Goal: Information Seeking & Learning: Learn about a topic

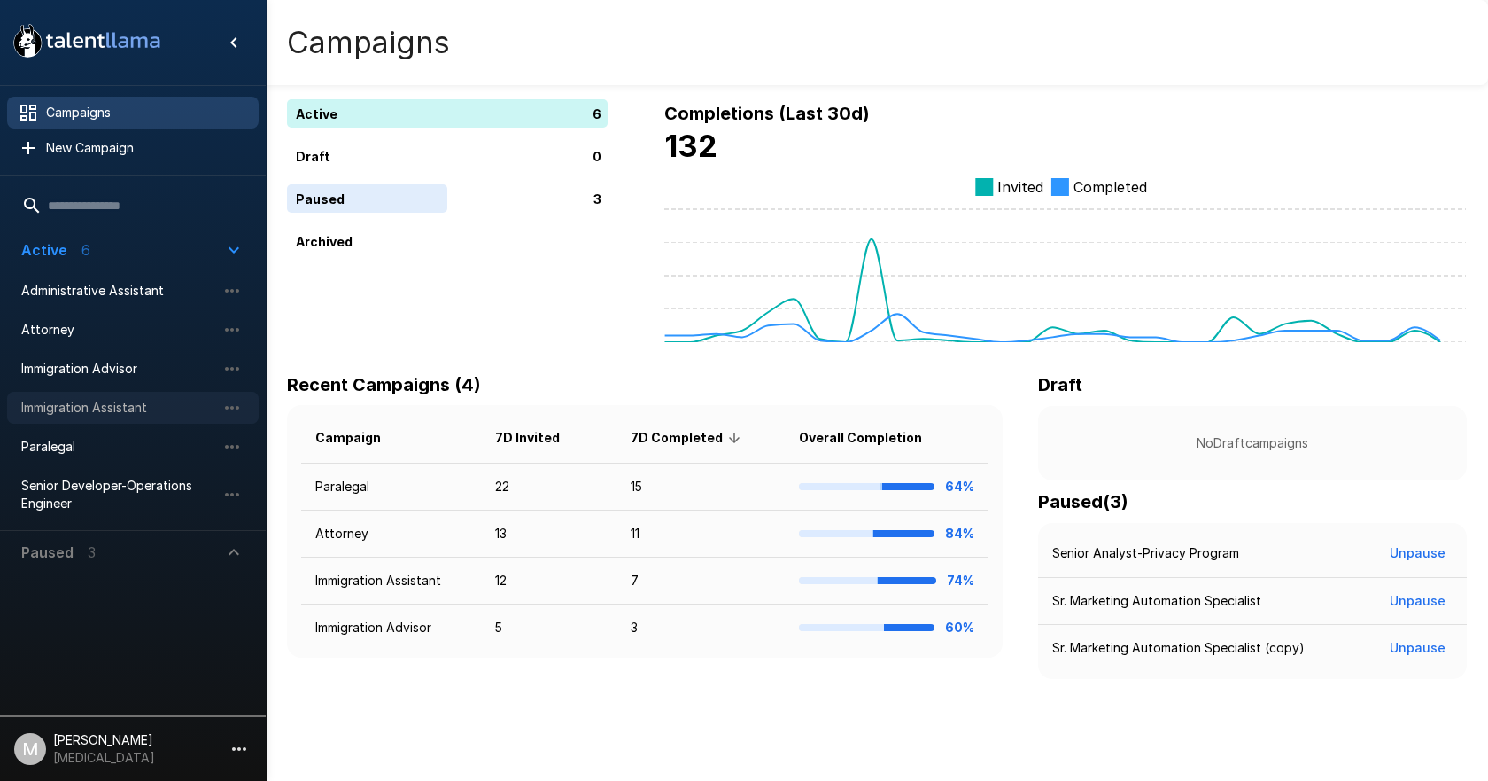
click at [122, 420] on div "Immigration Assistant" at bounding box center [133, 408] width 252 height 32
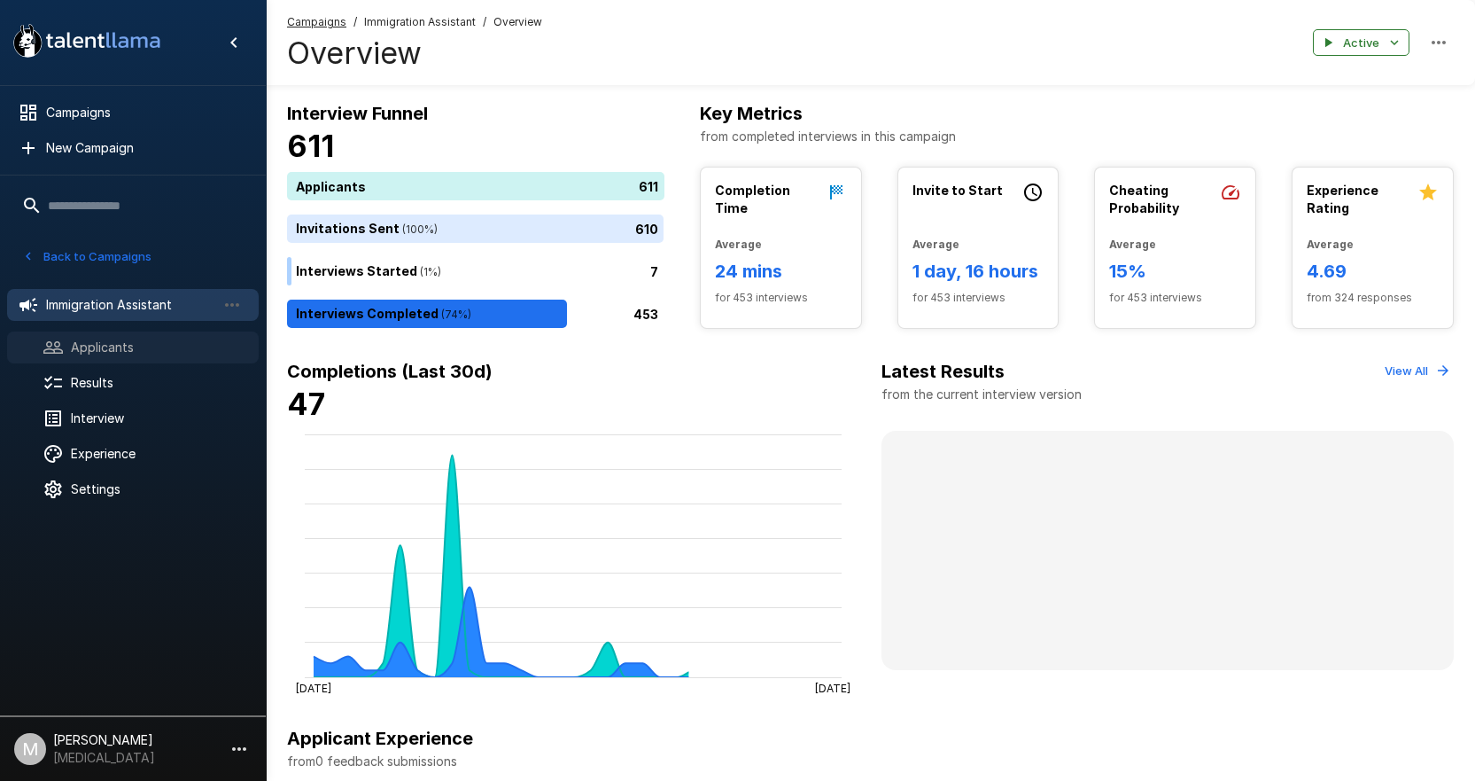
click at [133, 346] on span "Applicants" at bounding box center [158, 347] width 174 height 18
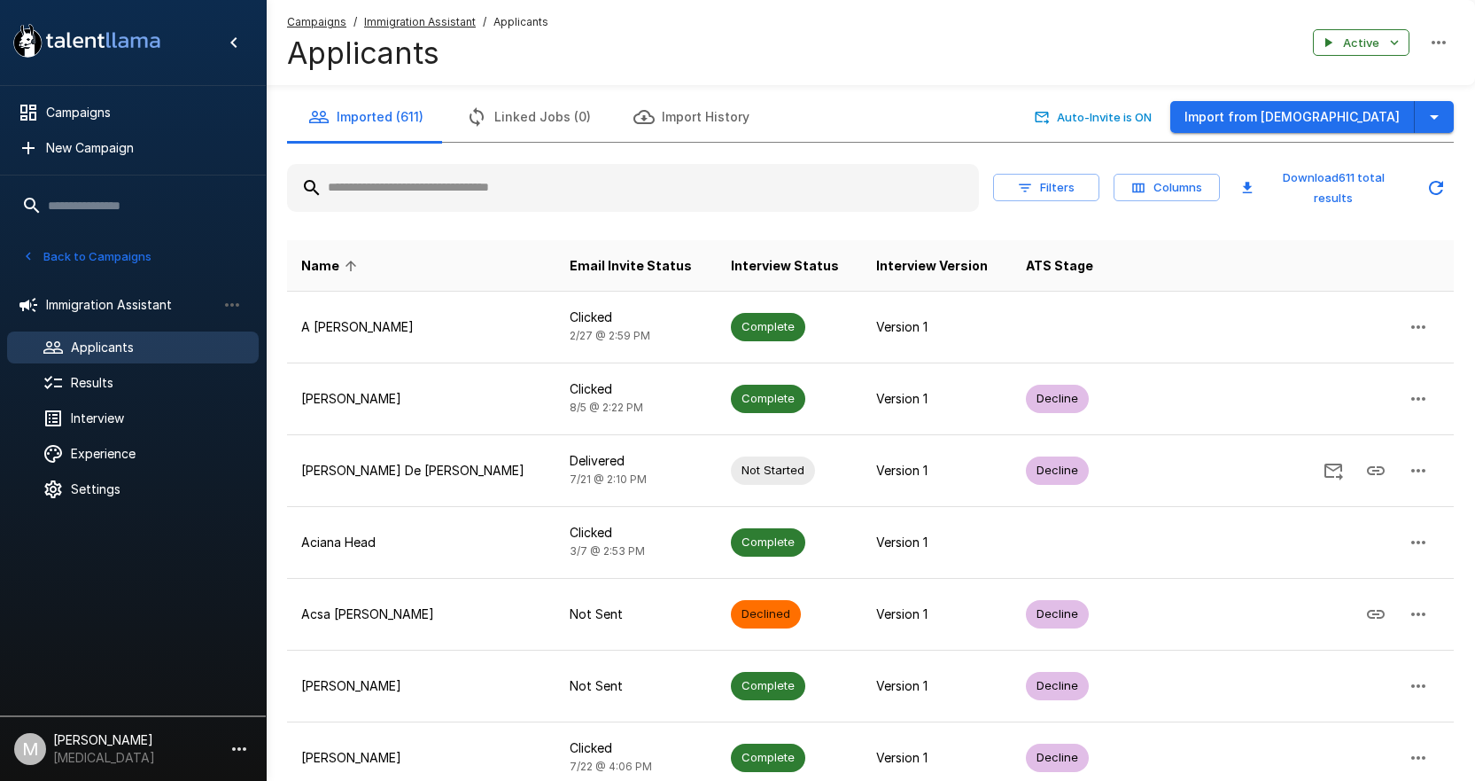
click at [528, 199] on input "text" at bounding box center [633, 188] width 692 height 32
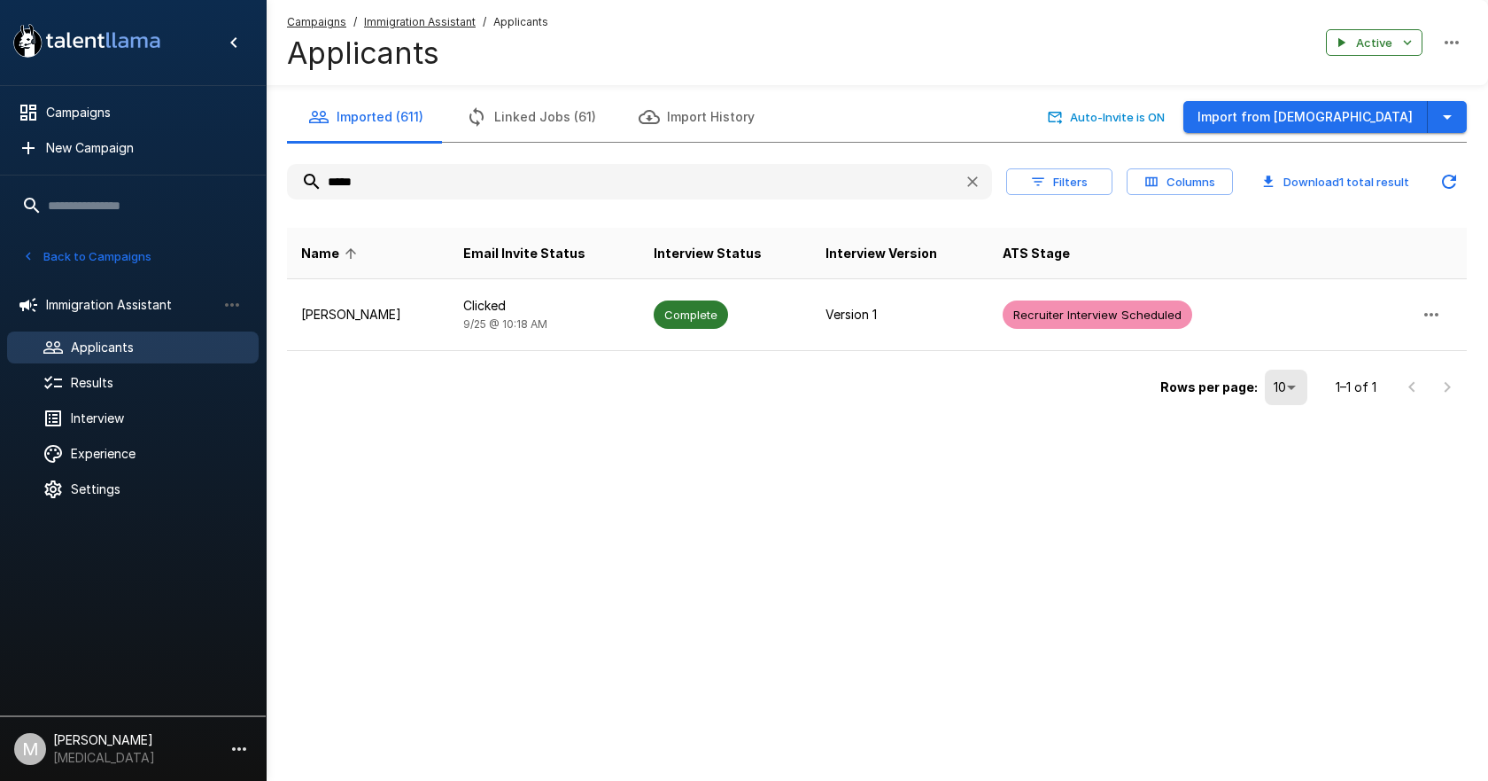
type input "*****"
click at [730, 488] on div ".st0{fill:#FFFFFF;} .st1{fill:#76a4ed;} Campaigns New Campaign Active 6 Adminis…" at bounding box center [744, 390] width 1488 height 781
drag, startPoint x: 435, startPoint y: 17, endPoint x: 439, endPoint y: 43, distance: 26.9
click at [435, 17] on u "Immigration Assistant" at bounding box center [420, 21] width 112 height 13
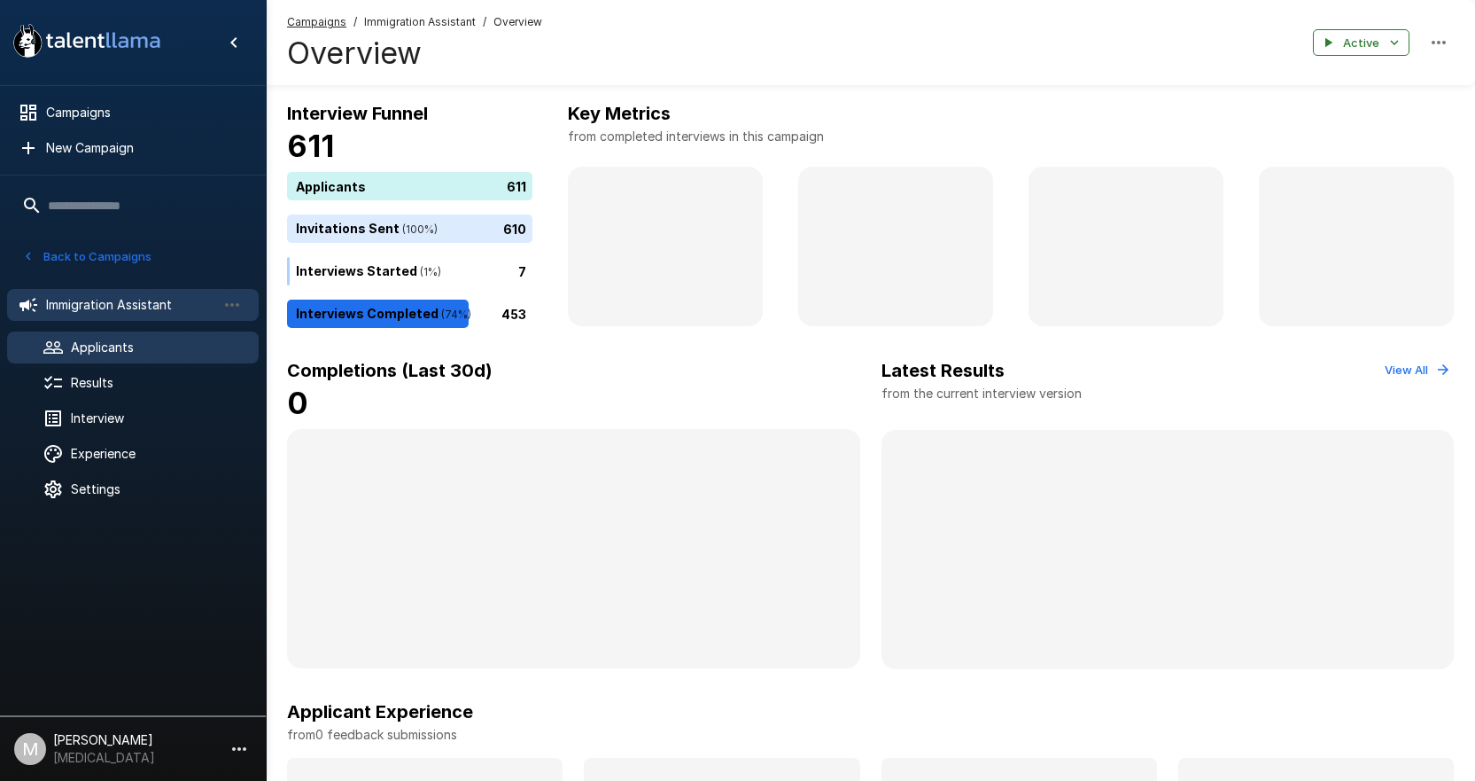
click at [107, 361] on div "Applicants" at bounding box center [133, 347] width 252 height 32
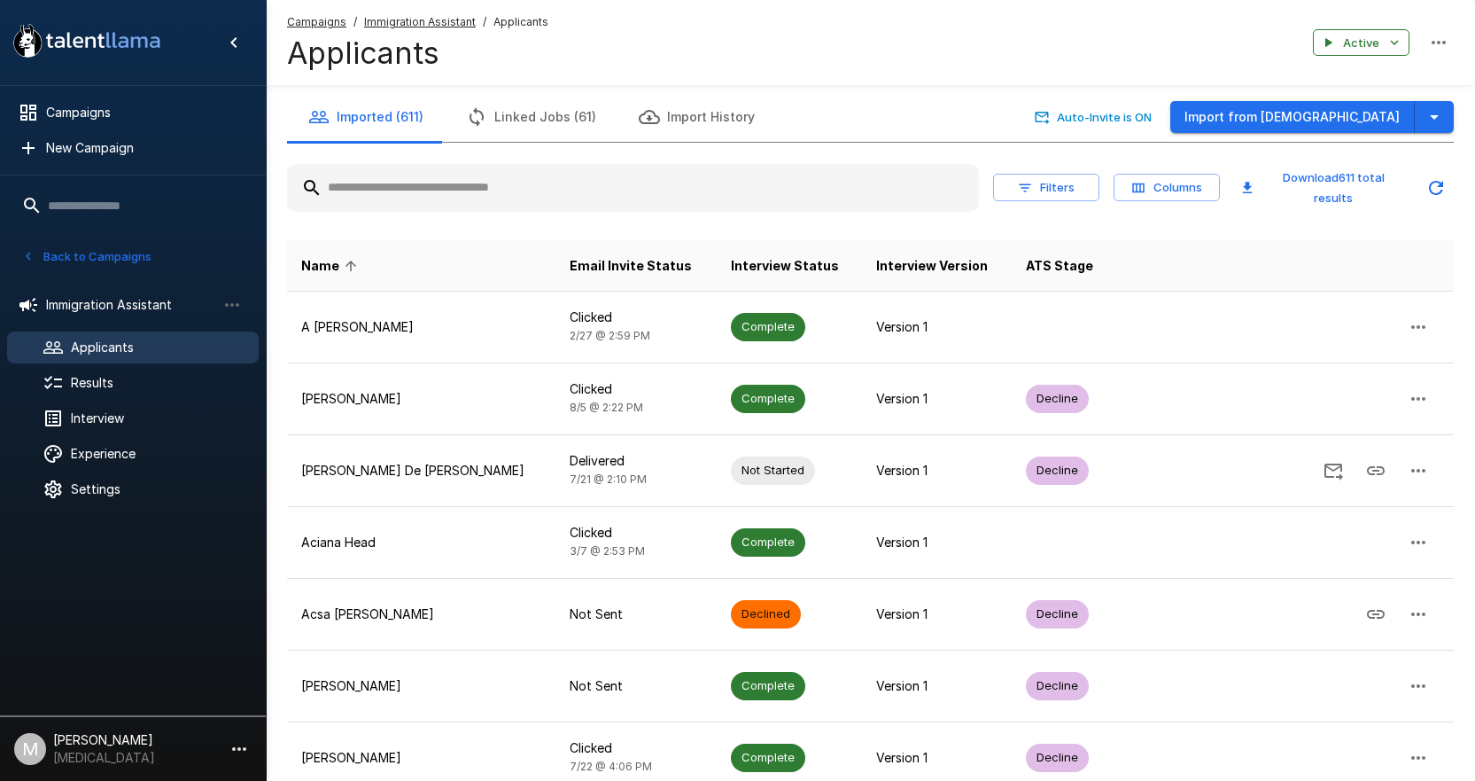
click at [448, 197] on input "text" at bounding box center [633, 188] width 692 height 32
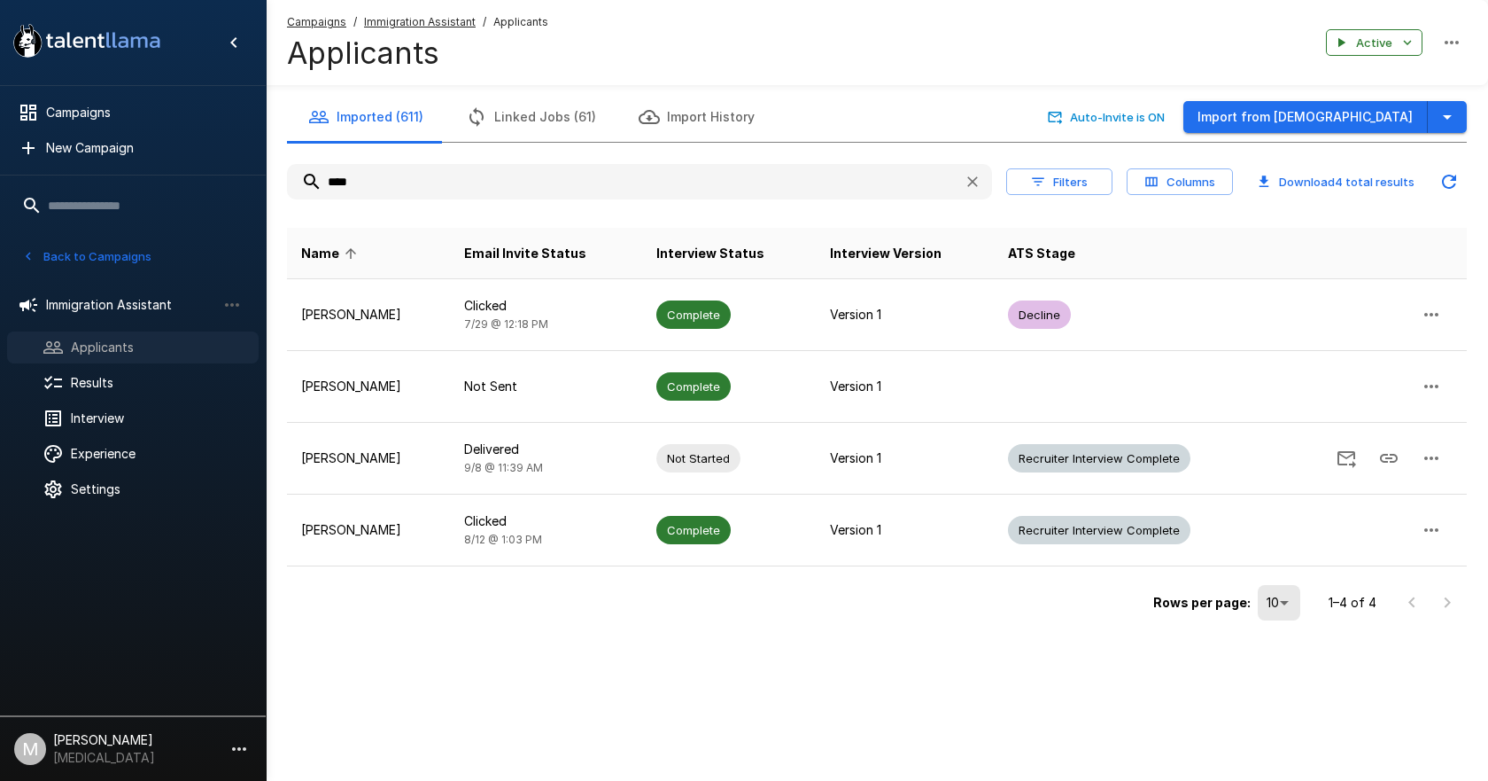
click at [130, 346] on span "Applicants" at bounding box center [158, 347] width 174 height 18
drag, startPoint x: 482, startPoint y: 182, endPoint x: 309, endPoint y: 189, distance: 172.9
click at [315, 189] on input "****" at bounding box center [618, 182] width 663 height 32
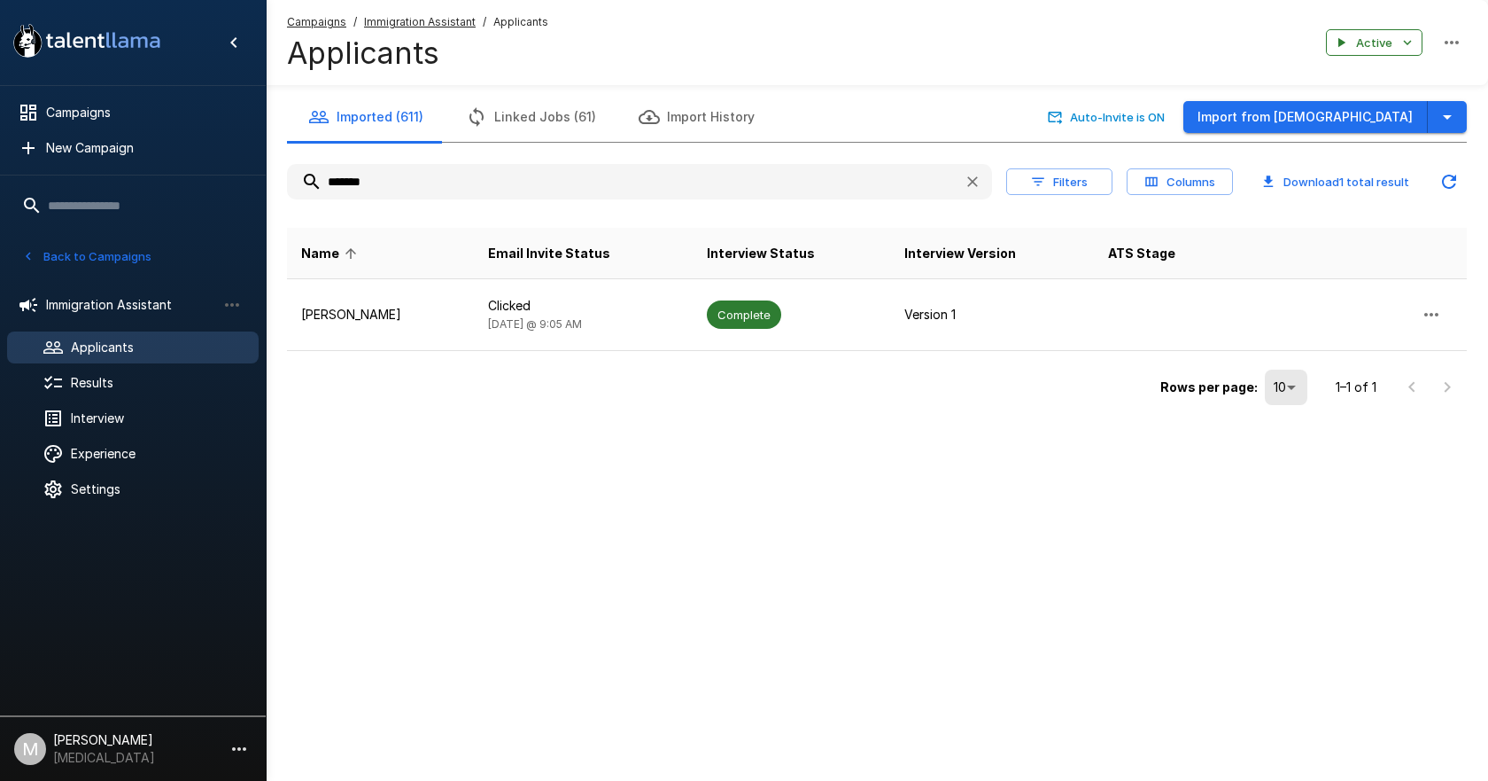
type input "*******"
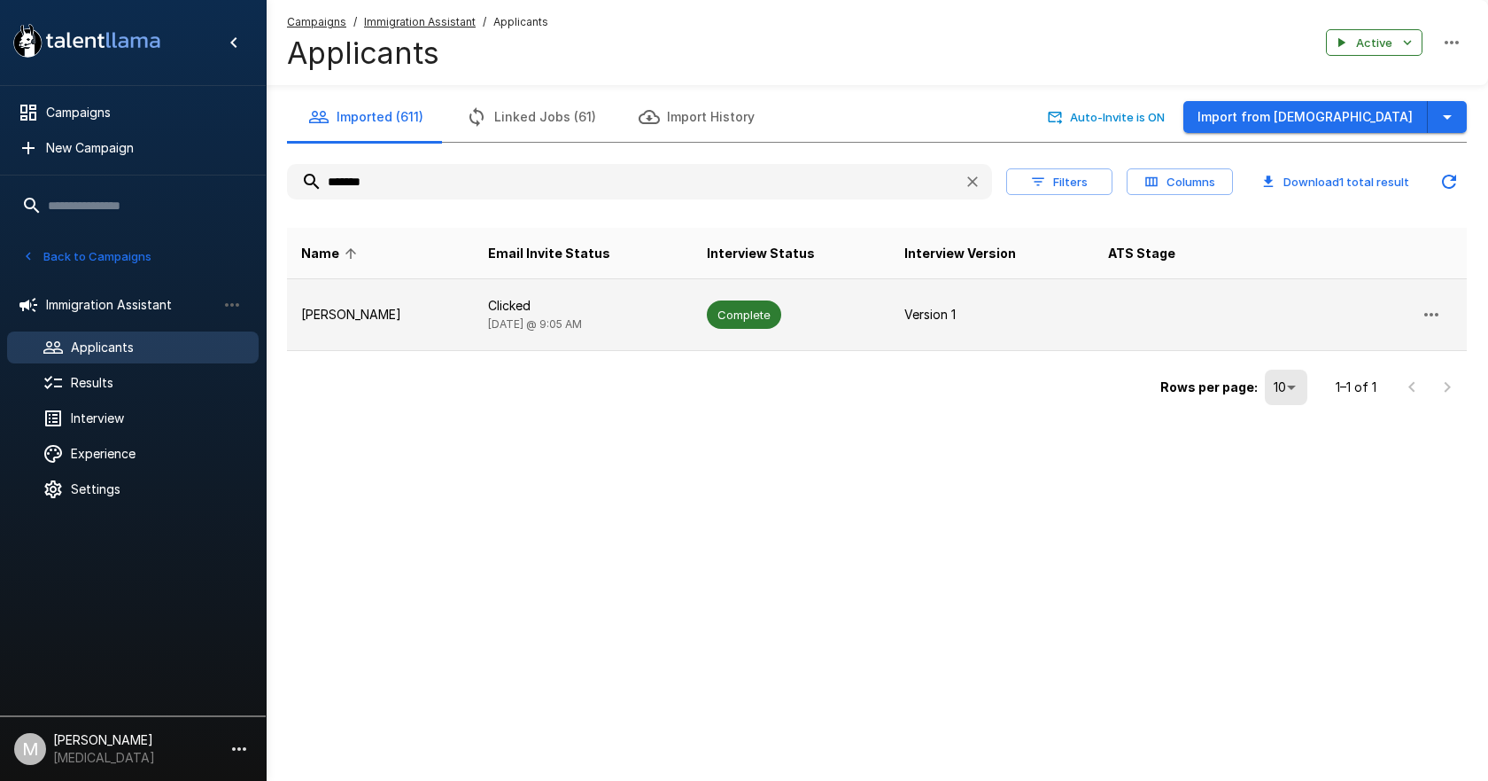
drag, startPoint x: 374, startPoint y: 271, endPoint x: 384, endPoint y: 290, distance: 21.0
click at [377, 277] on th "Name" at bounding box center [380, 253] width 187 height 51
click at [394, 295] on td "[PERSON_NAME]" at bounding box center [380, 315] width 187 height 72
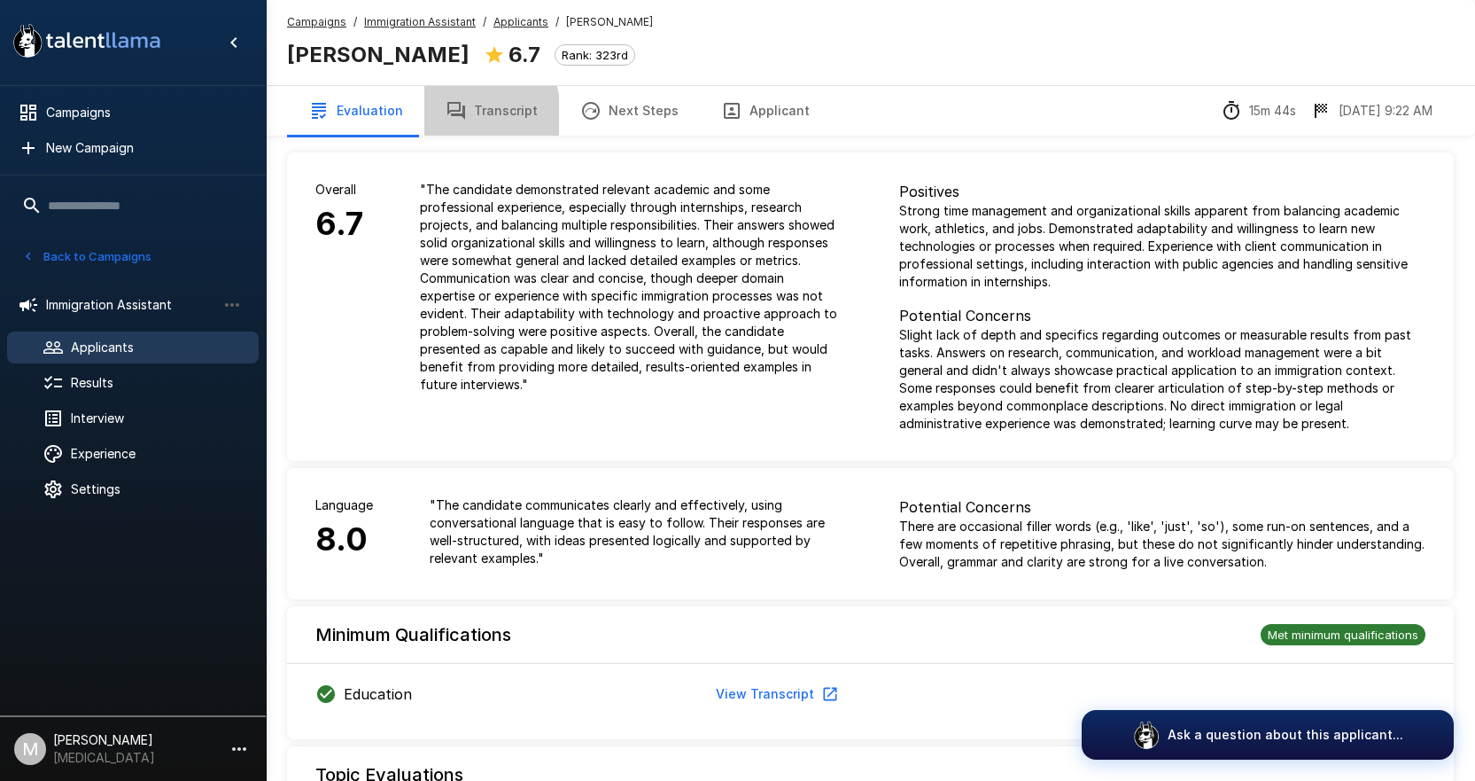
click at [449, 114] on icon "button" at bounding box center [456, 111] width 18 height 18
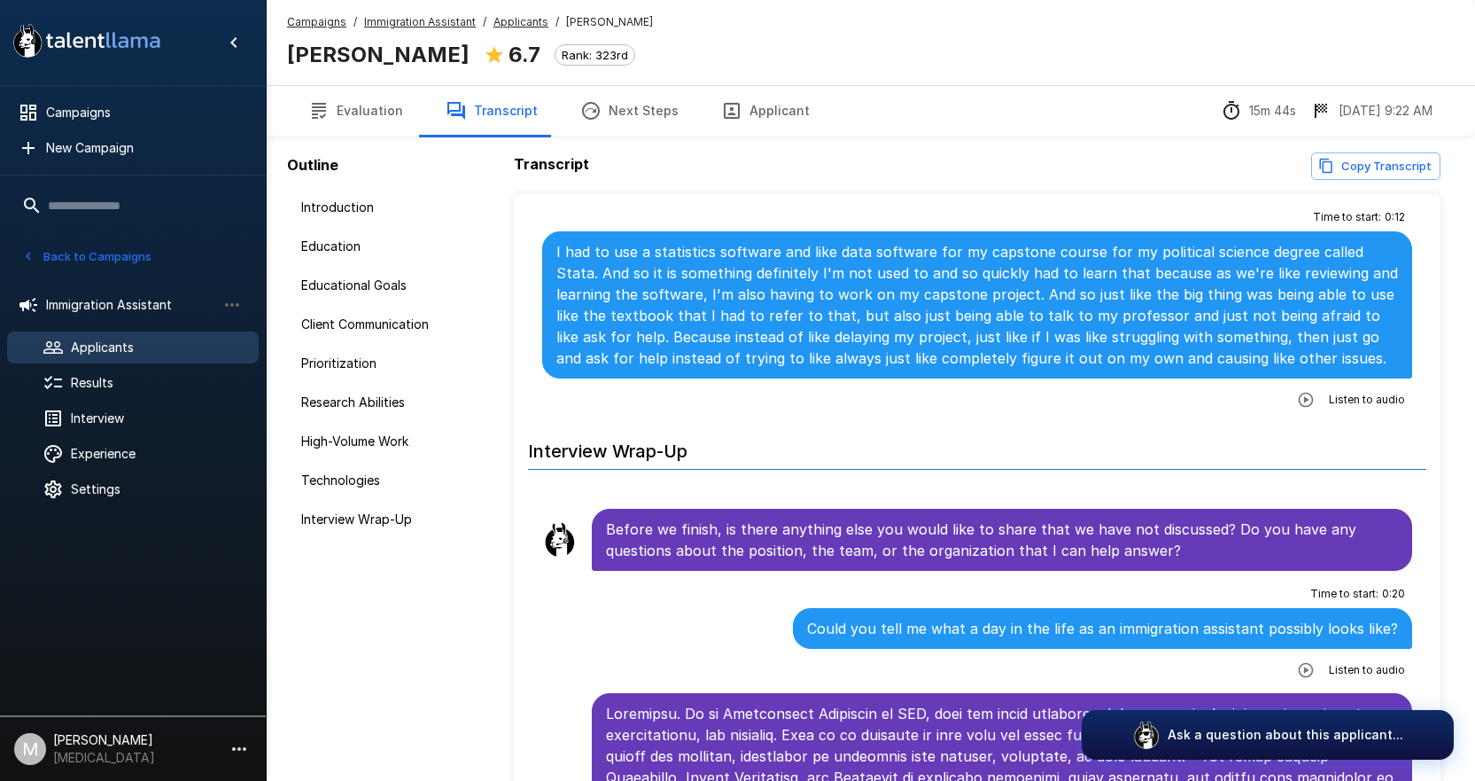
scroll to position [3721, 0]
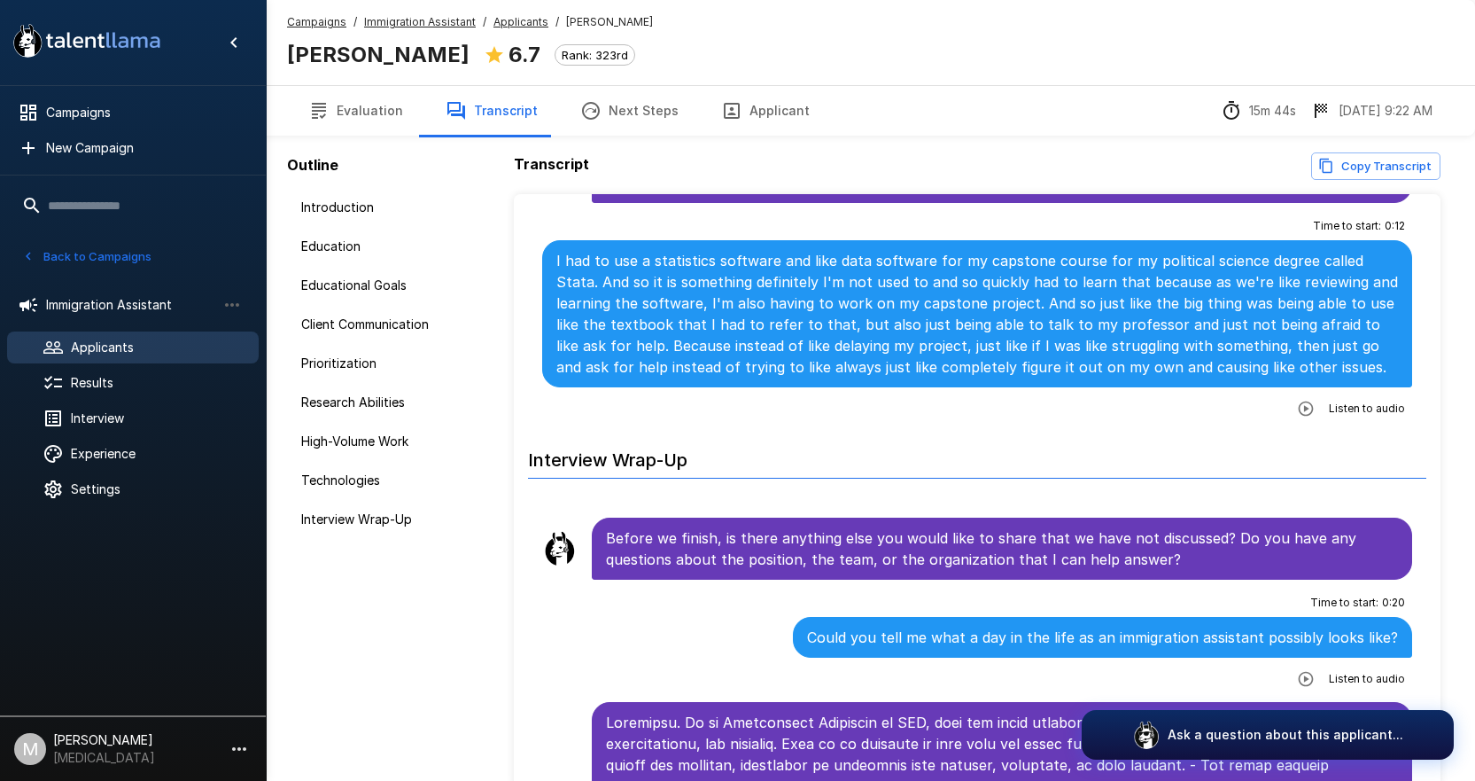
click at [510, 15] on u "Applicants" at bounding box center [520, 21] width 55 height 13
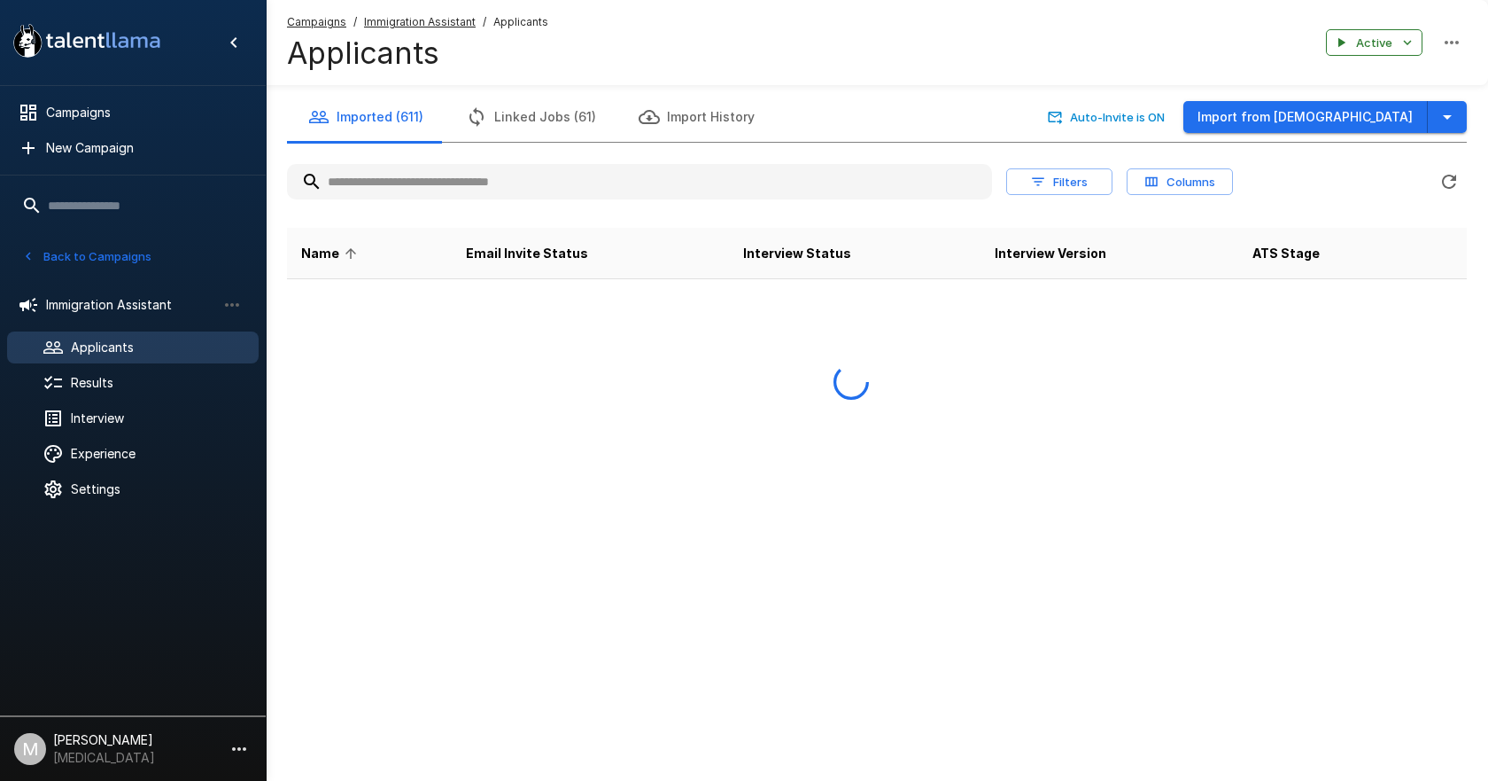
click at [508, 188] on input "text" at bounding box center [639, 182] width 705 height 32
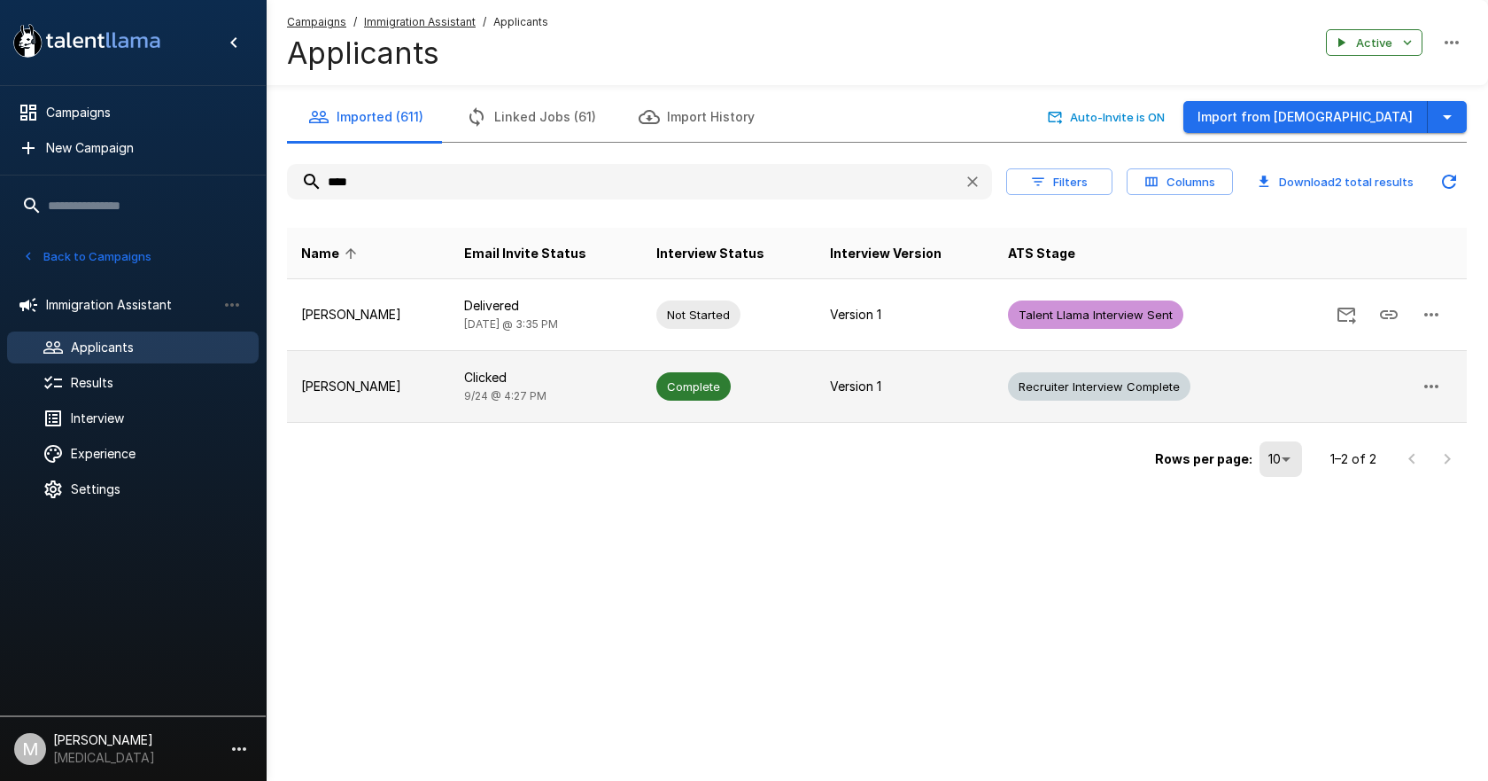
type input "****"
click at [352, 397] on td "[PERSON_NAME]" at bounding box center [368, 387] width 163 height 72
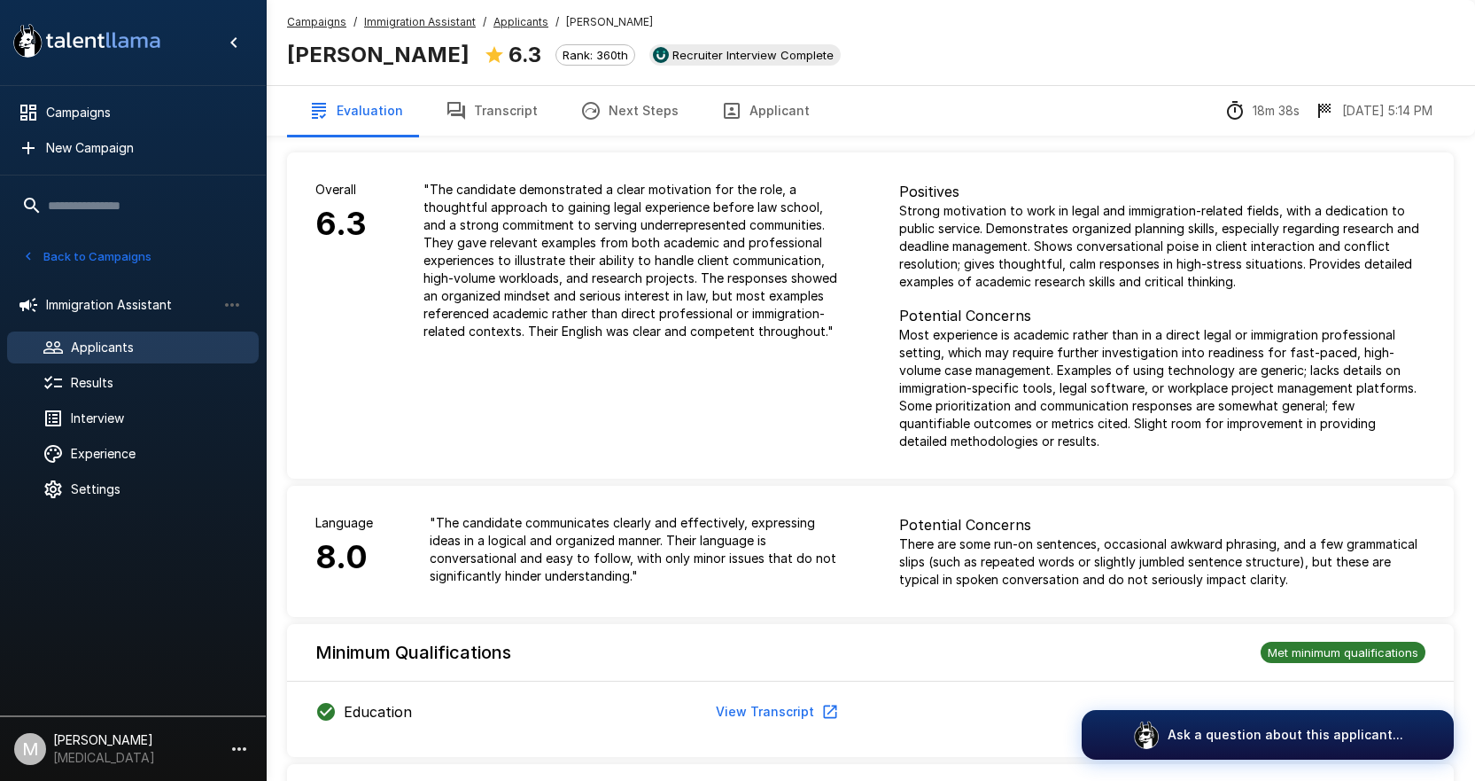
click at [739, 116] on button "Applicant" at bounding box center [765, 111] width 131 height 50
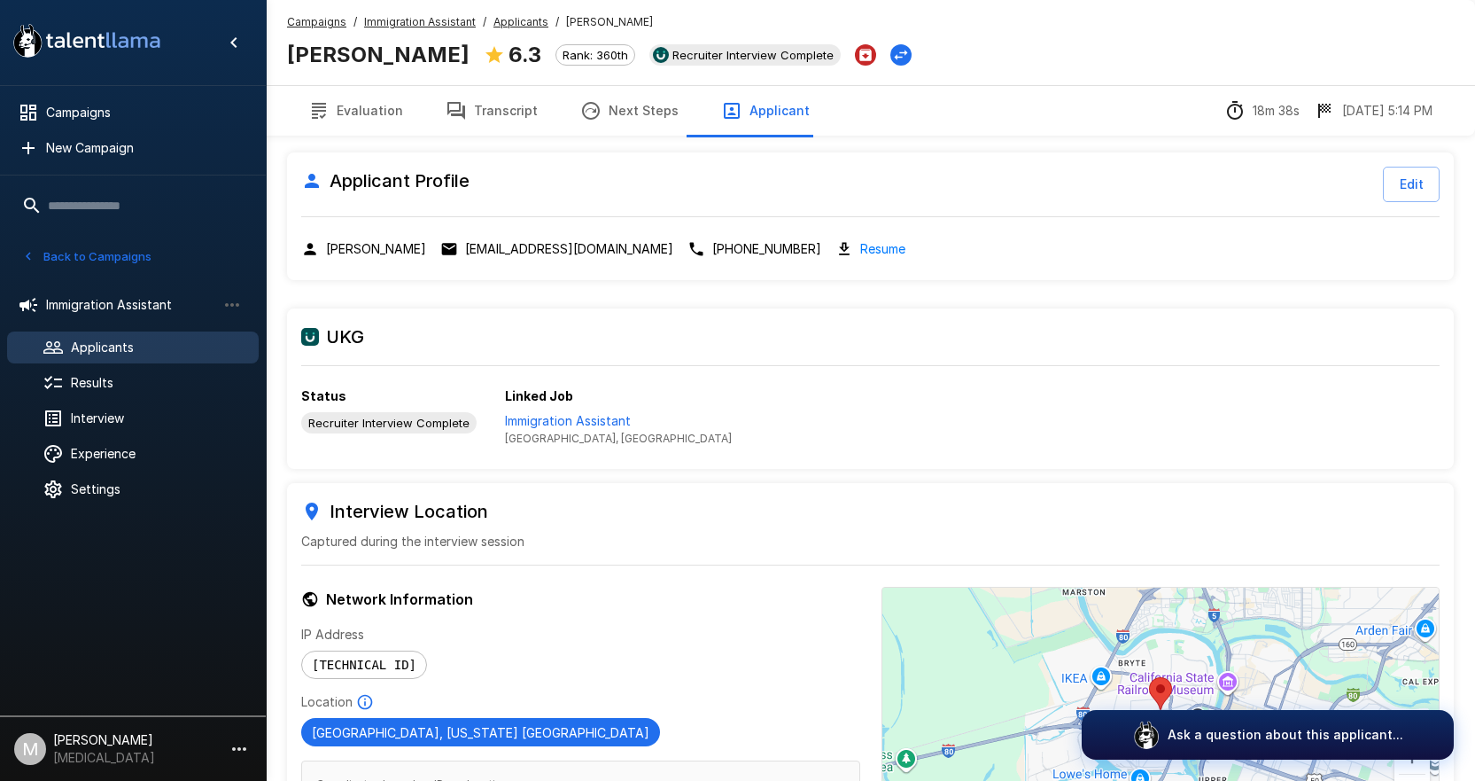
click at [508, 24] on u "Applicants" at bounding box center [520, 21] width 55 height 13
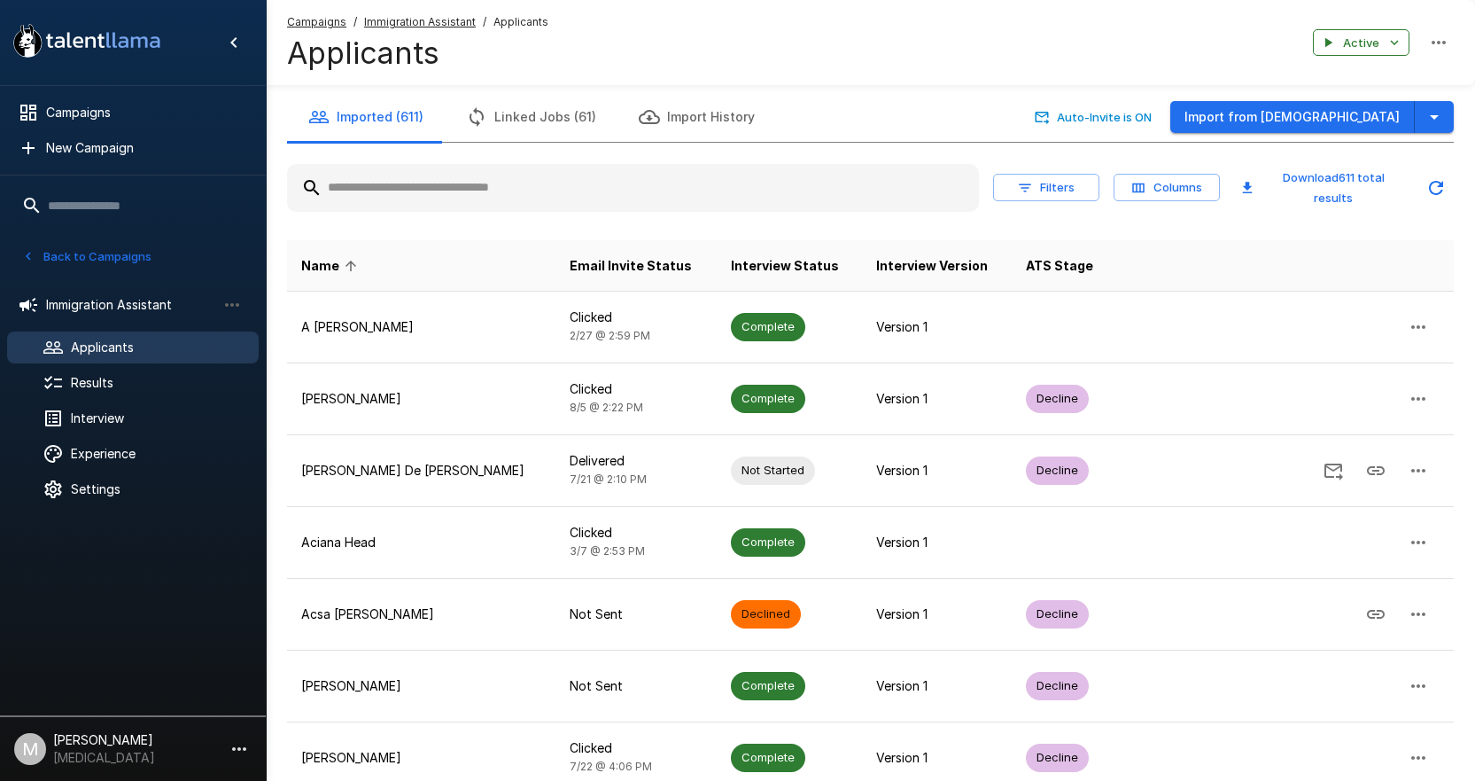
click at [532, 196] on input "text" at bounding box center [633, 188] width 692 height 32
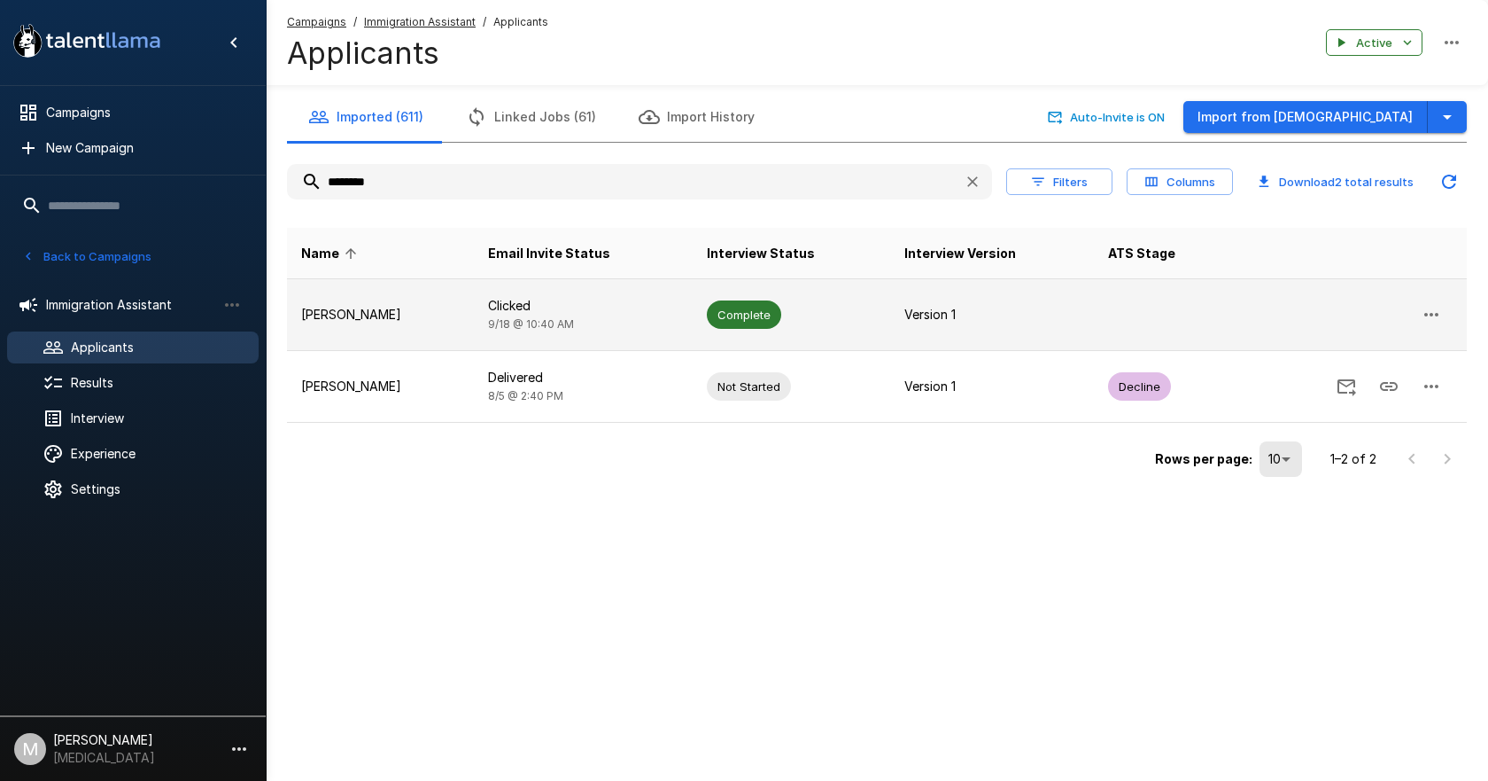
type input "********"
click at [657, 322] on td "Clicked [DATE] 10:40 AM" at bounding box center [583, 315] width 219 height 72
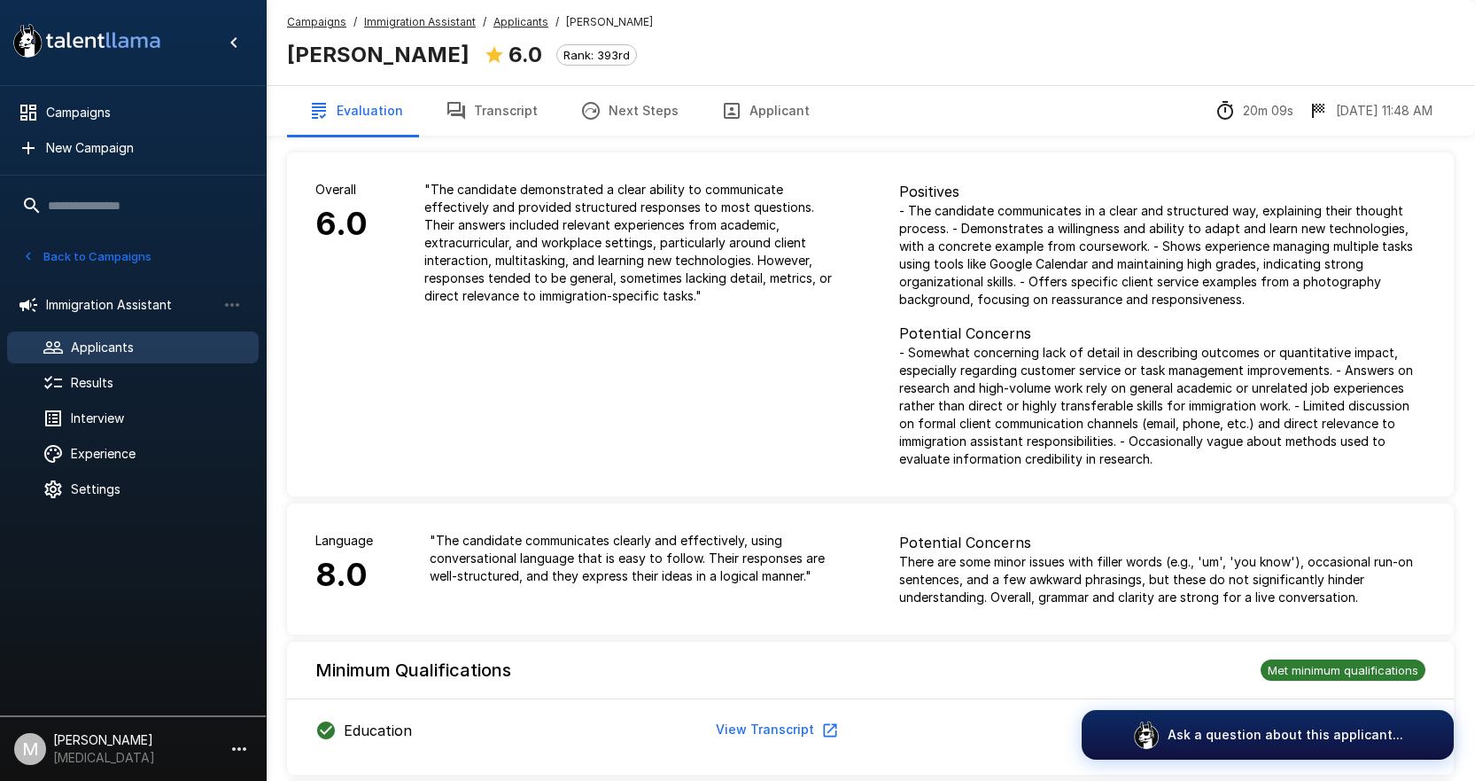
click at [456, 96] on button "Transcript" at bounding box center [491, 111] width 135 height 50
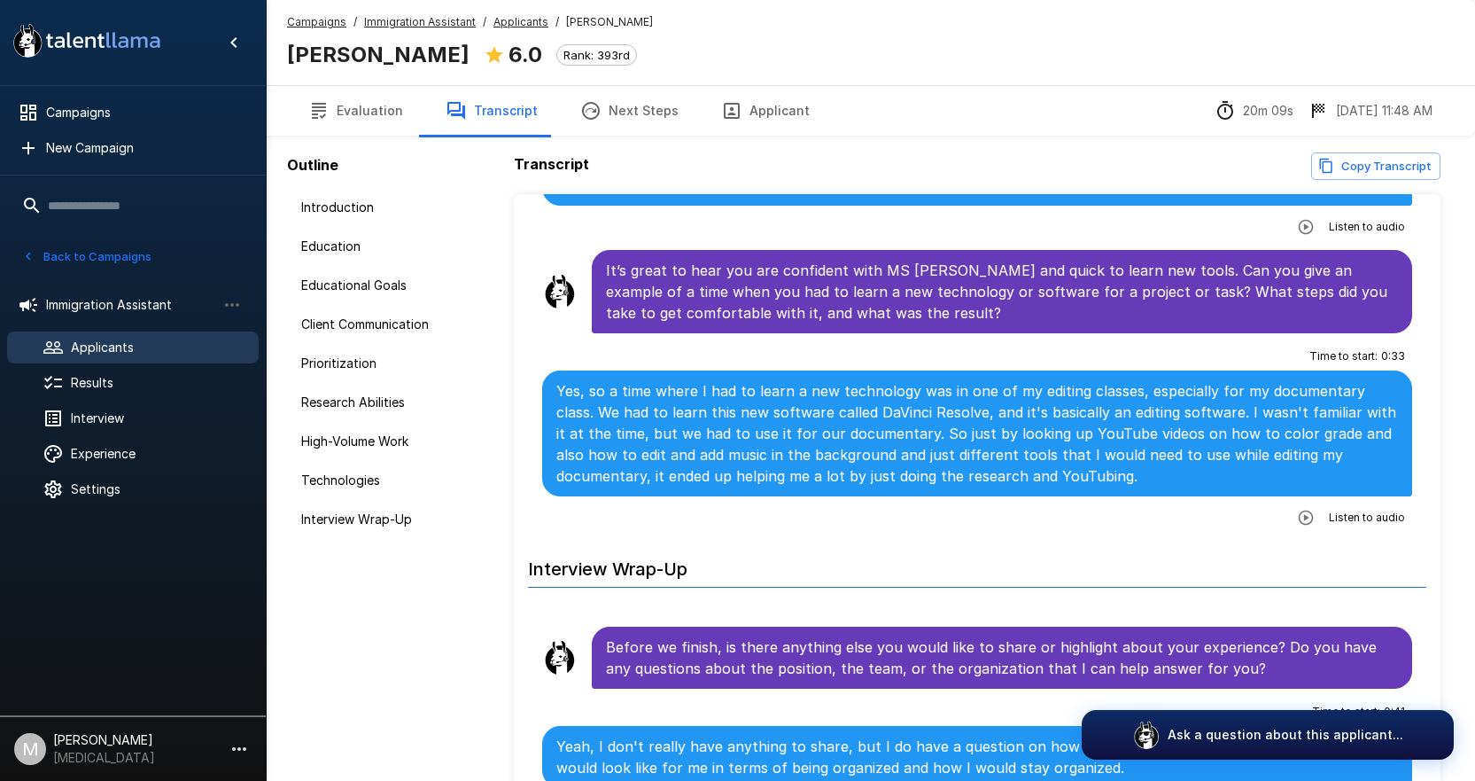
scroll to position [3632, 0]
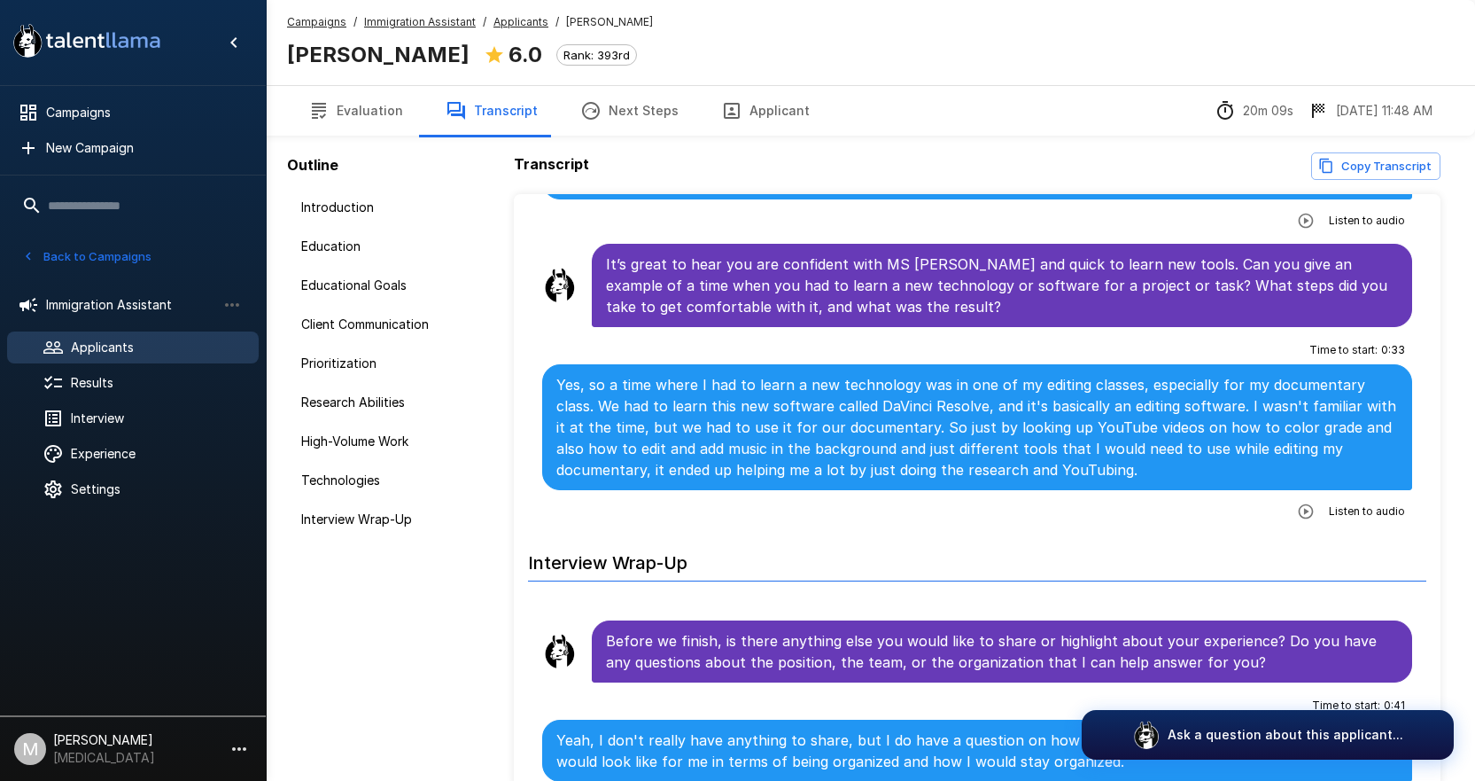
click at [529, 24] on u "Applicants" at bounding box center [520, 21] width 55 height 13
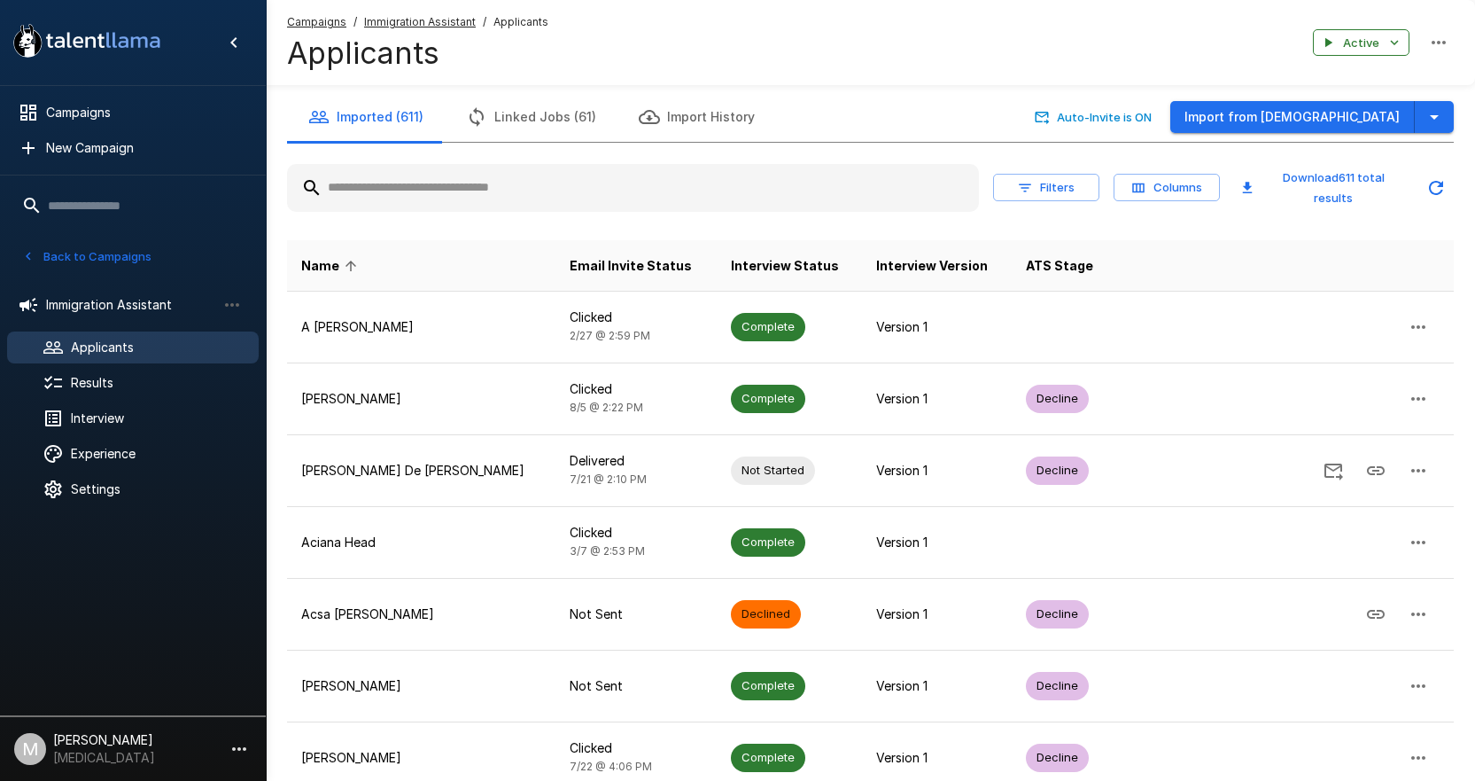
click at [369, 198] on input "text" at bounding box center [633, 188] width 692 height 32
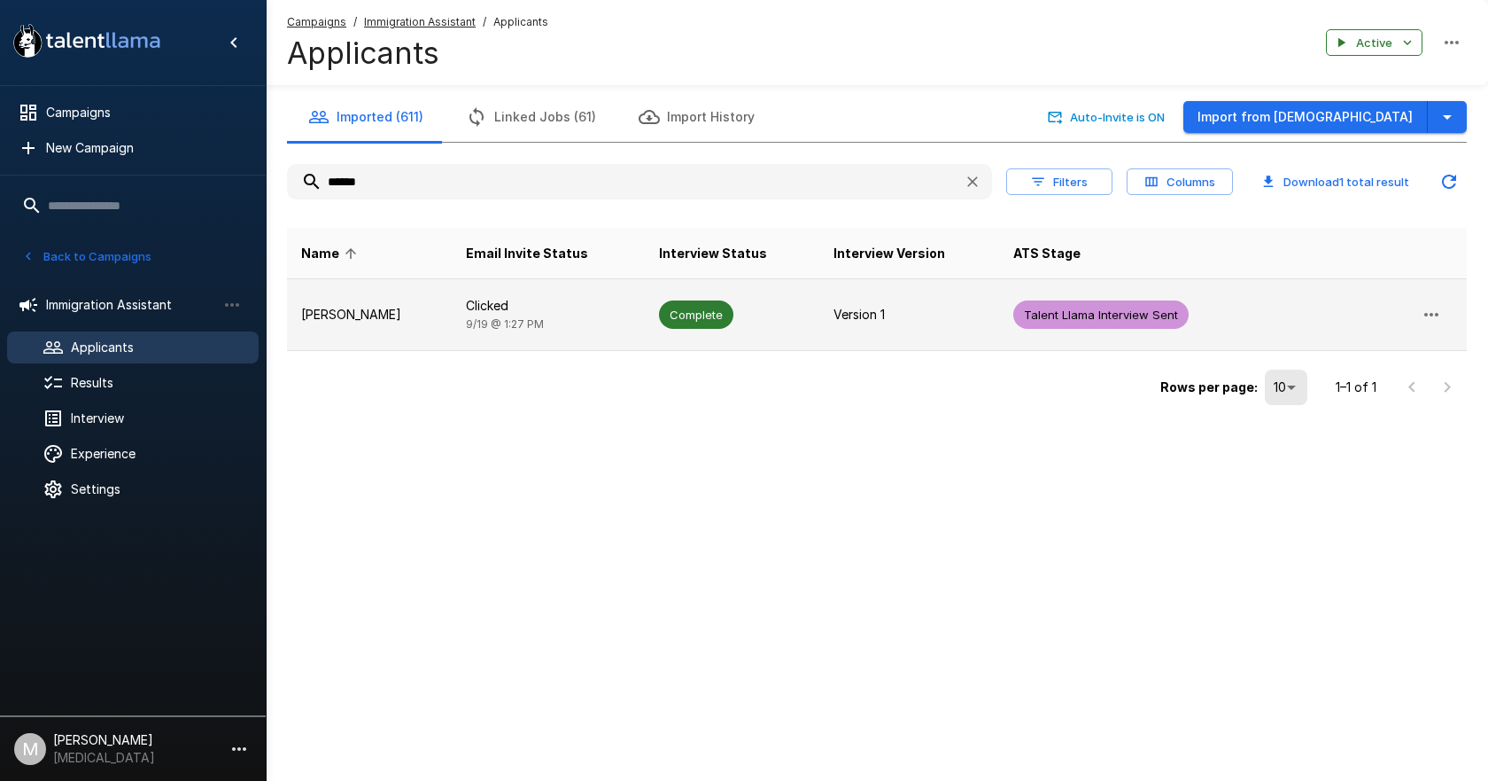
type input "******"
click at [420, 312] on p "[PERSON_NAME]" at bounding box center [369, 315] width 136 height 18
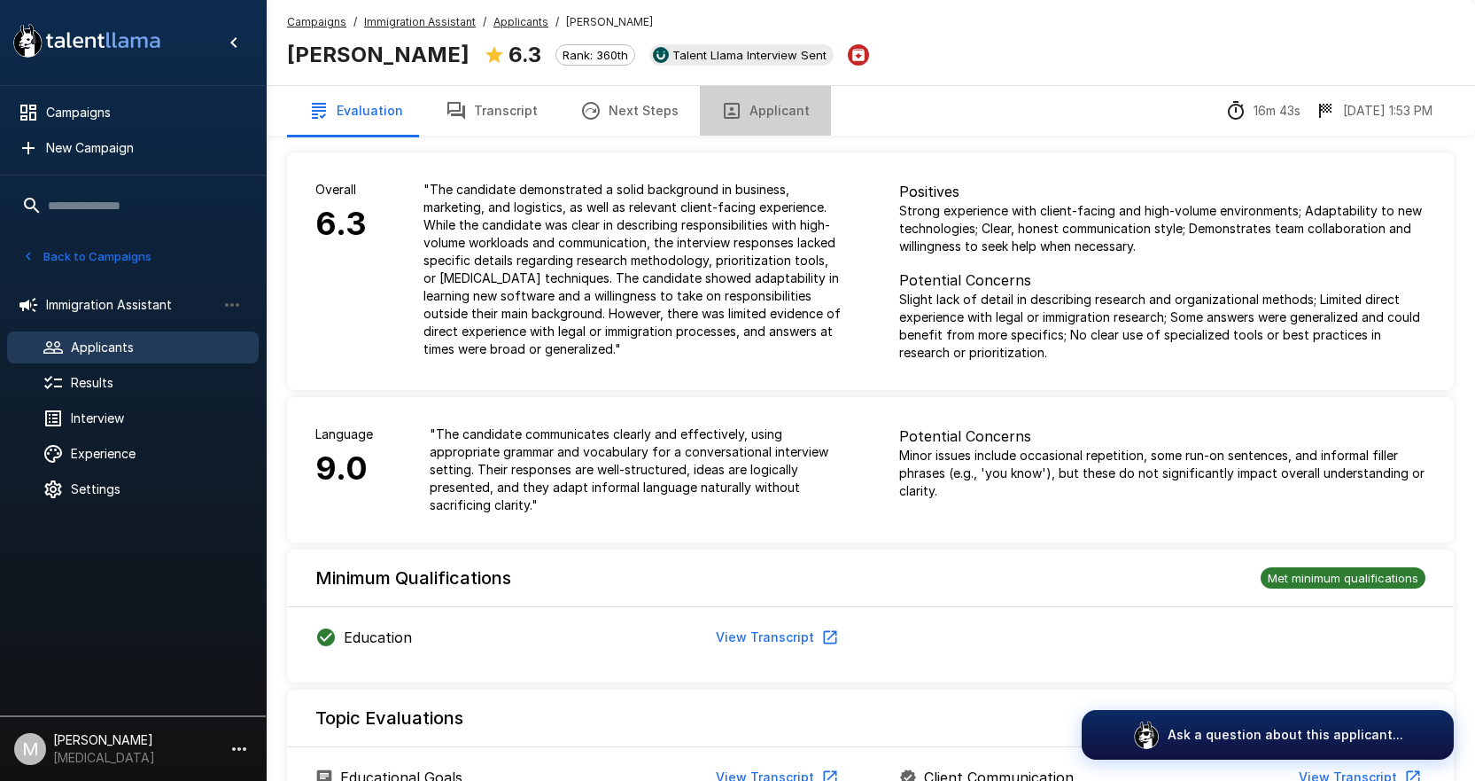
click at [782, 120] on button "Applicant" at bounding box center [765, 111] width 131 height 50
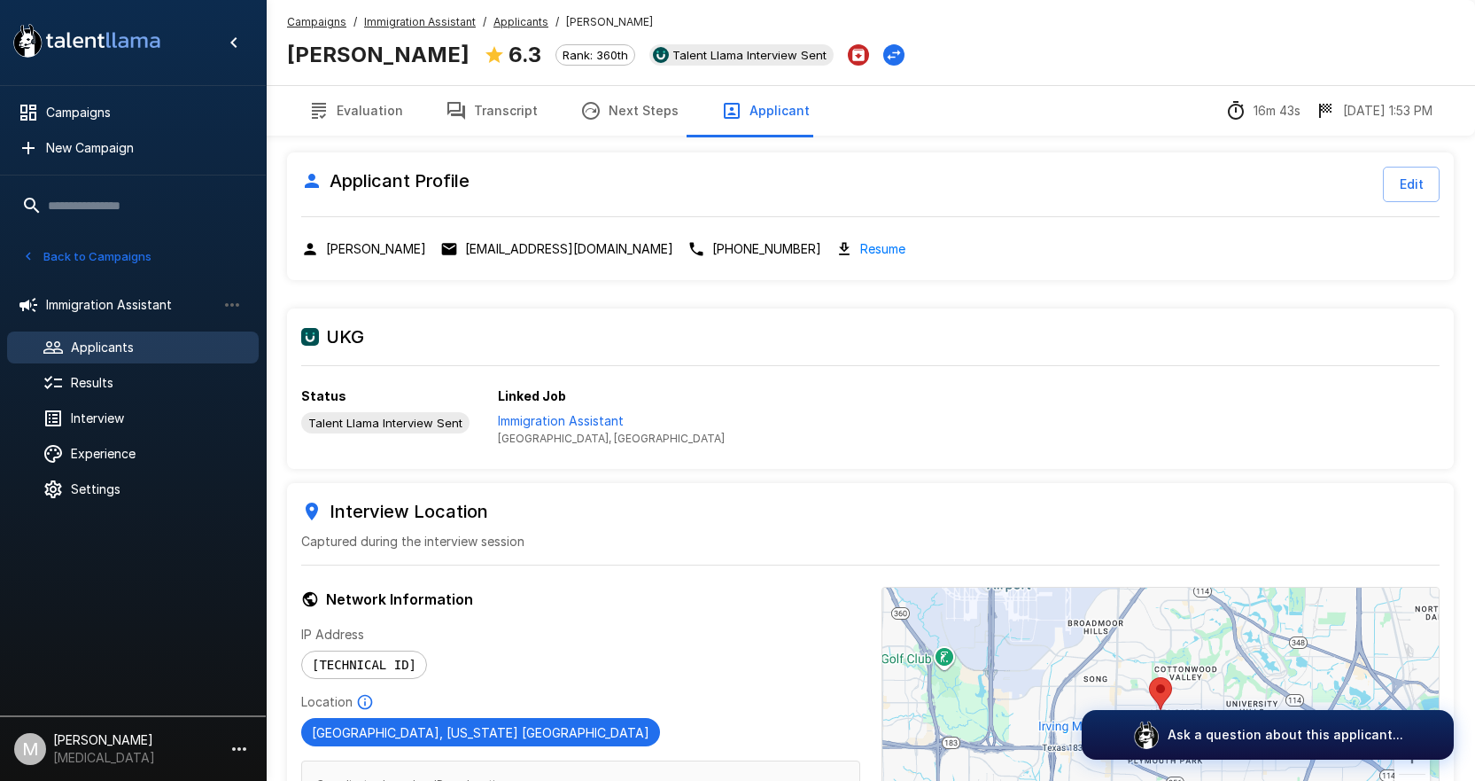
click at [523, 24] on u "Applicants" at bounding box center [520, 21] width 55 height 13
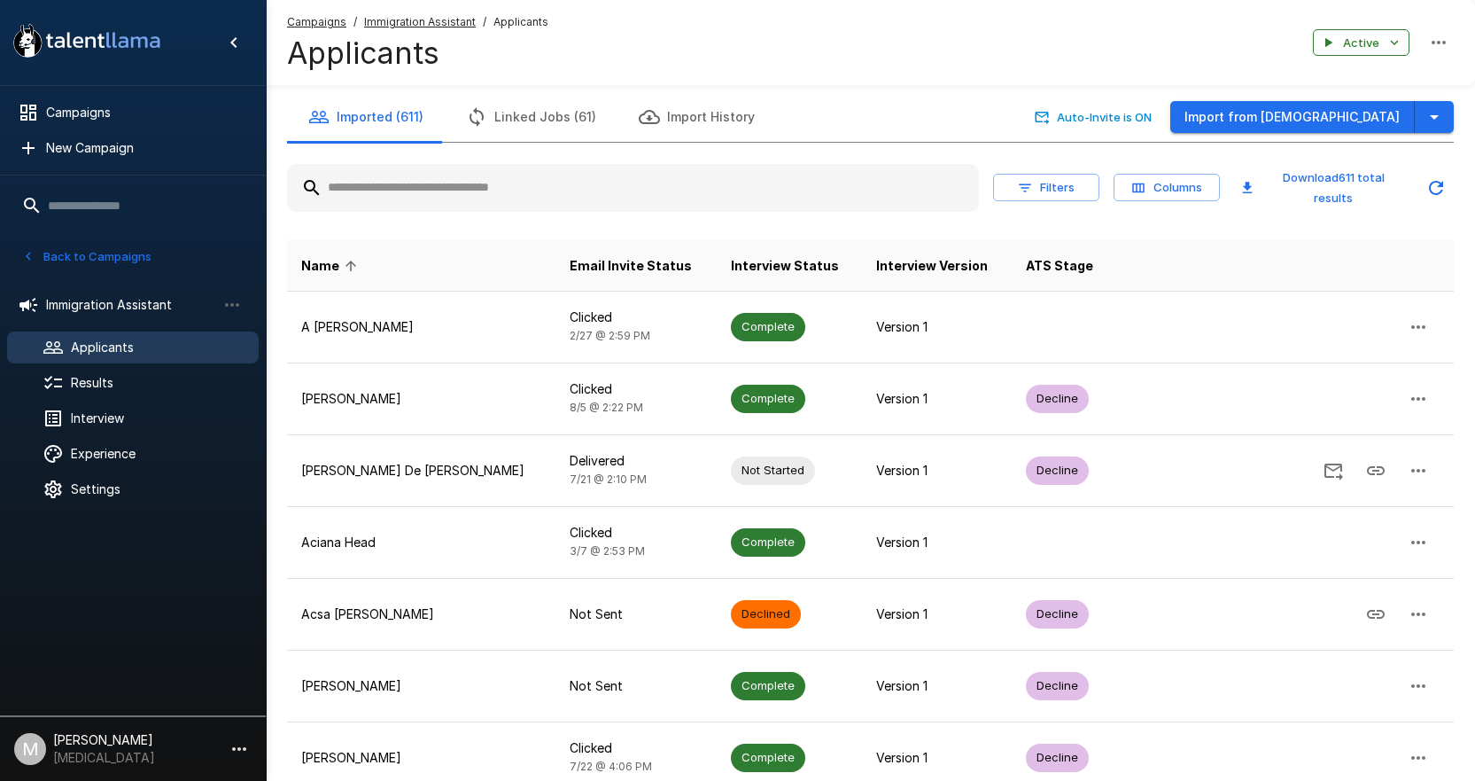
click at [402, 180] on input "text" at bounding box center [633, 188] width 692 height 32
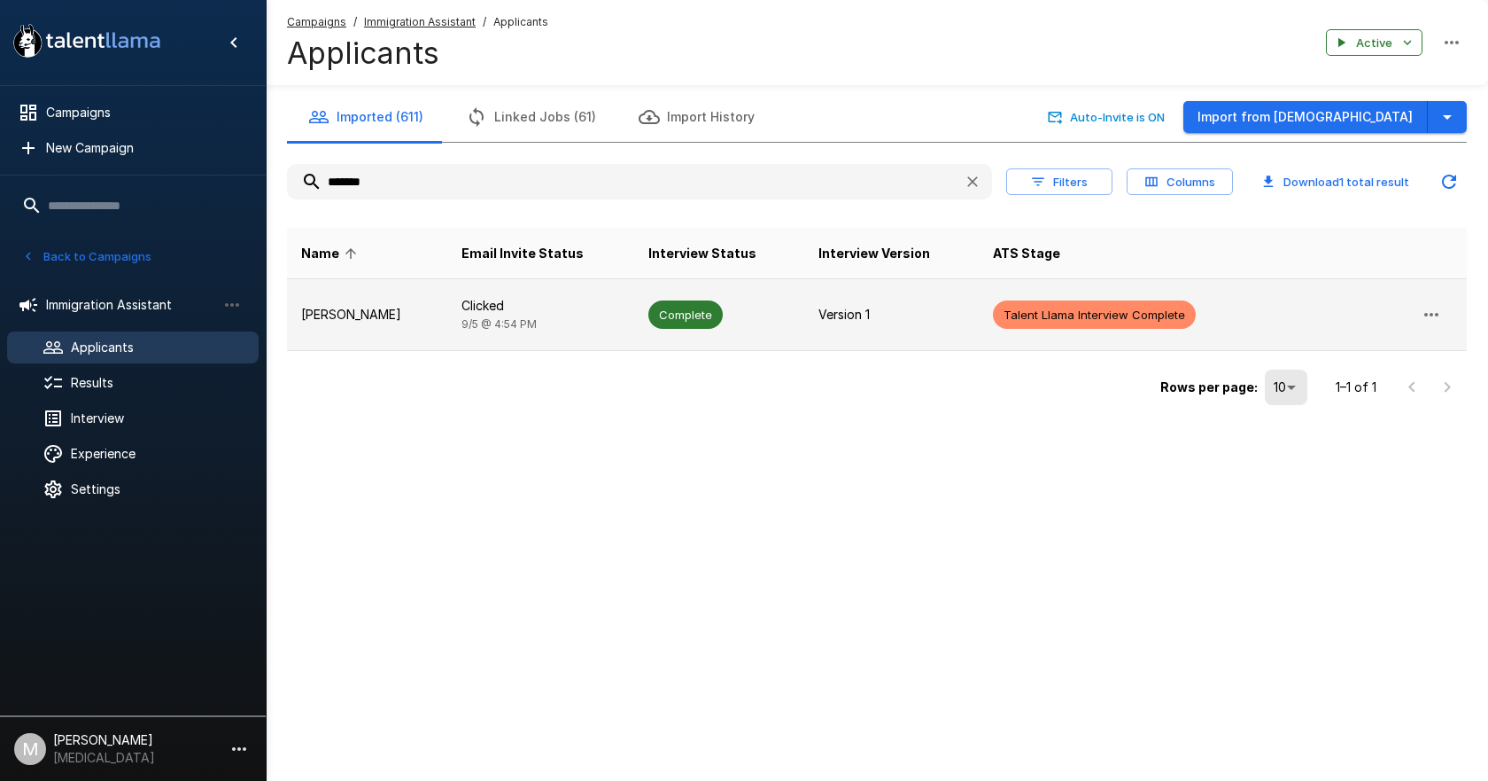
type input "*******"
click at [434, 293] on td "[PERSON_NAME]" at bounding box center [367, 315] width 160 height 72
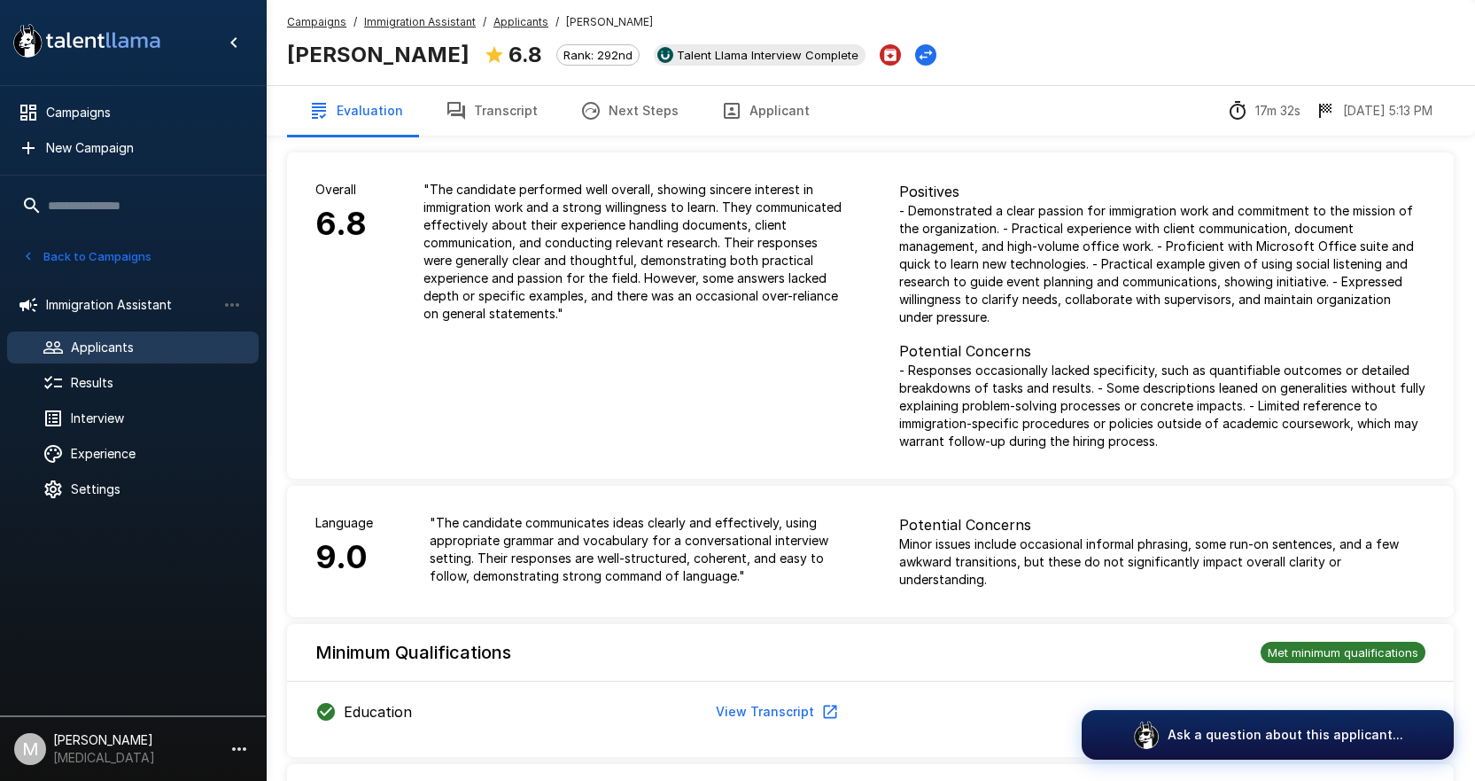
click at [750, 107] on button "Applicant" at bounding box center [765, 111] width 131 height 50
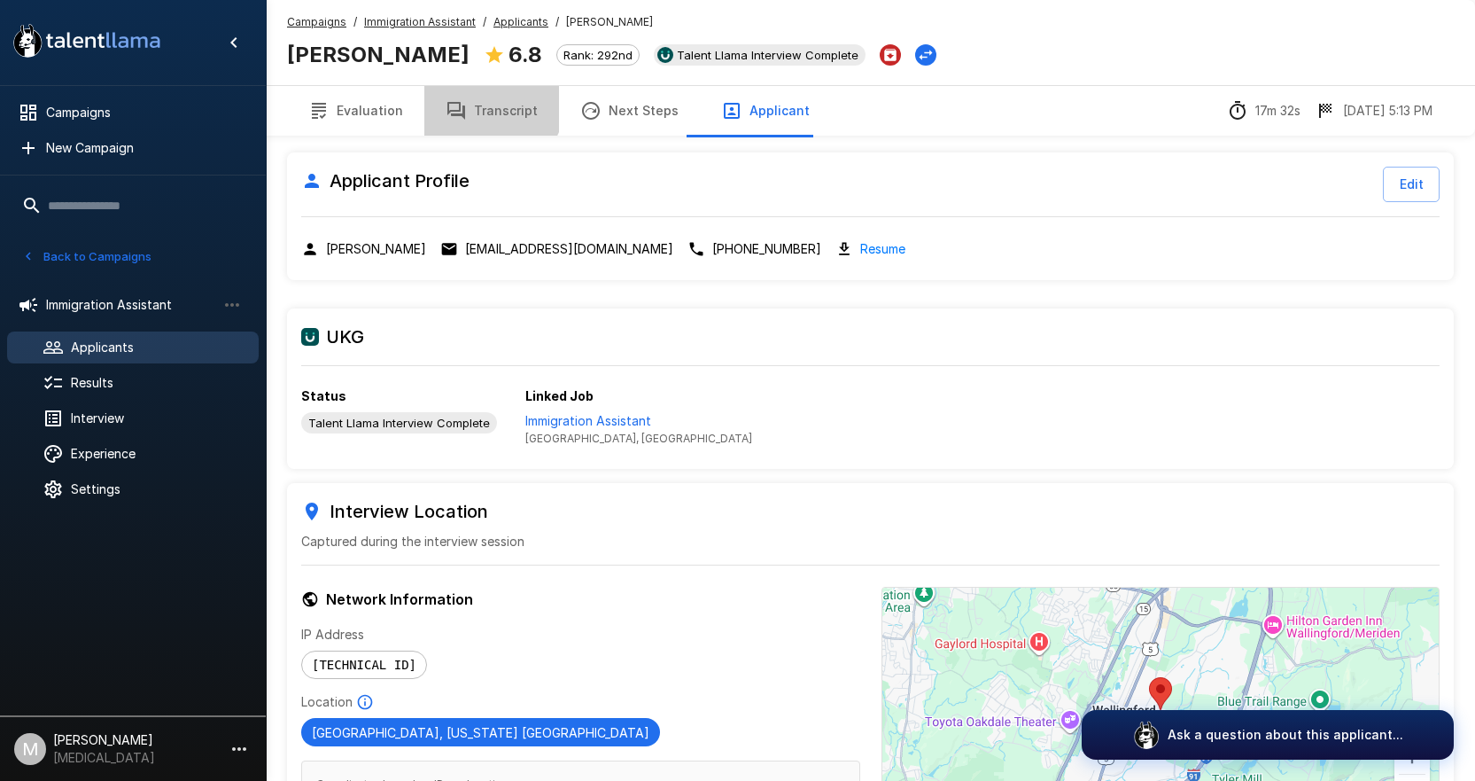
click at [481, 102] on button "Transcript" at bounding box center [491, 111] width 135 height 50
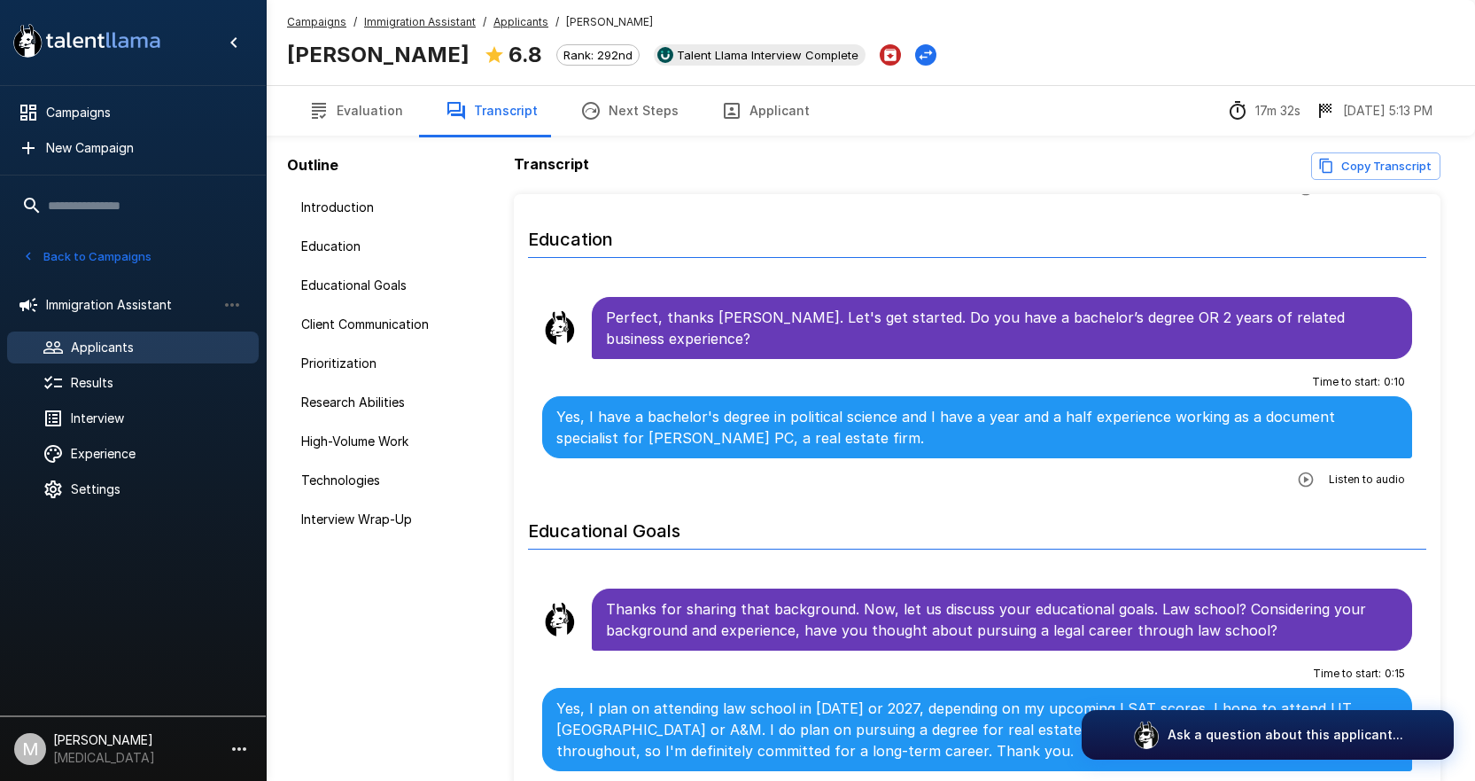
scroll to position [620, 0]
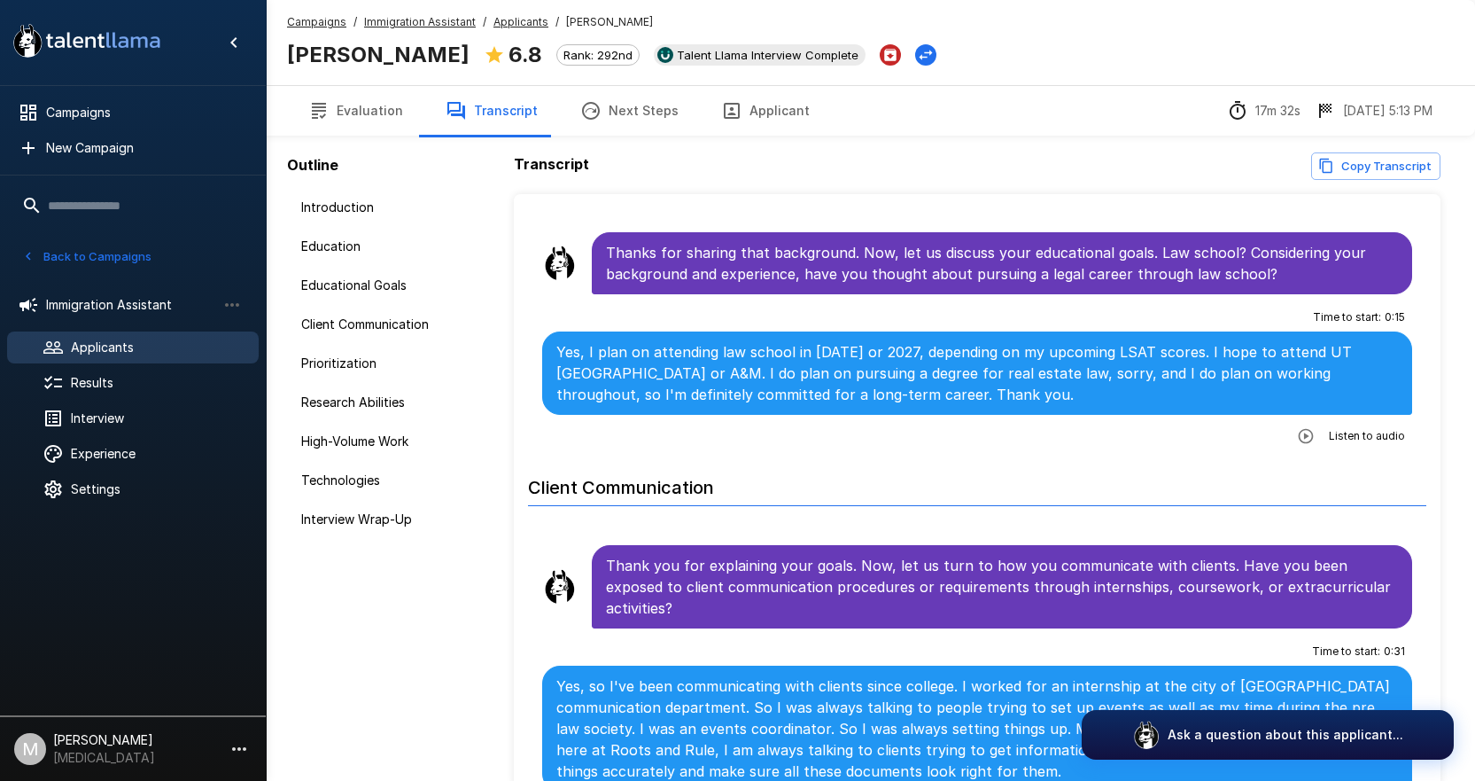
click at [517, 29] on span "Applicants" at bounding box center [520, 22] width 55 height 18
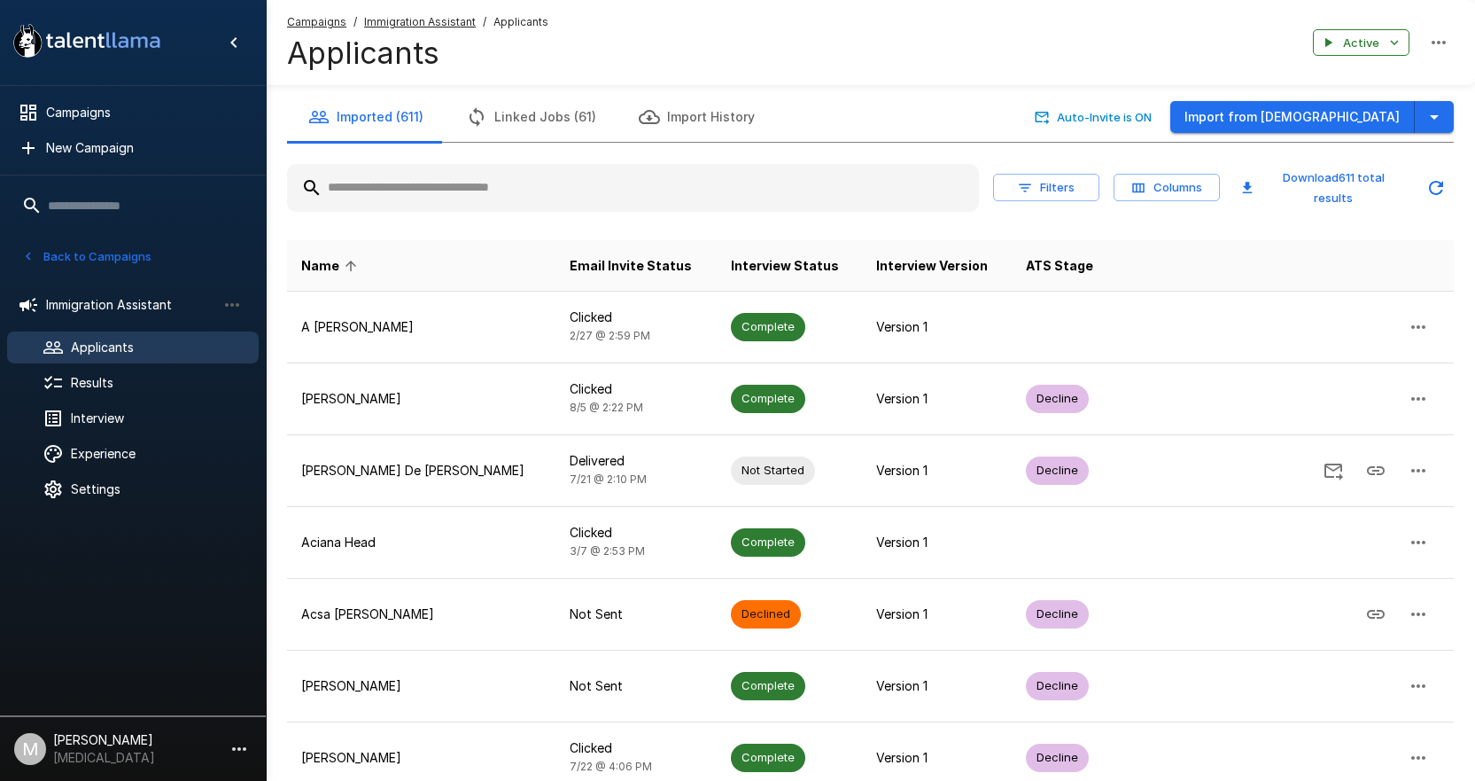
click at [476, 176] on input "text" at bounding box center [633, 188] width 692 height 32
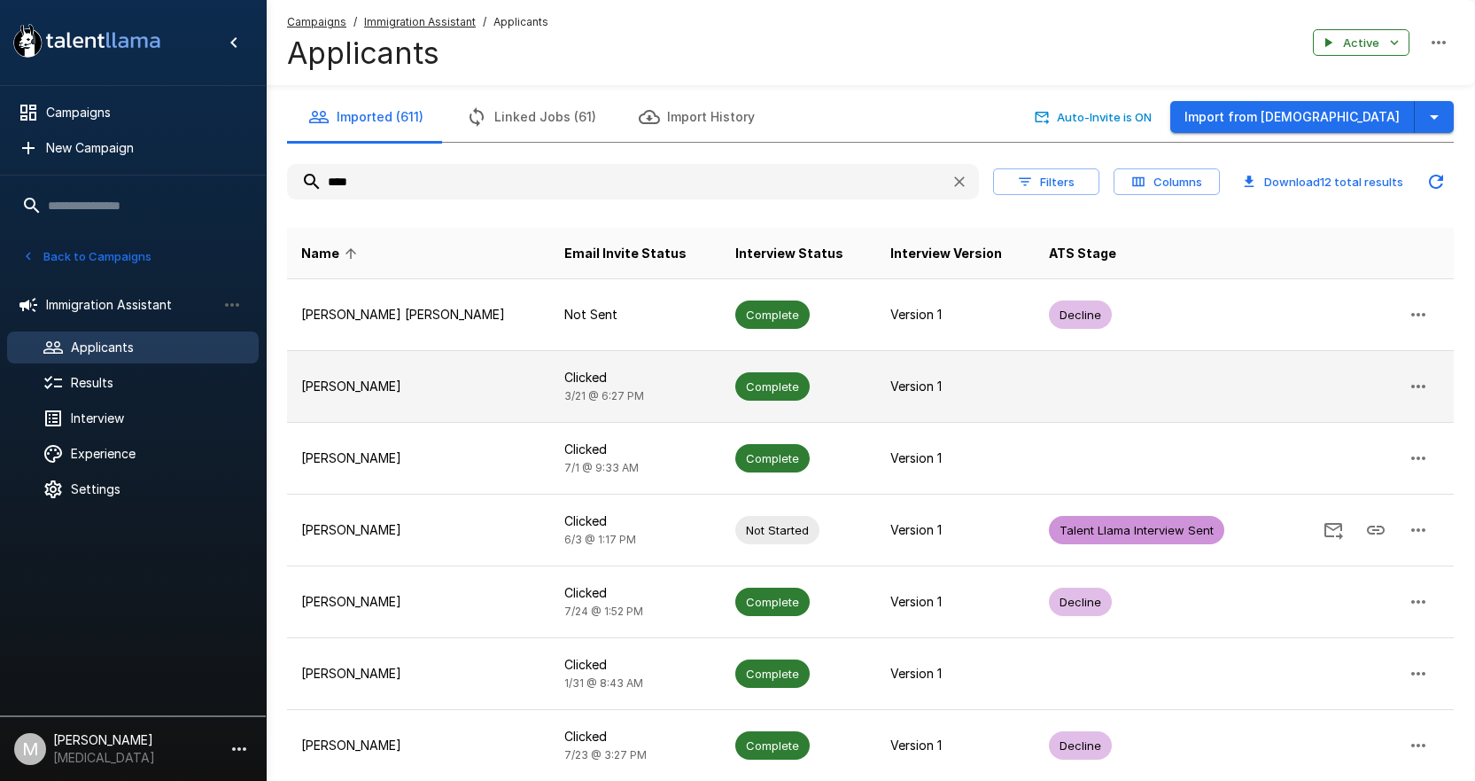
type input "****"
click at [470, 400] on td "[PERSON_NAME]" at bounding box center [418, 387] width 263 height 72
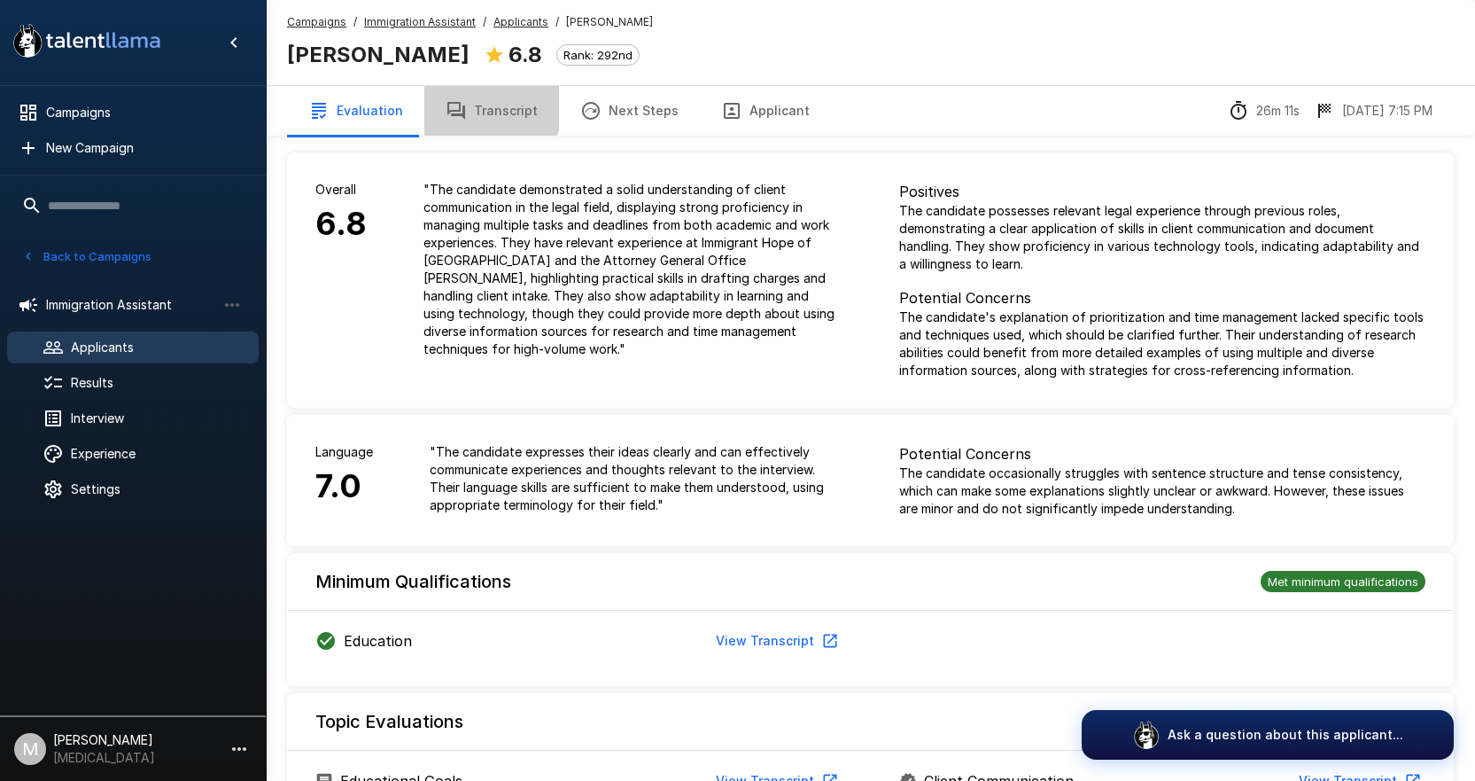
click at [481, 106] on button "Transcript" at bounding box center [491, 111] width 135 height 50
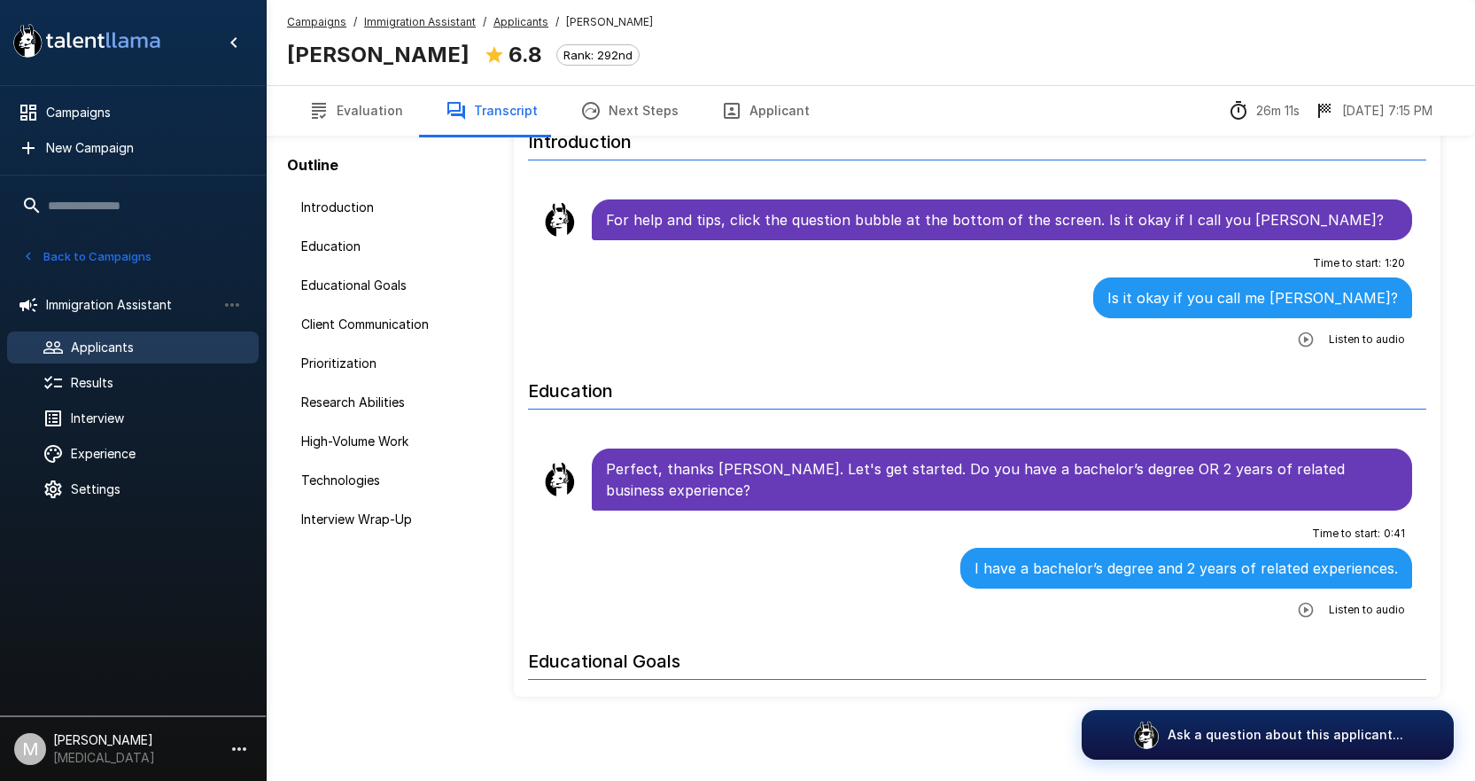
scroll to position [92, 0]
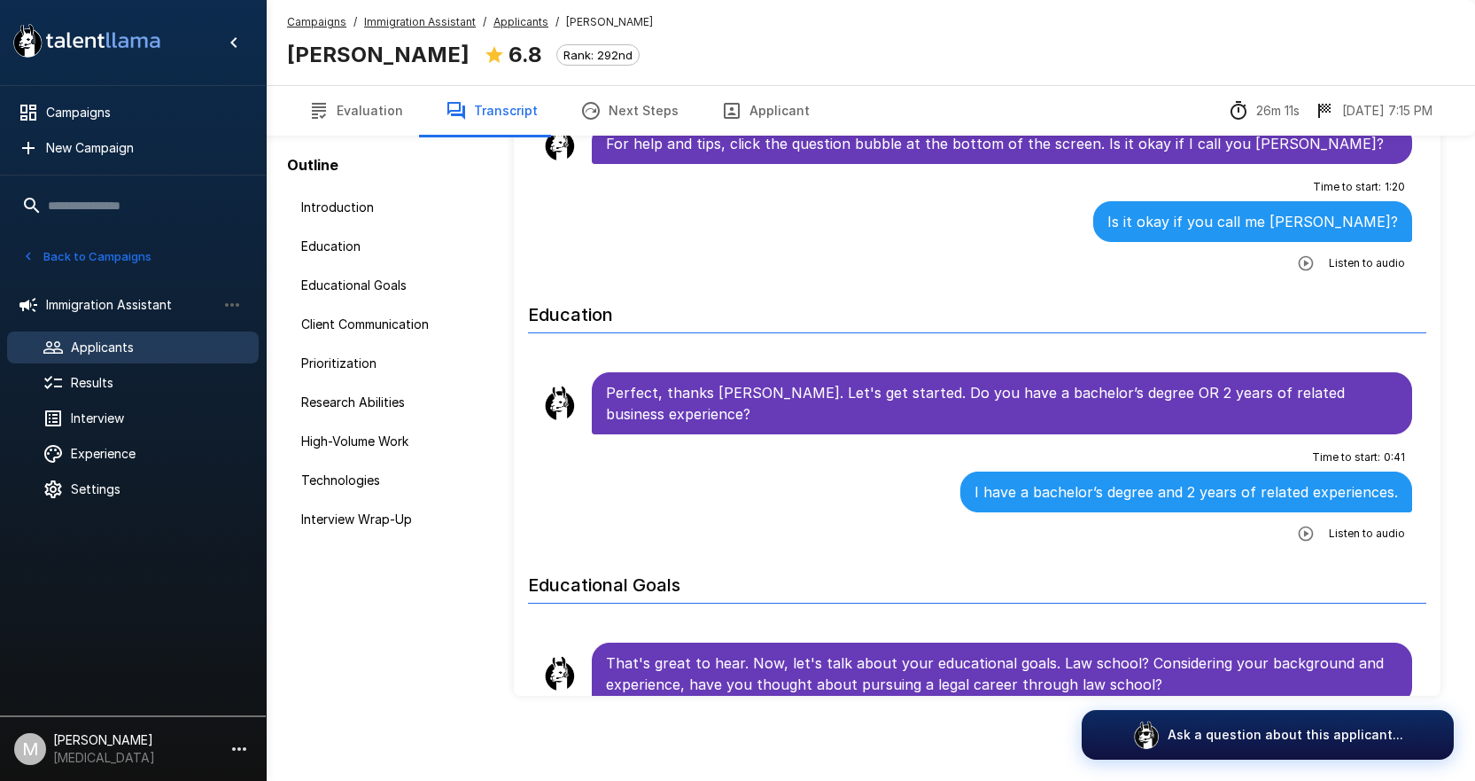
scroll to position [266, 0]
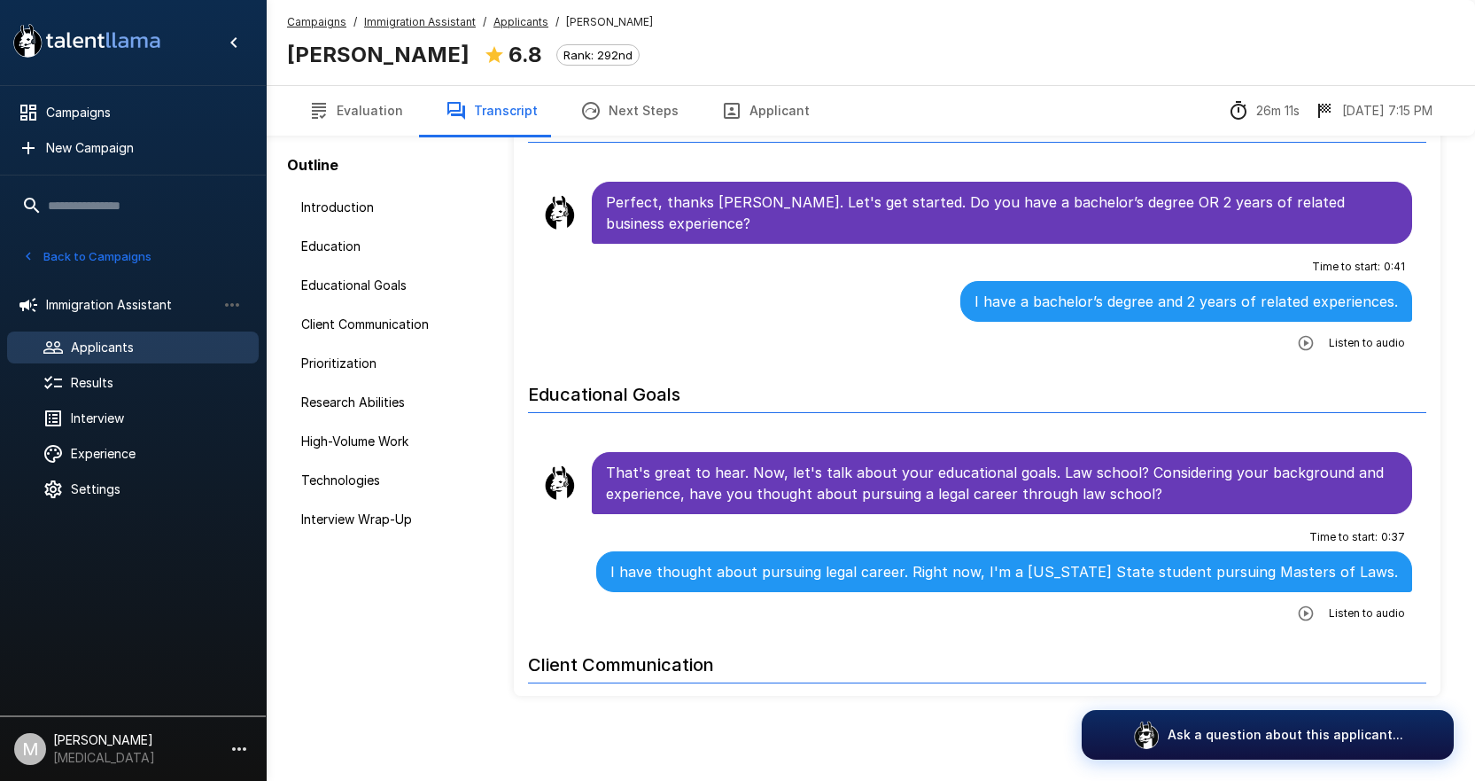
click at [805, 118] on button "Applicant" at bounding box center [765, 111] width 131 height 50
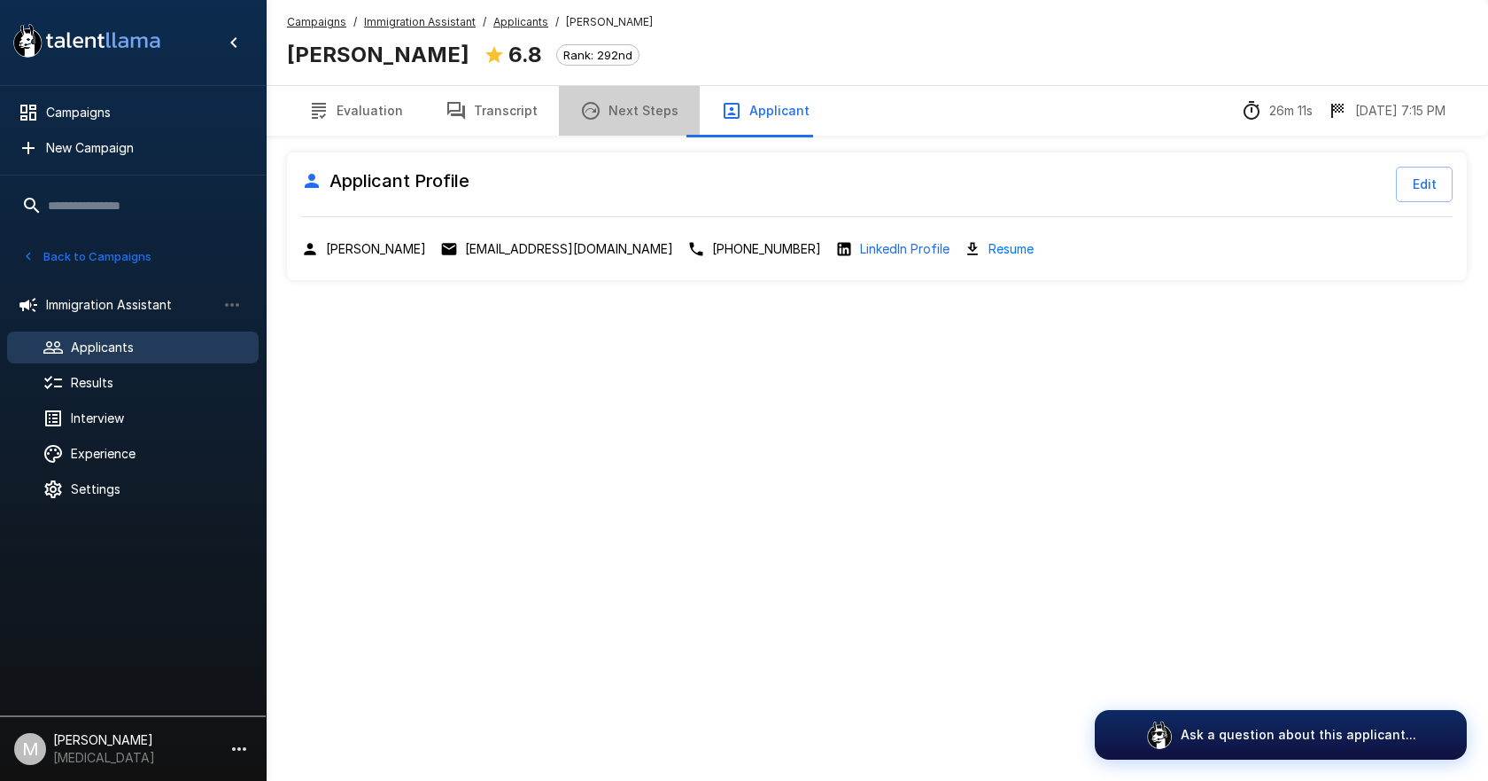
click at [625, 95] on button "Next Steps" at bounding box center [629, 111] width 141 height 50
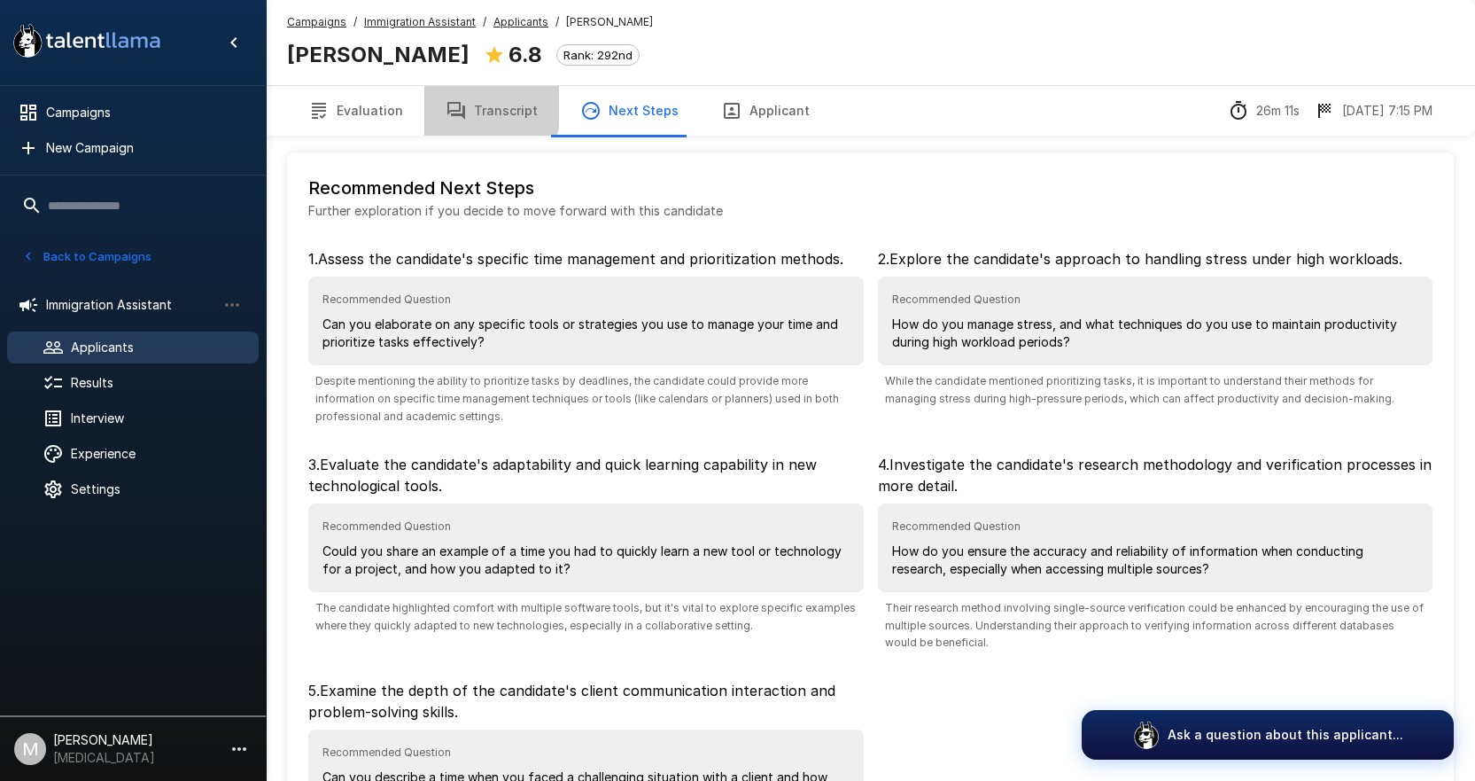
click at [426, 105] on button "Transcript" at bounding box center [491, 111] width 135 height 50
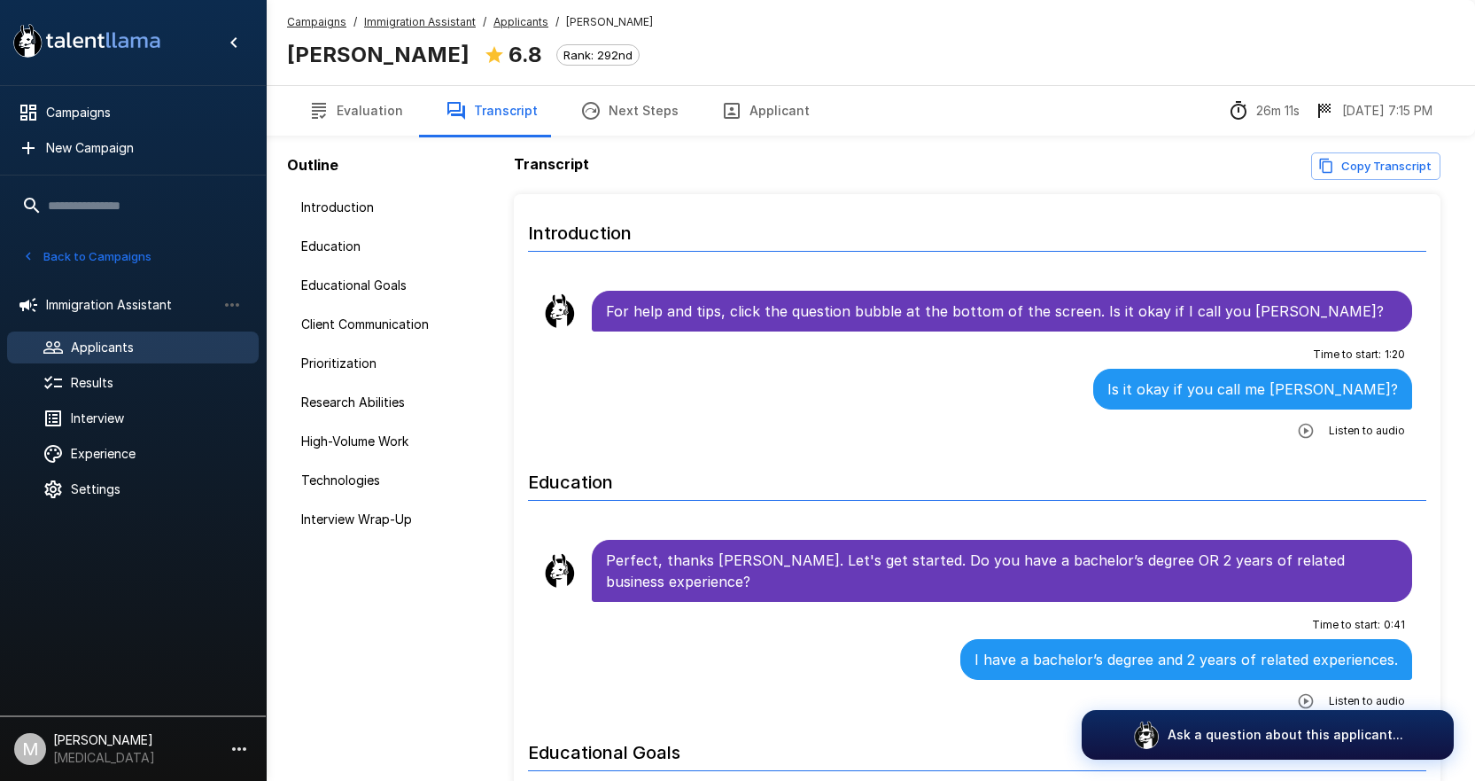
click at [517, 15] on u "Applicants" at bounding box center [520, 21] width 55 height 13
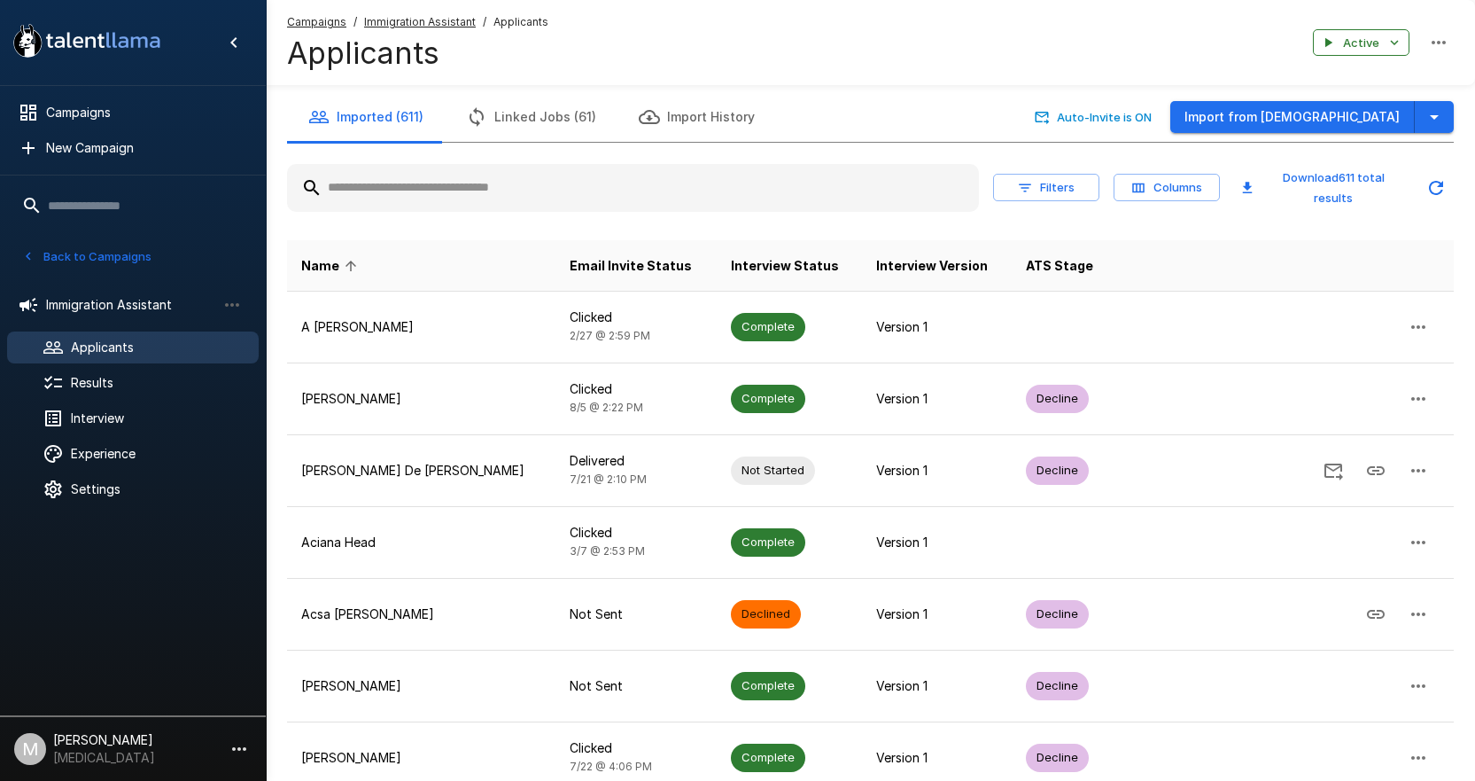
click at [626, 174] on input "text" at bounding box center [633, 188] width 692 height 32
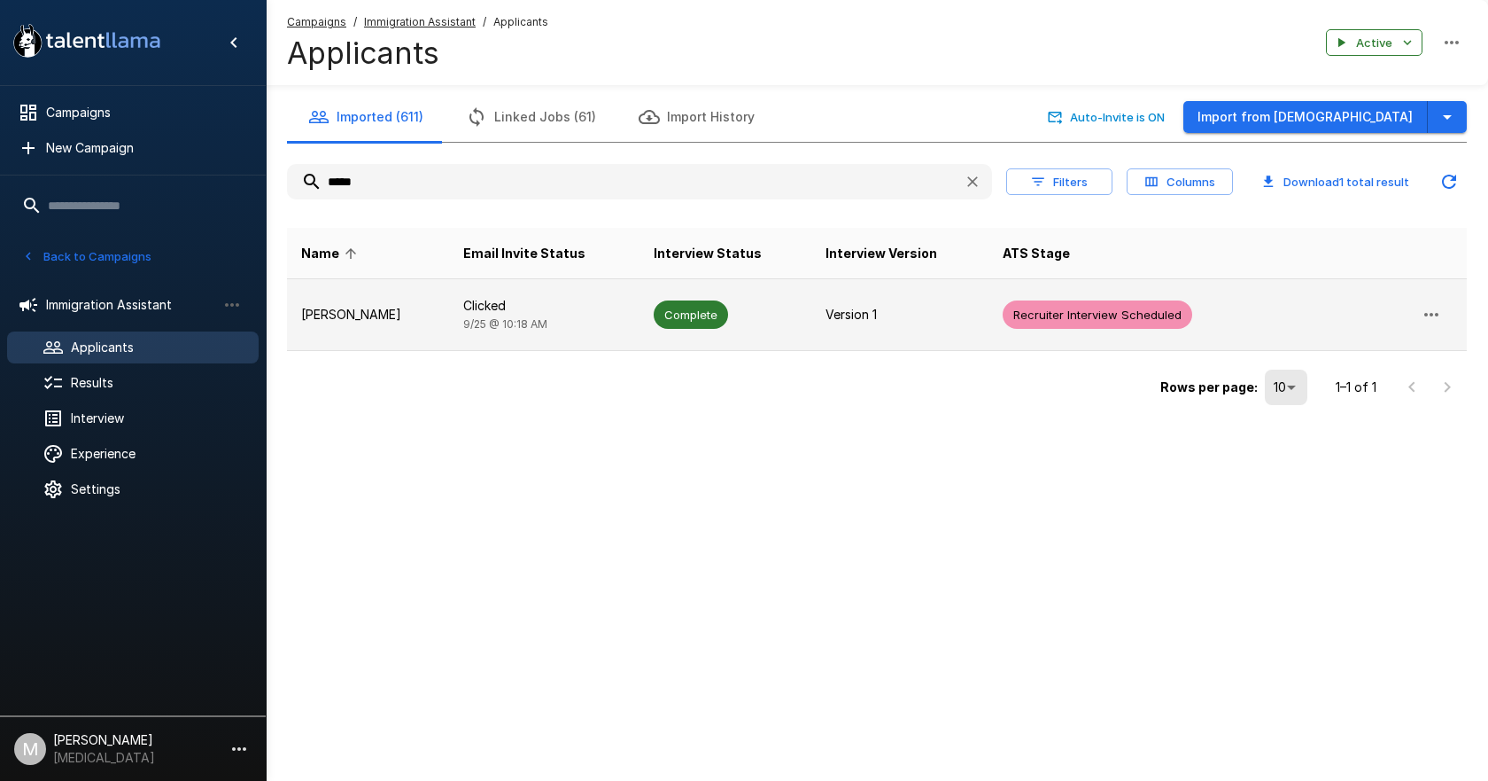
type input "*****"
click at [608, 315] on td "Clicked [DATE] 10:18 AM" at bounding box center [544, 315] width 190 height 72
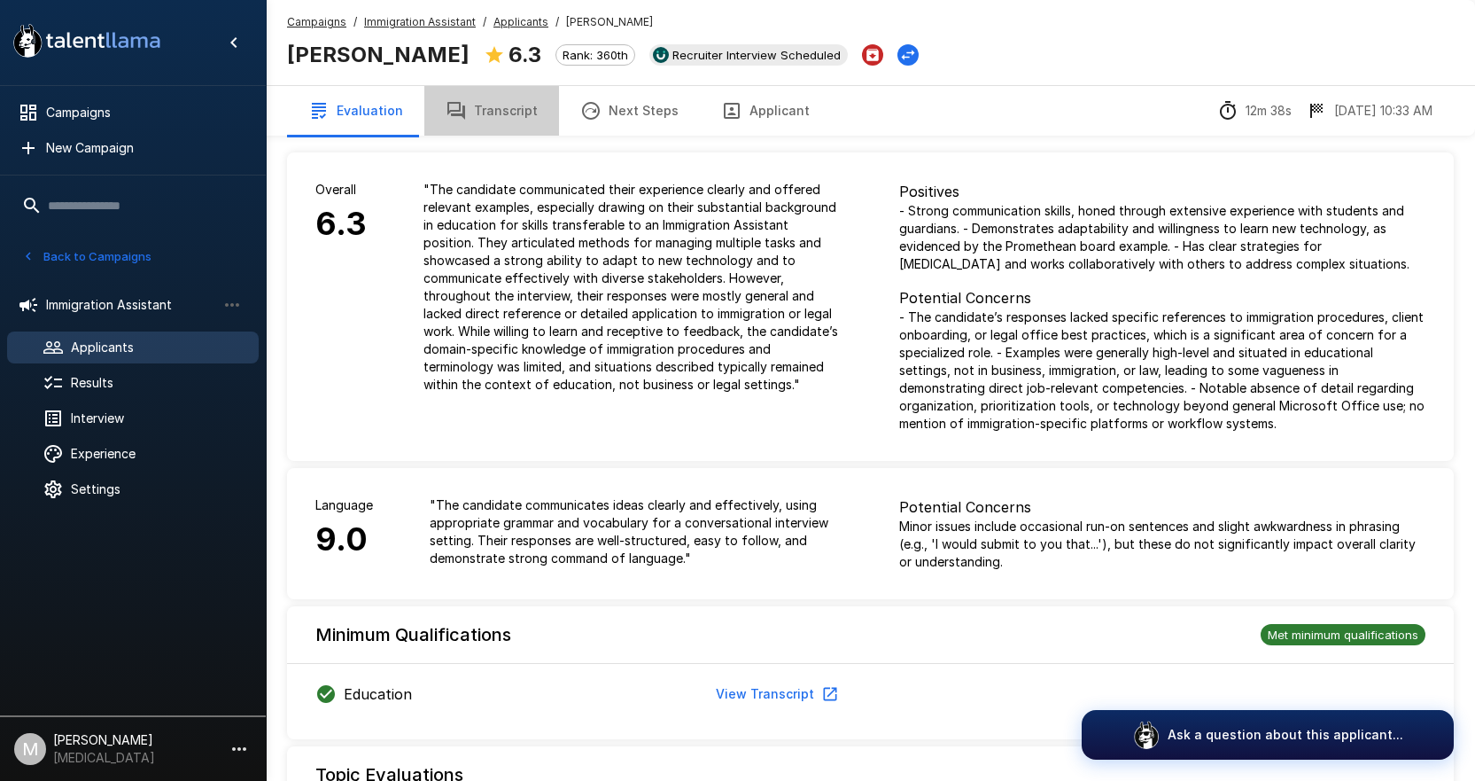
click at [501, 118] on button "Transcript" at bounding box center [491, 111] width 135 height 50
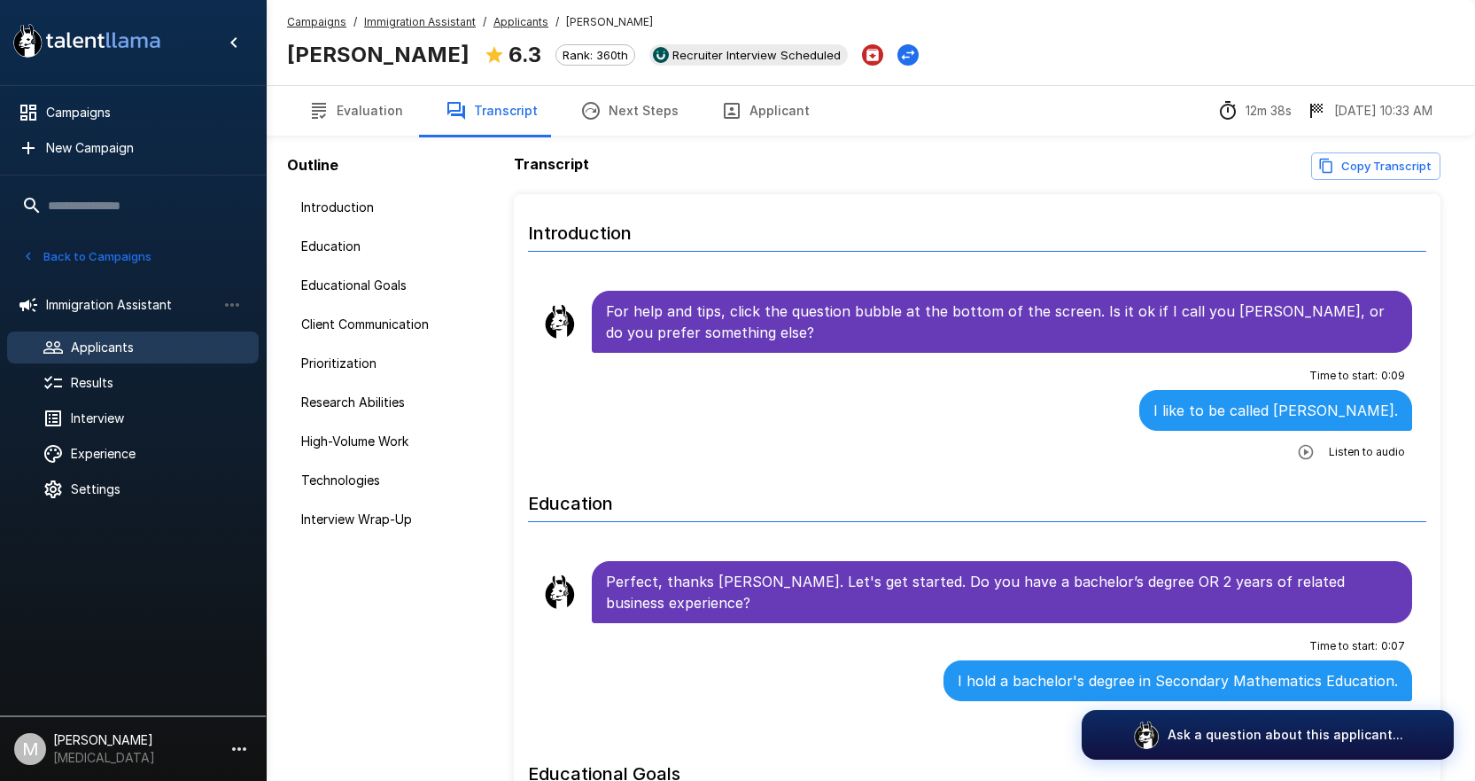
drag, startPoint x: 752, startPoint y: 110, endPoint x: 646, endPoint y: 110, distance: 106.3
click at [752, 110] on button "Applicant" at bounding box center [765, 111] width 131 height 50
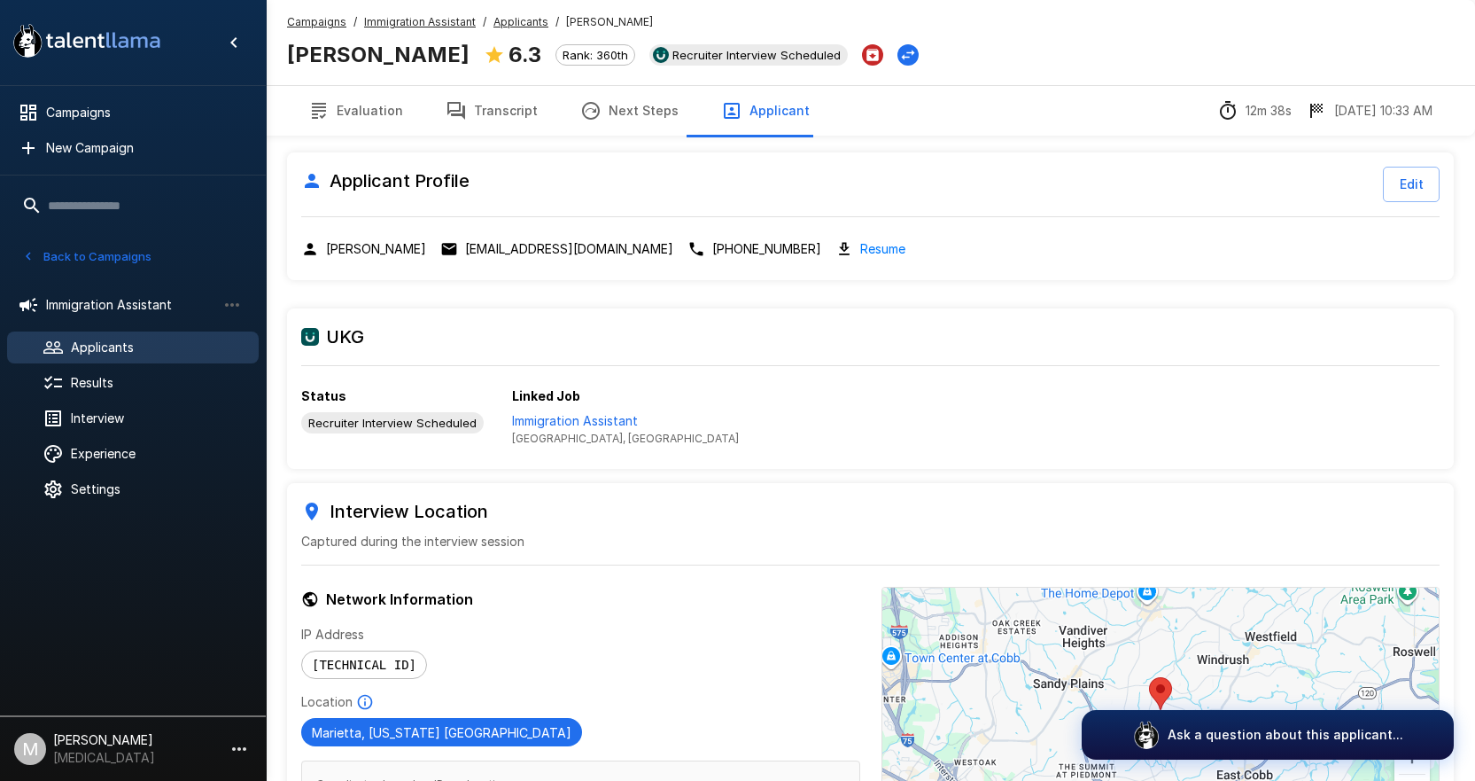
click at [513, 108] on button "Transcript" at bounding box center [491, 111] width 135 height 50
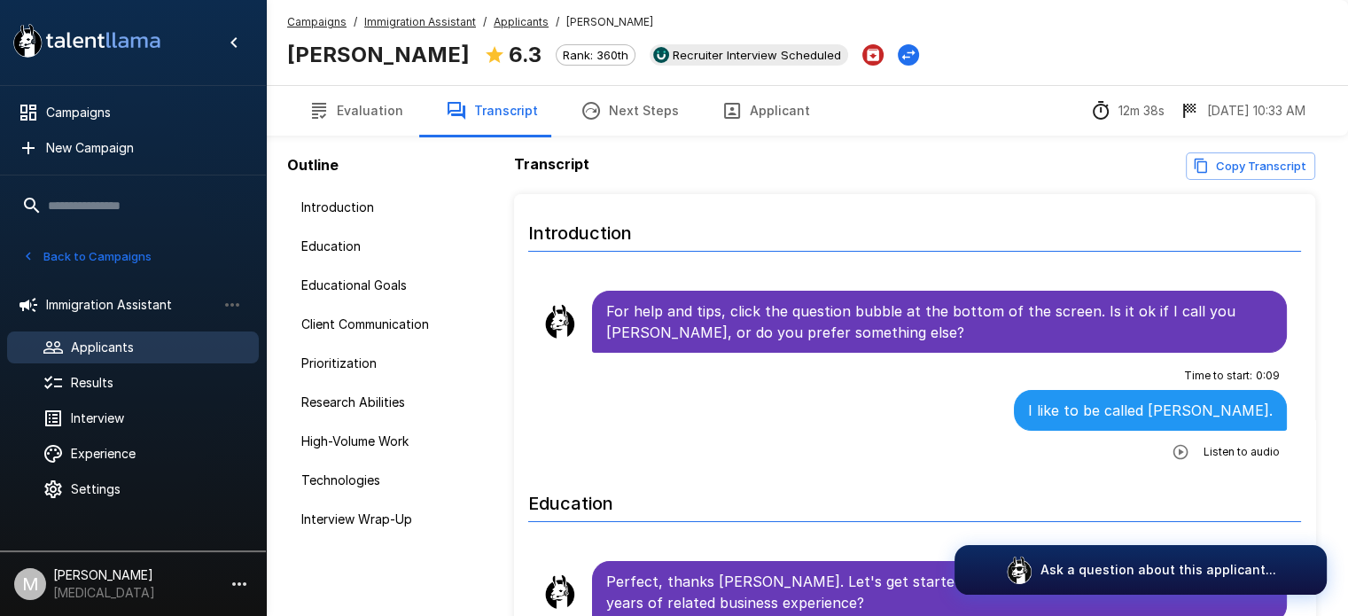
click at [1129, 45] on div "Campaigns / Immigration Assistant / Applicants / [PERSON_NAME] [PERSON_NAME] 6.…" at bounding box center [807, 42] width 1082 height 85
click at [757, 108] on button "Applicant" at bounding box center [765, 111] width 131 height 50
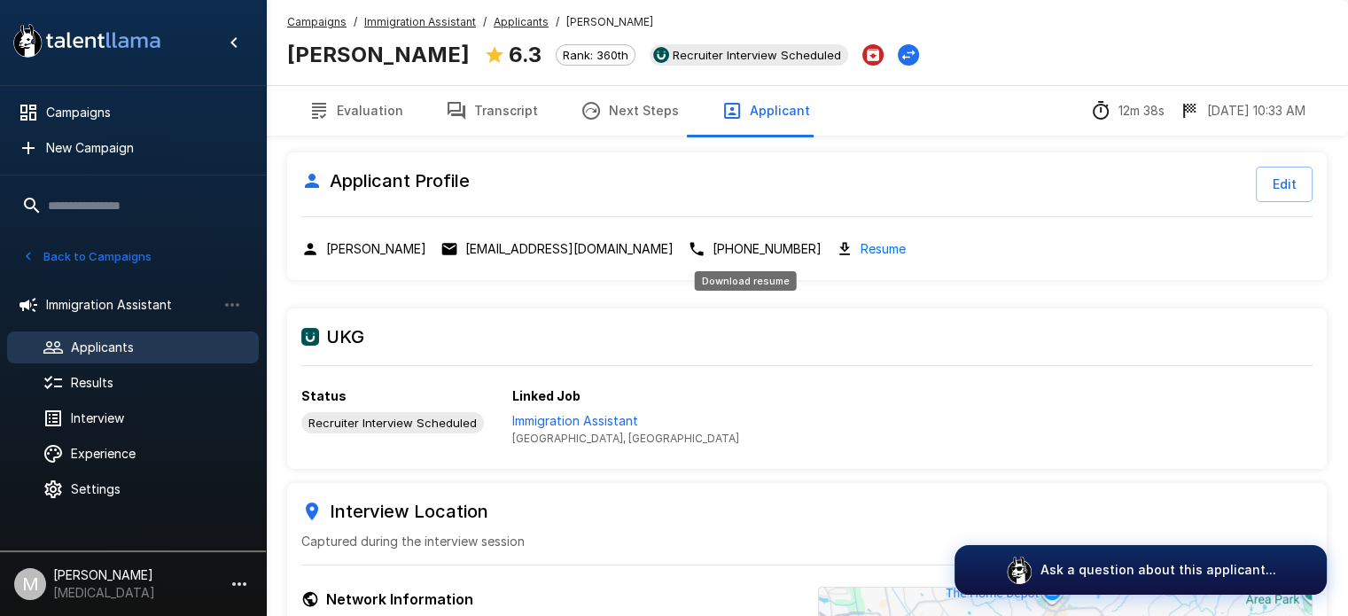
click at [860, 246] on link "Resume" at bounding box center [882, 248] width 45 height 20
click at [504, 105] on button "Transcript" at bounding box center [491, 111] width 135 height 50
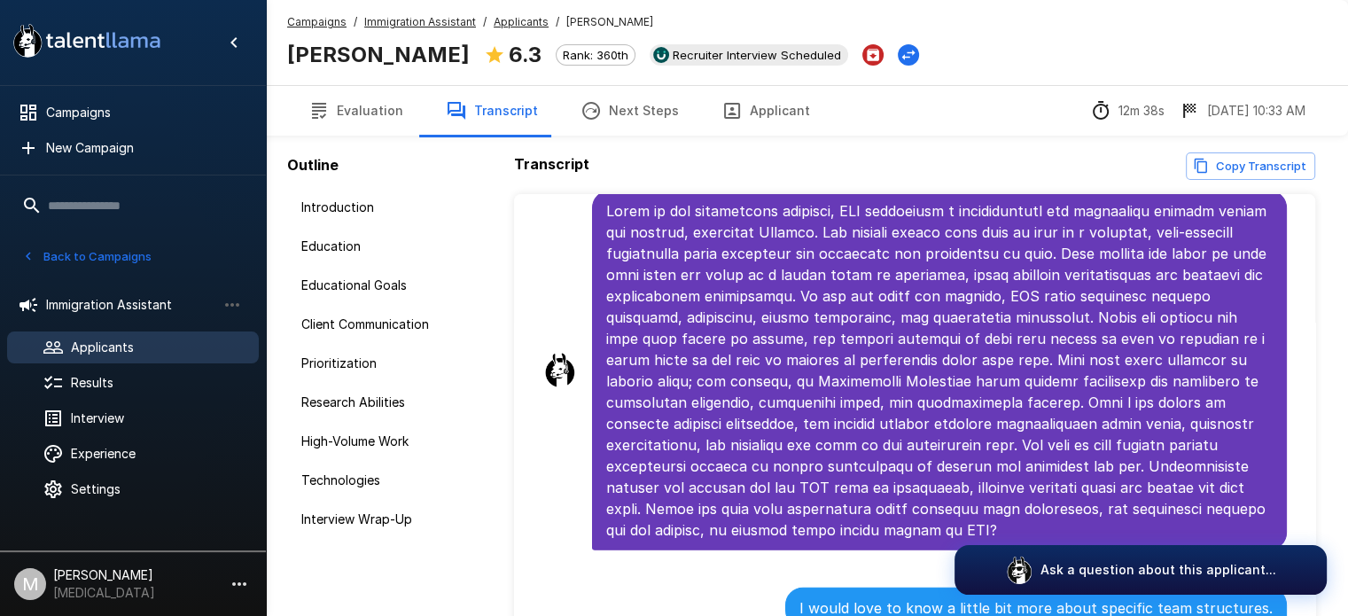
scroll to position [117, 0]
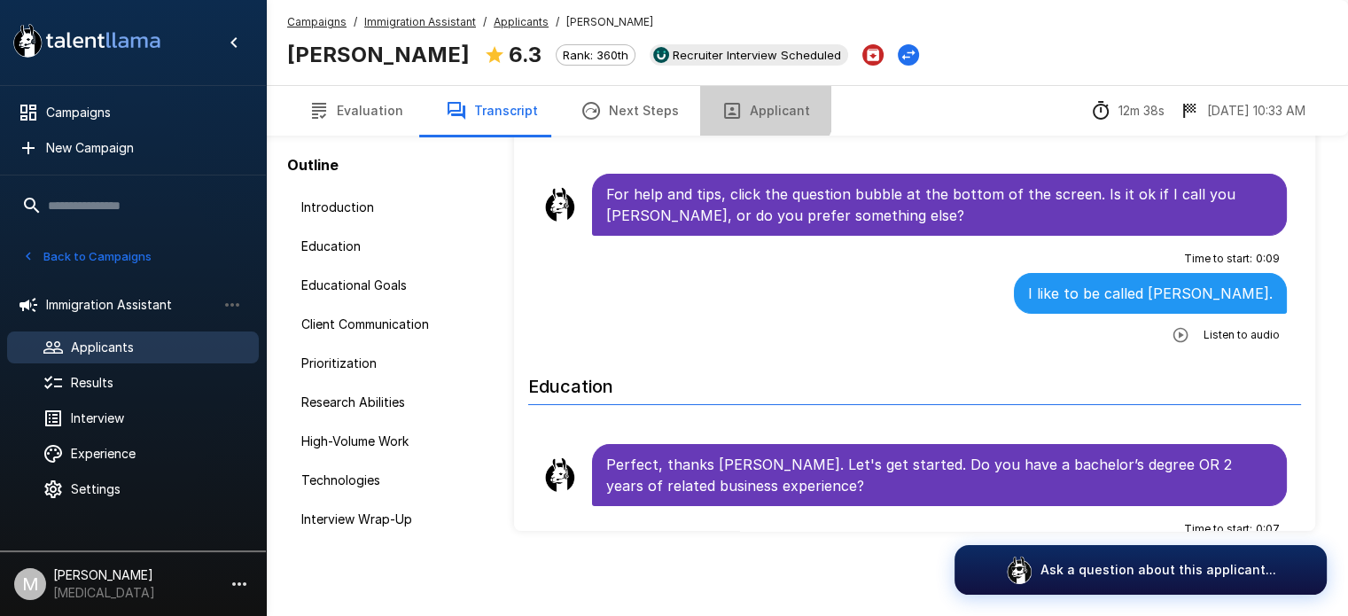
click at [738, 95] on button "Applicant" at bounding box center [765, 111] width 131 height 50
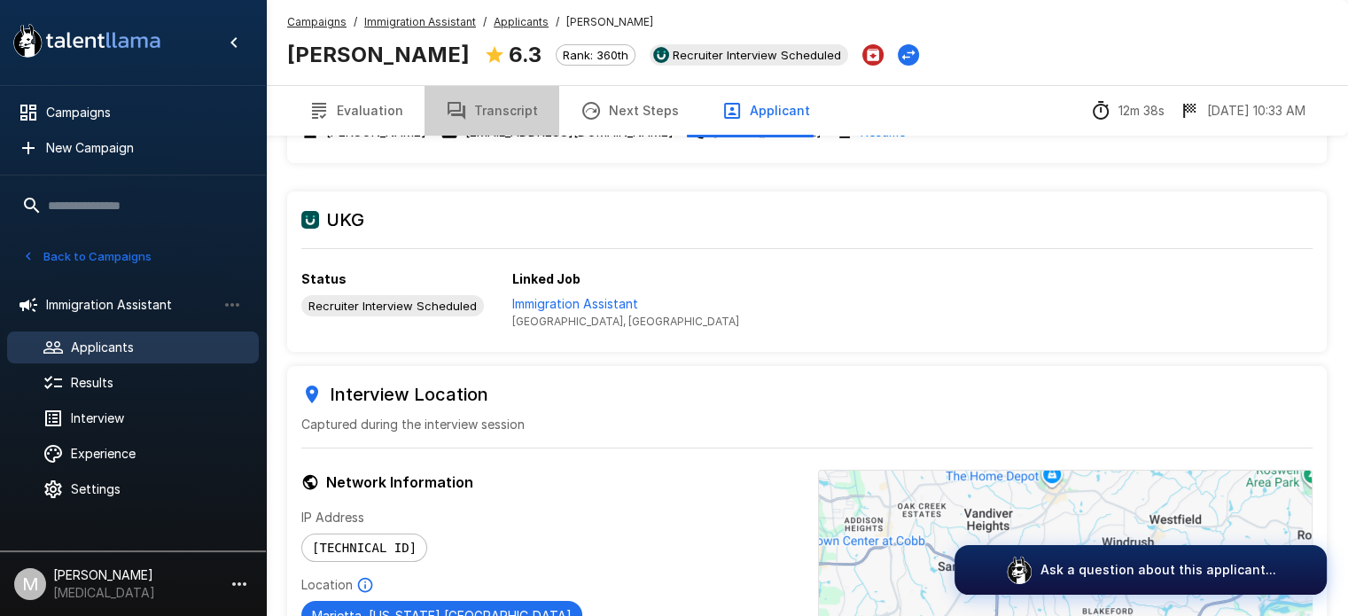
click at [493, 108] on button "Transcript" at bounding box center [491, 111] width 135 height 50
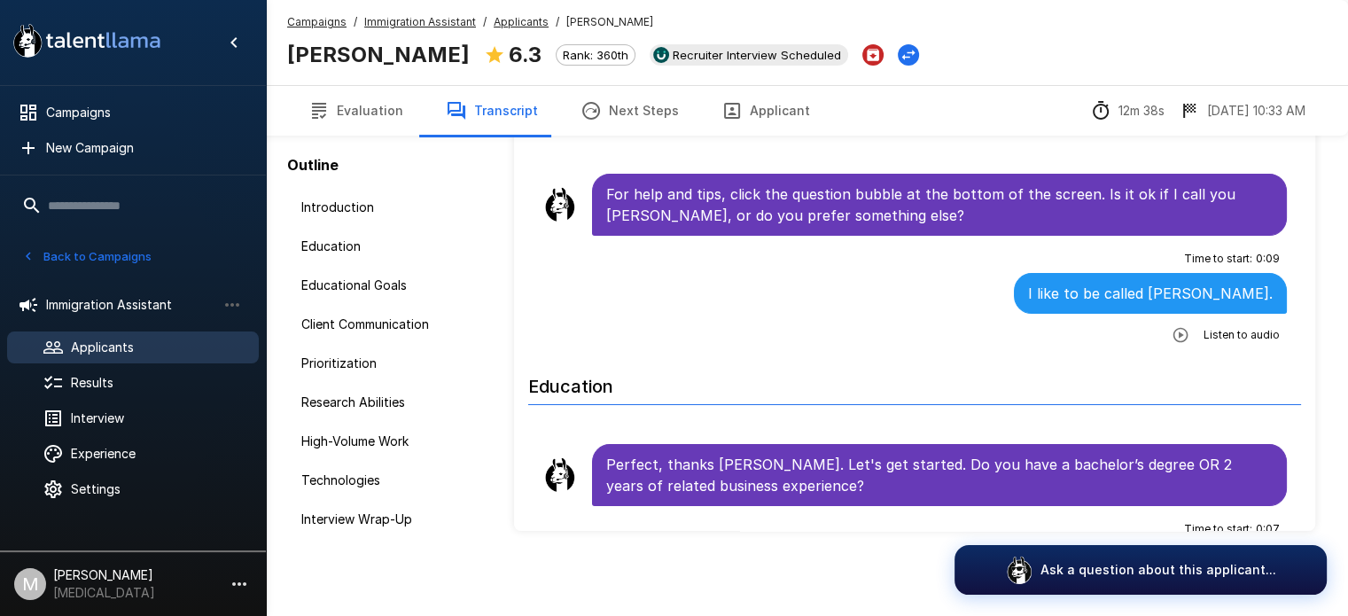
click at [998, 23] on div "Campaigns / Immigration Assistant / Applicants / [PERSON_NAME] [PERSON_NAME] 6.…" at bounding box center [807, 42] width 1082 height 85
click at [738, 113] on button "Applicant" at bounding box center [765, 111] width 131 height 50
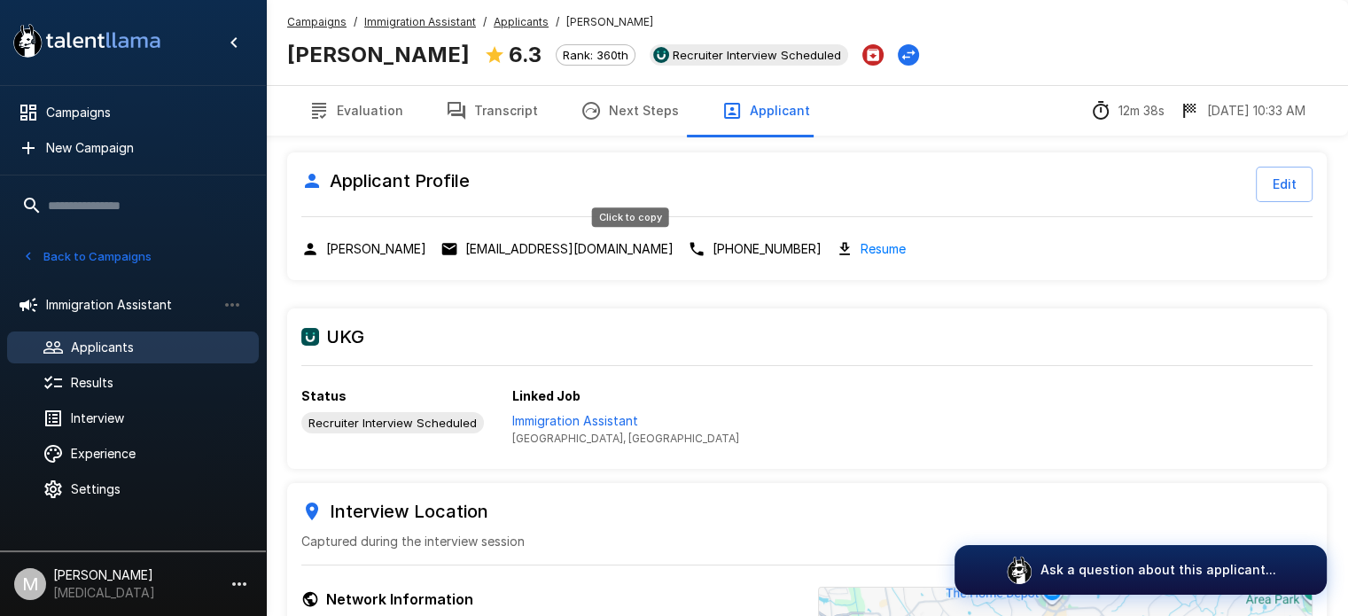
click at [712, 254] on p "[PHONE_NUMBER]" at bounding box center [766, 249] width 109 height 18
click at [487, 105] on button "Transcript" at bounding box center [491, 111] width 135 height 50
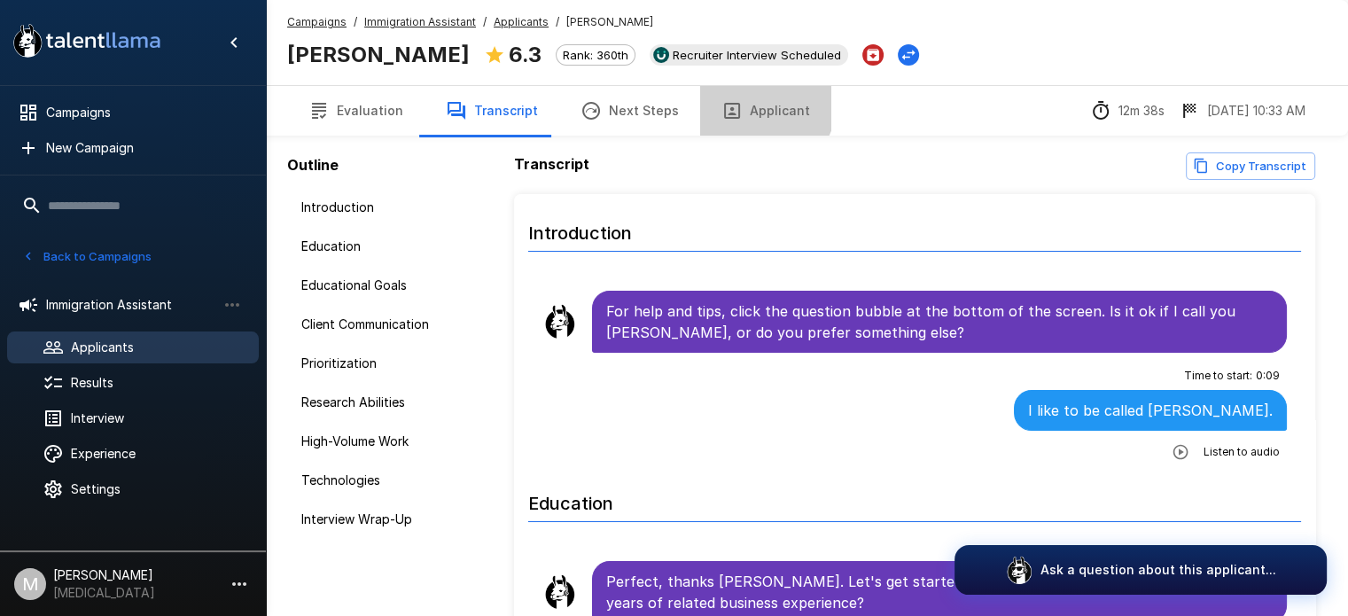
click at [750, 105] on button "Applicant" at bounding box center [765, 111] width 131 height 50
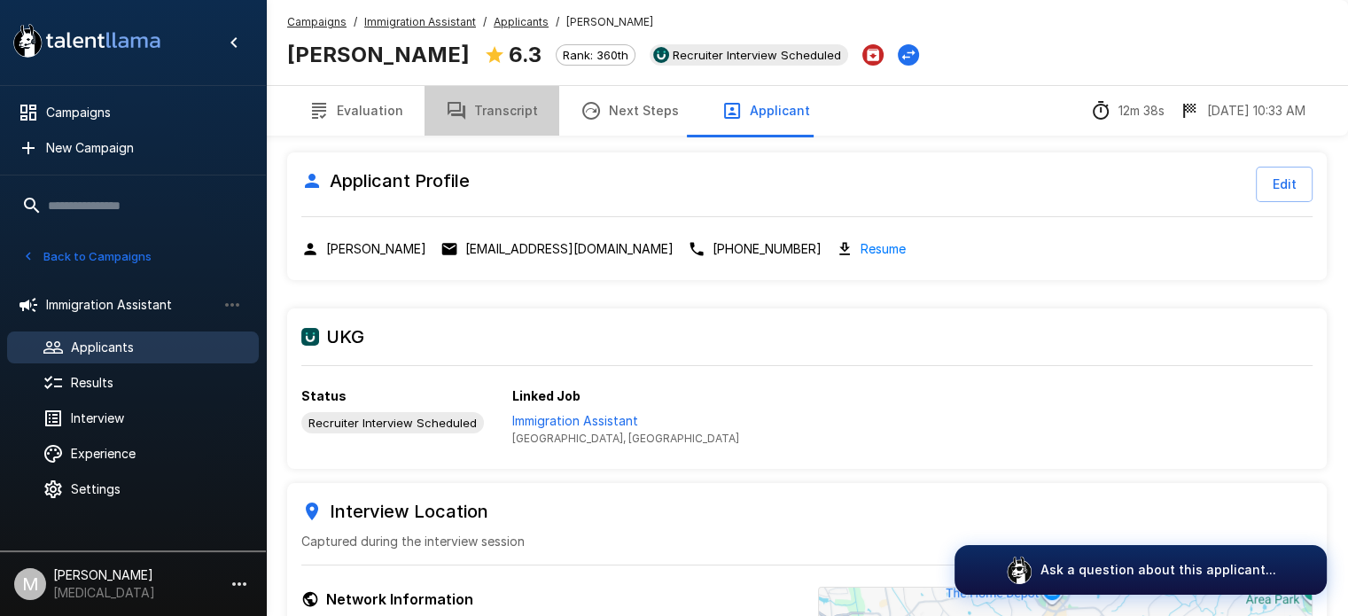
click at [526, 111] on button "Transcript" at bounding box center [491, 111] width 135 height 50
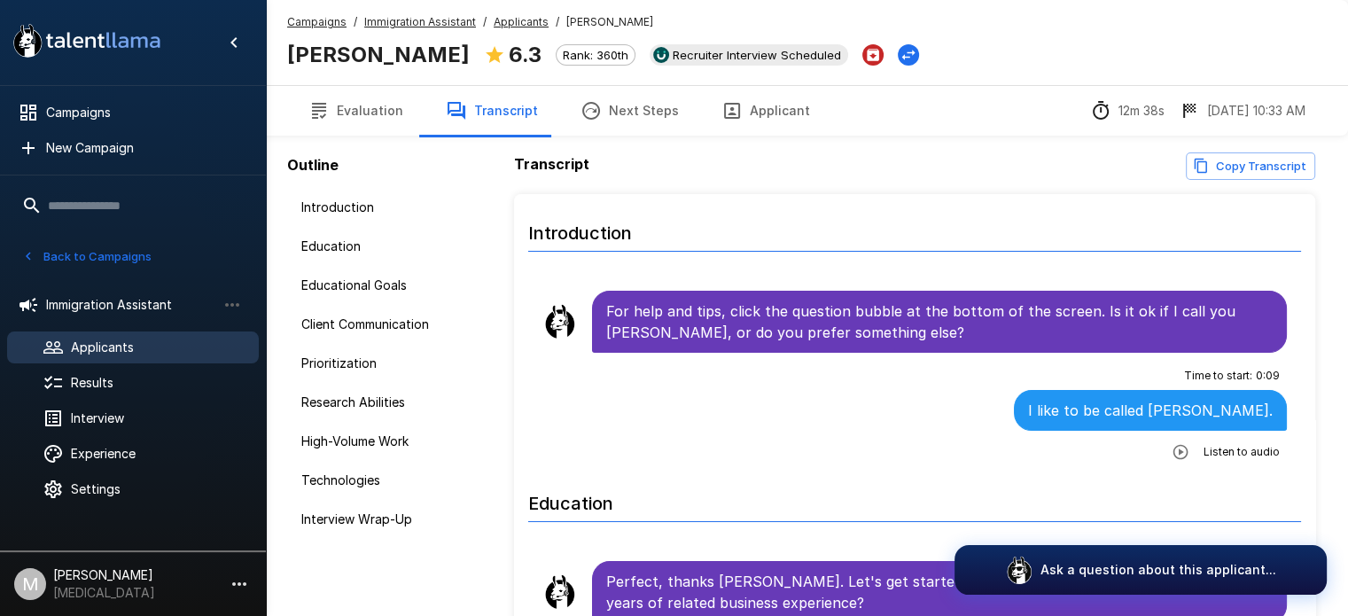
click at [769, 116] on button "Applicant" at bounding box center [765, 111] width 131 height 50
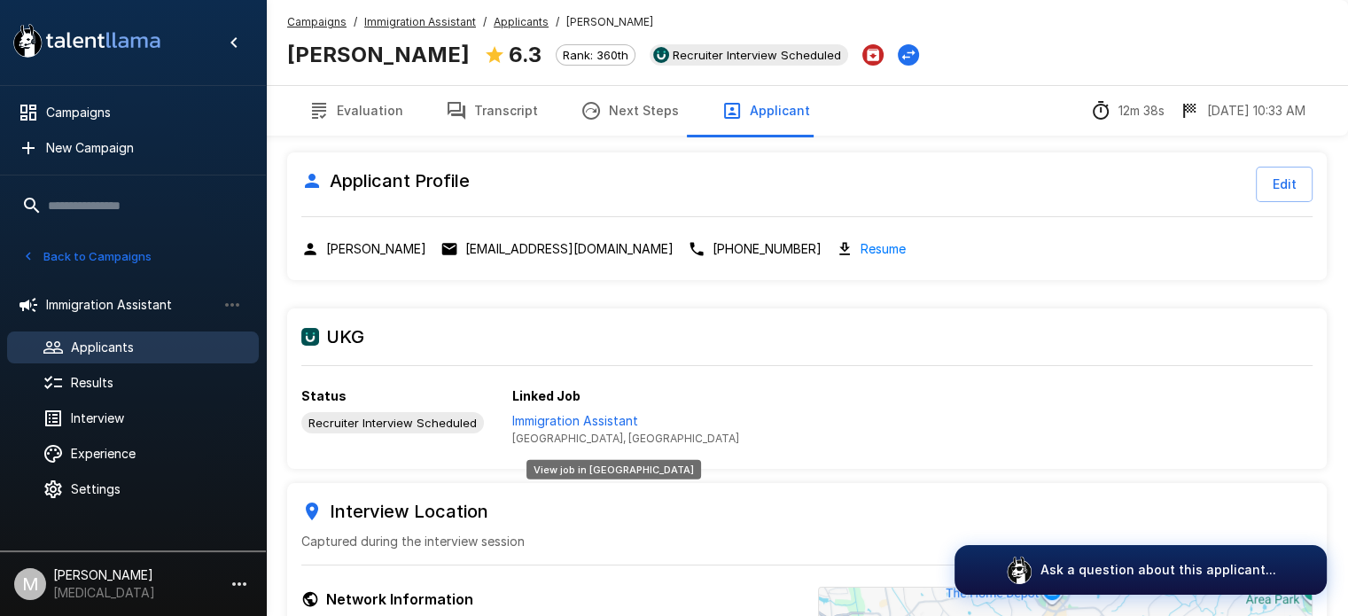
click at [615, 420] on p "Immigration Assistant" at bounding box center [625, 421] width 227 height 18
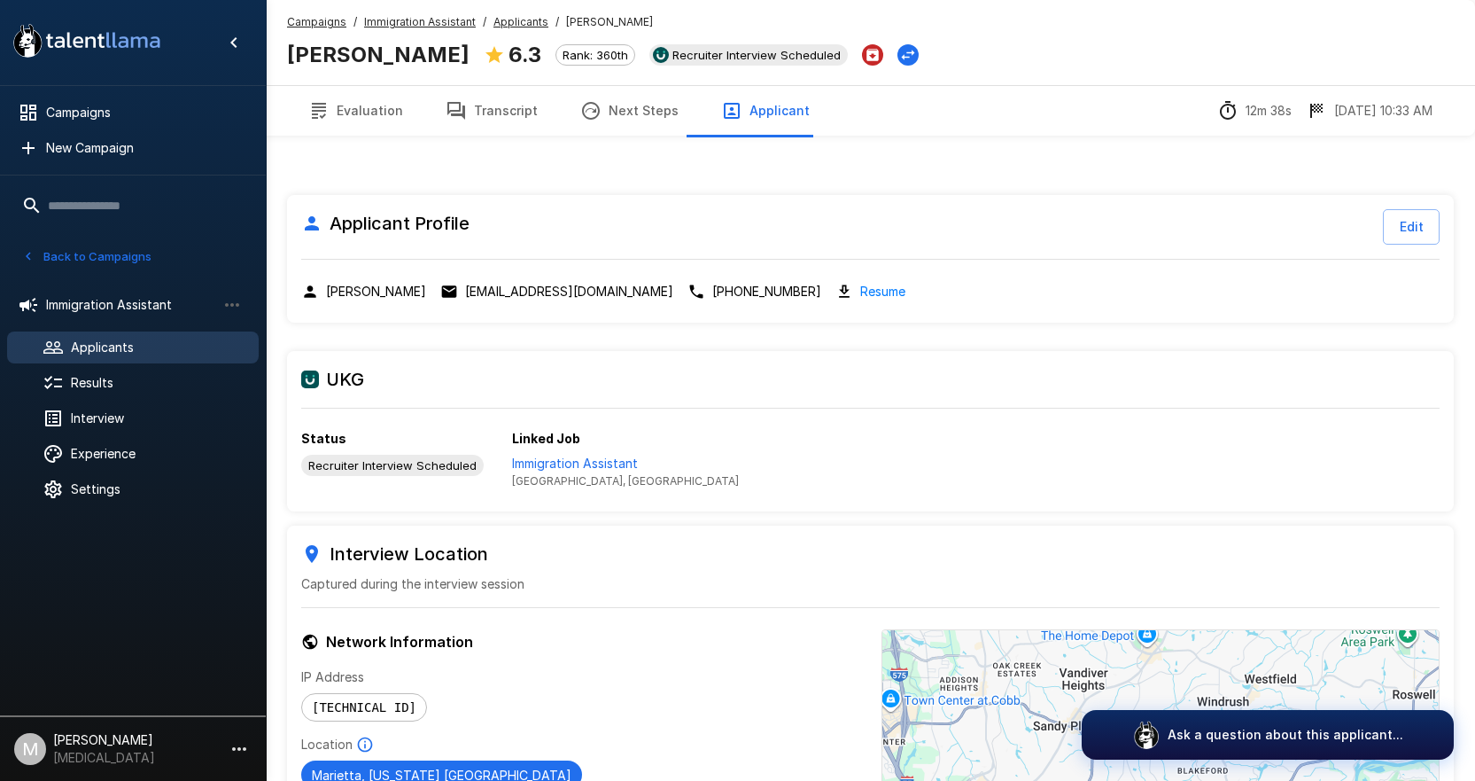
click at [421, 21] on u "Immigration Assistant" at bounding box center [420, 21] width 112 height 13
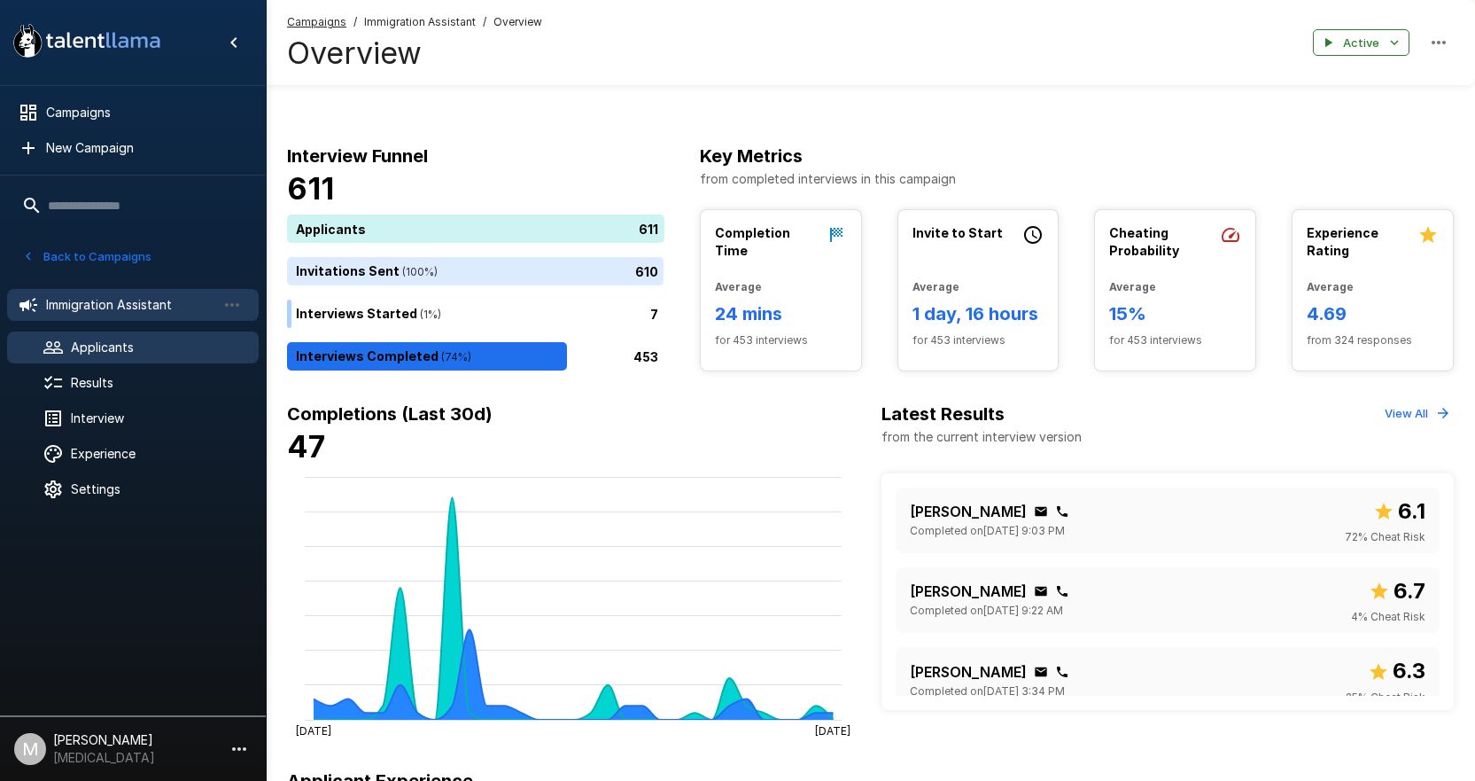
click at [89, 336] on div "Applicants" at bounding box center [133, 347] width 252 height 32
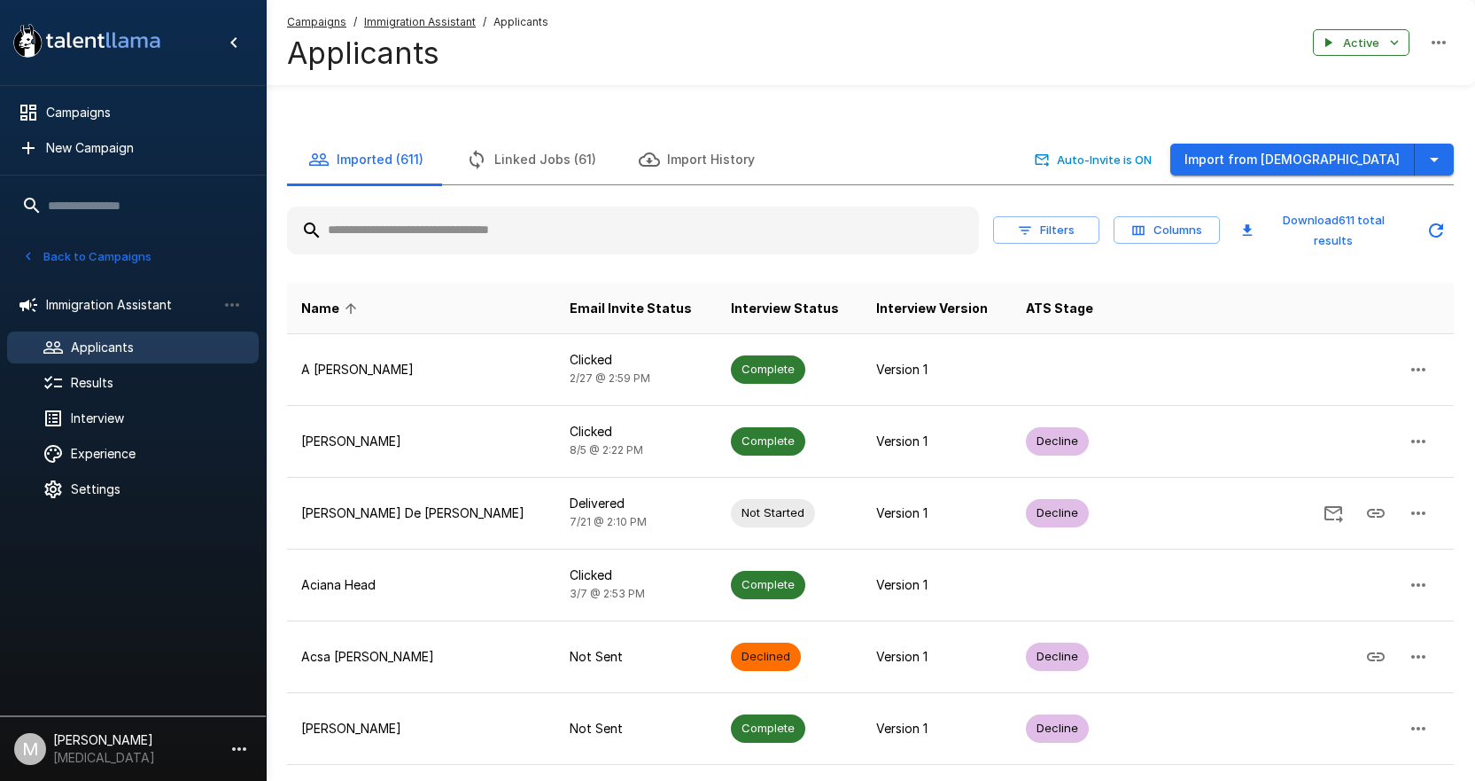
click at [1004, 233] on button "Filters" at bounding box center [1046, 229] width 106 height 27
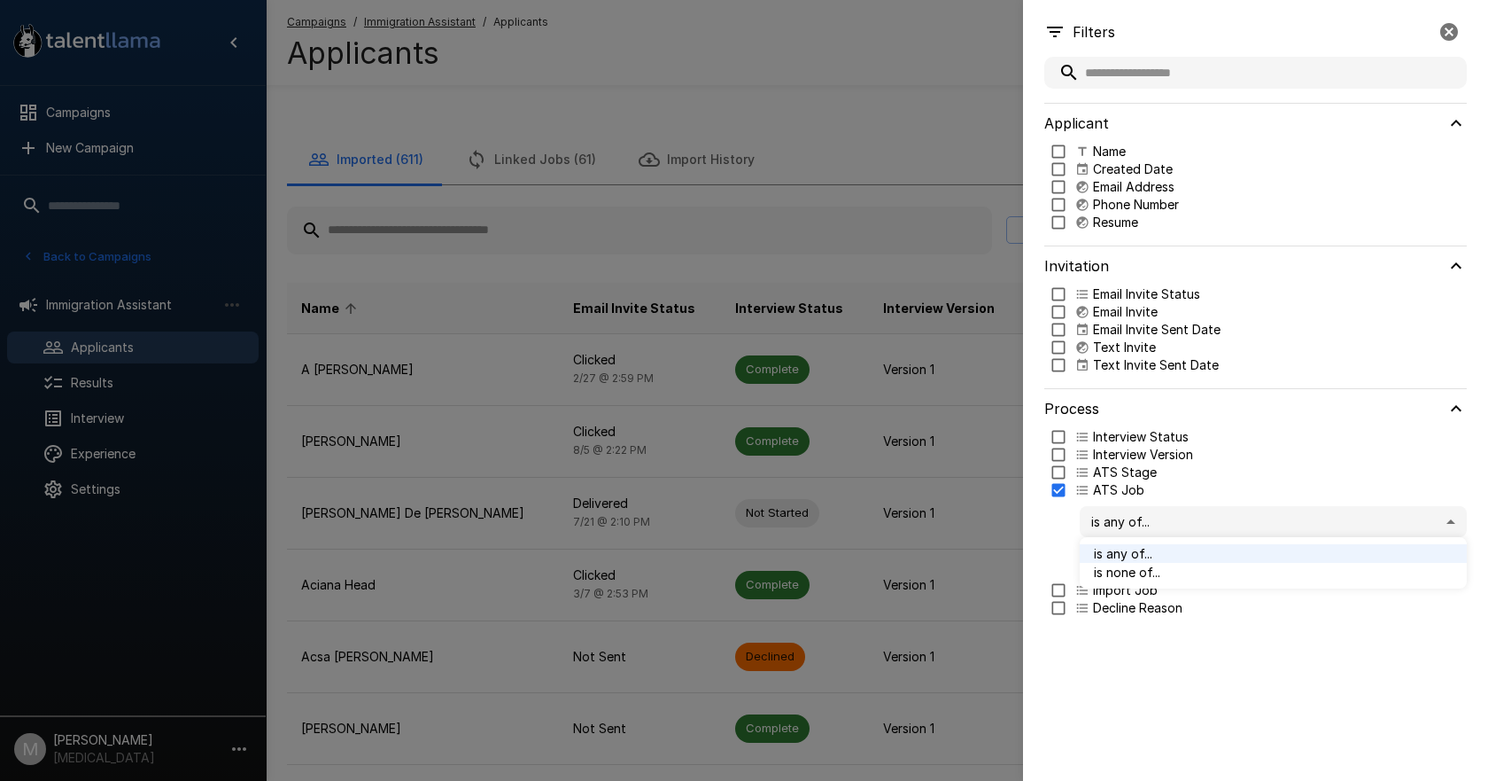
click at [1086, 512] on body "A new version of Talent Llama is available. Please click here to refresh your b…" at bounding box center [751, 390] width 1502 height 781
click at [1088, 513] on div at bounding box center [744, 390] width 1488 height 781
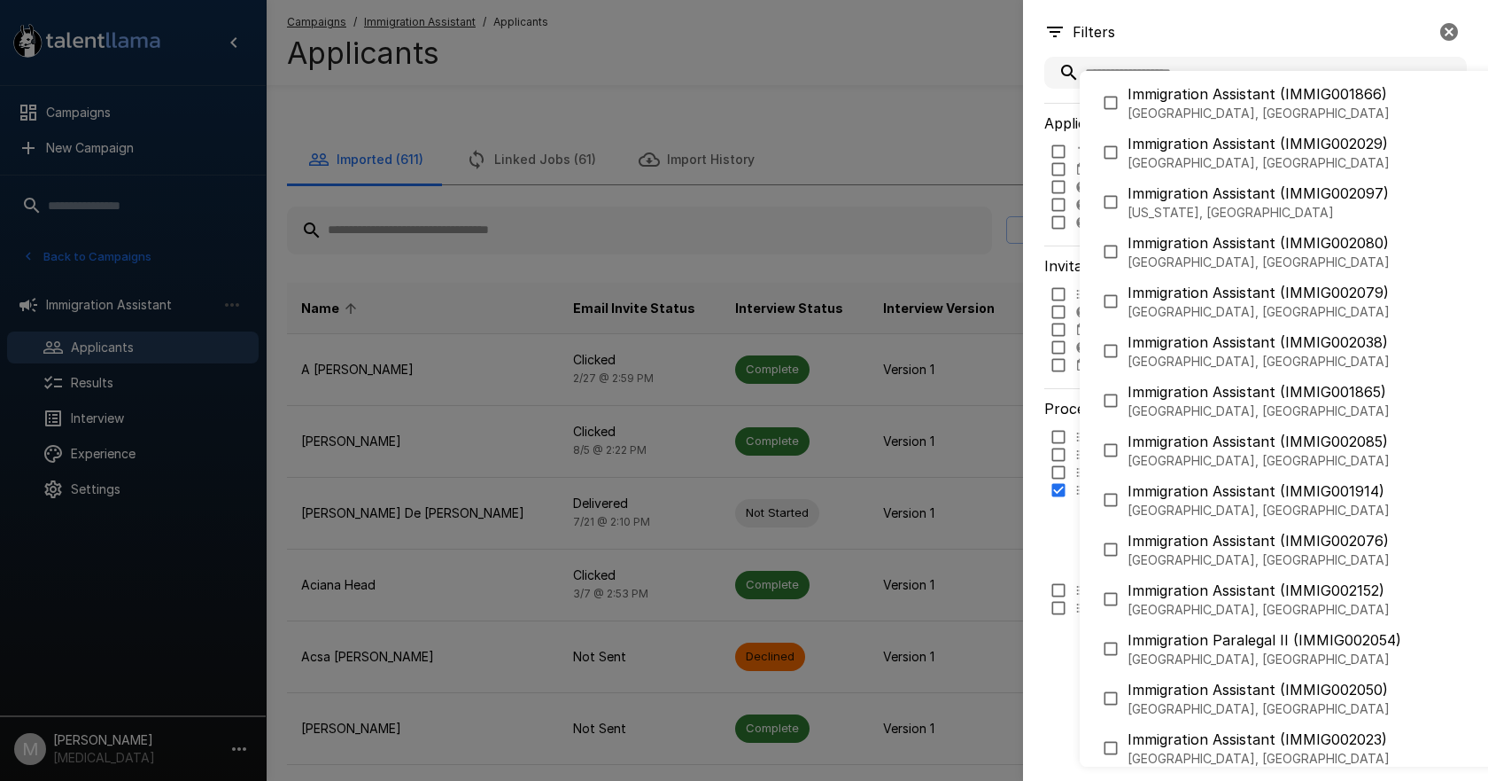
click at [1123, 551] on body "A new version of Talent Llama is available. Please click here to refresh your b…" at bounding box center [751, 390] width 1502 height 781
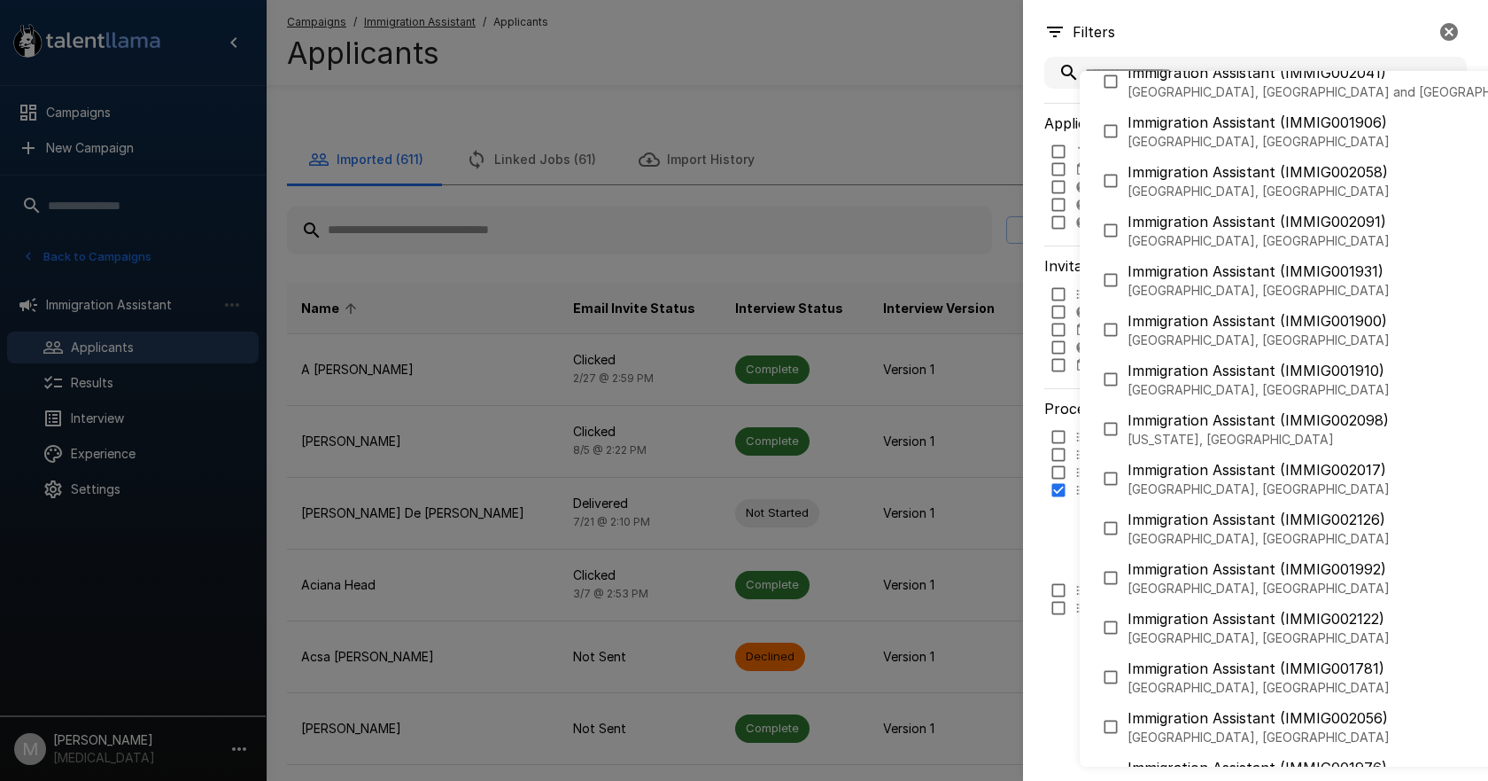
scroll to position [776, 0]
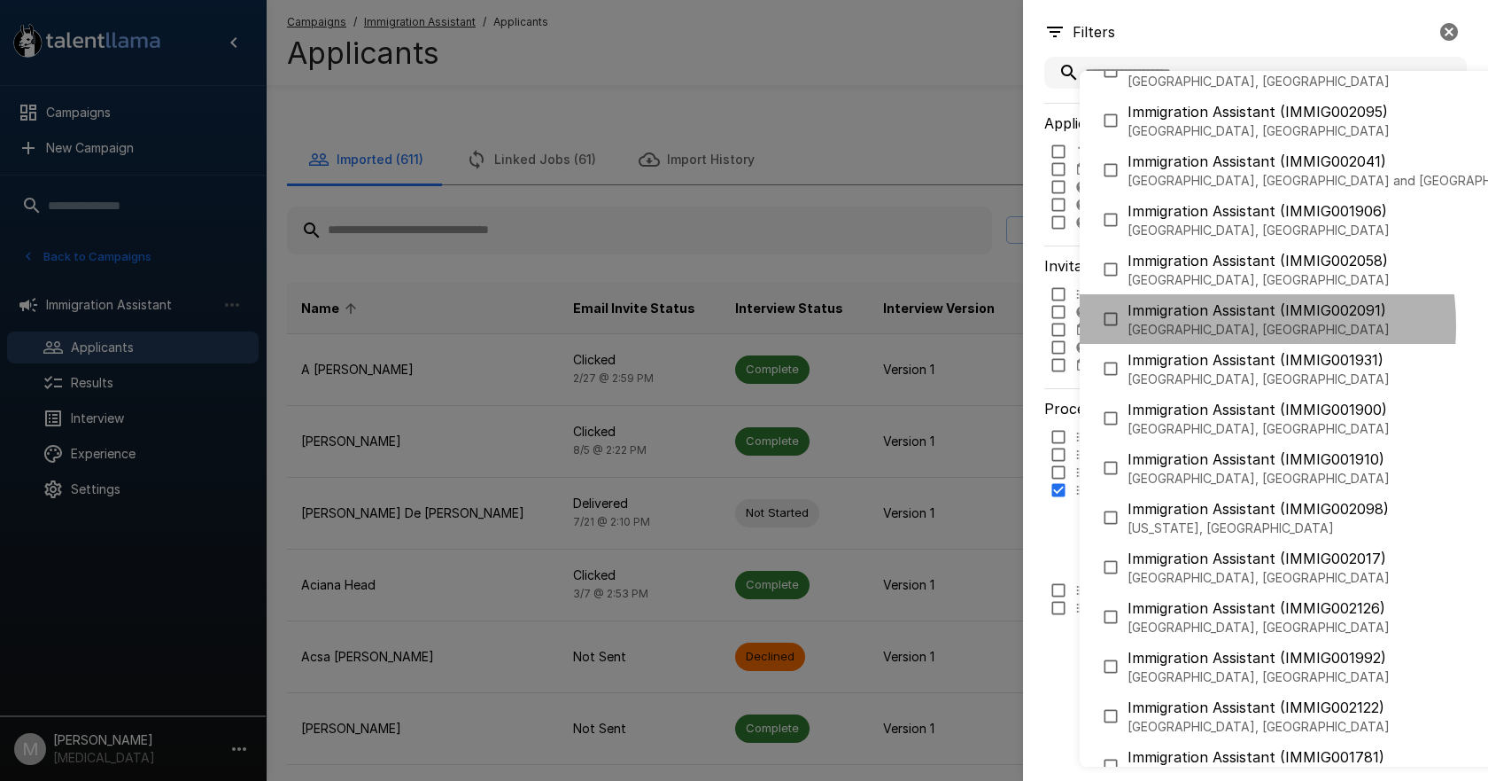
click at [1198, 325] on p "[GEOGRAPHIC_DATA], [GEOGRAPHIC_DATA]" at bounding box center [1405, 330] width 554 height 18
type input "**********"
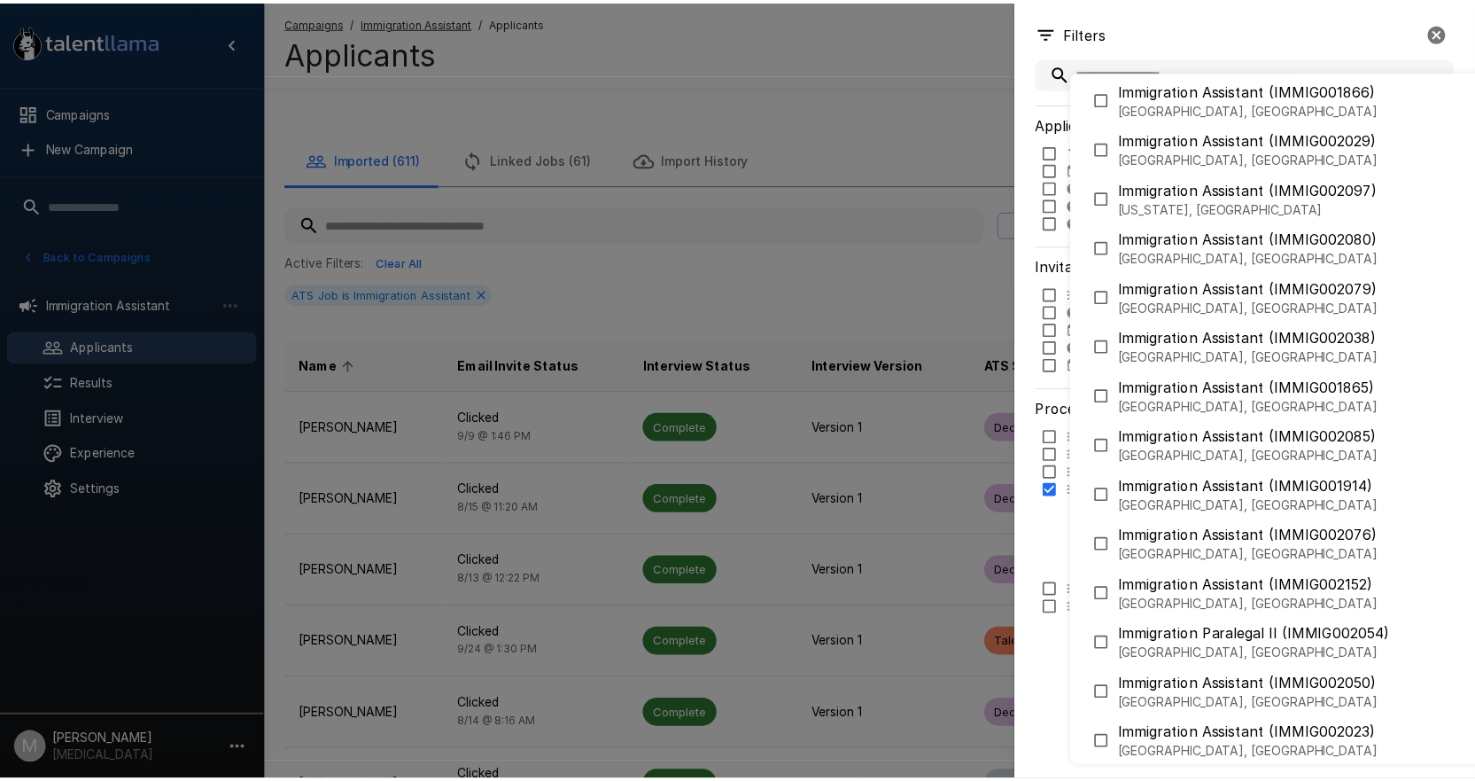
scroll to position [0, 0]
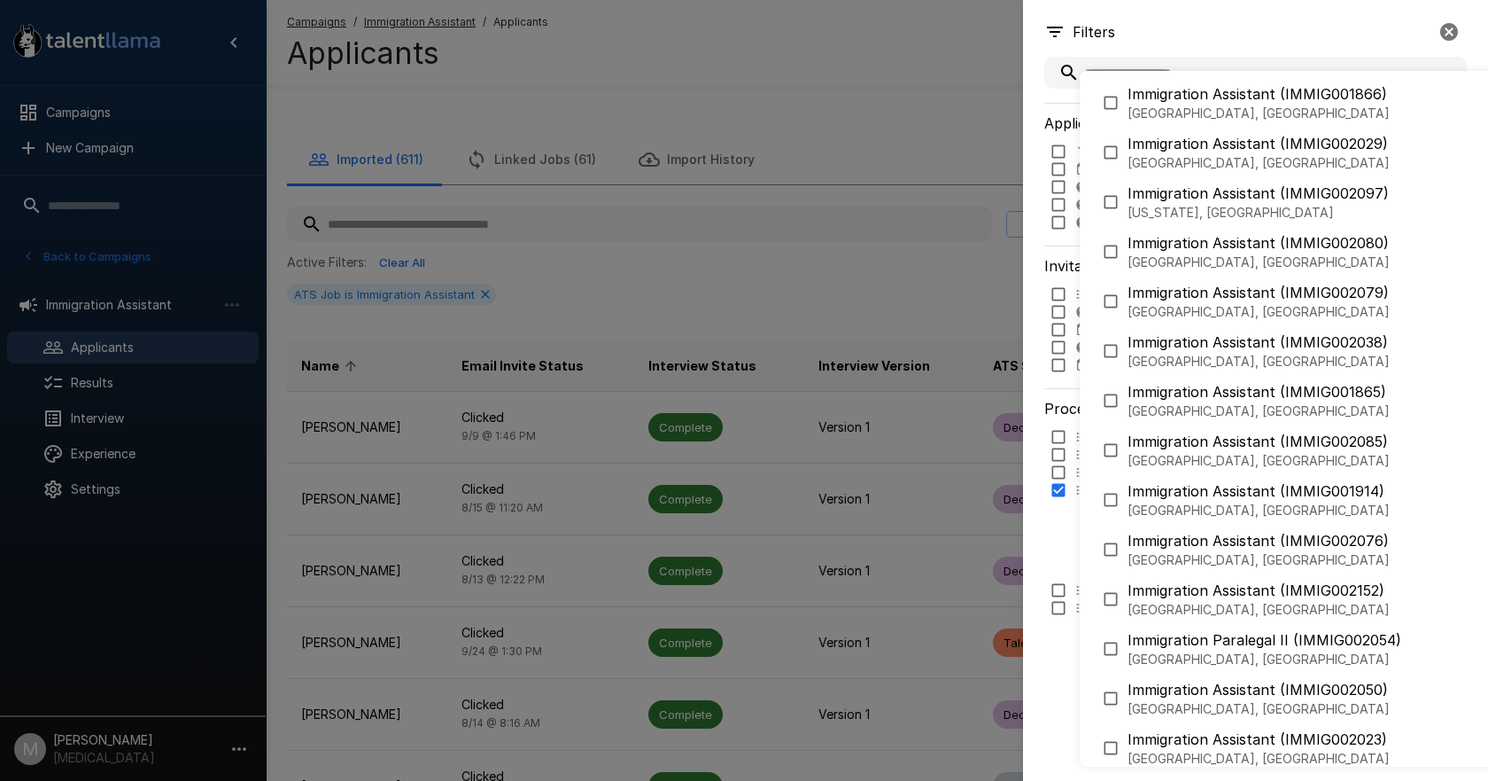
click at [1120, 26] on div at bounding box center [744, 390] width 1488 height 781
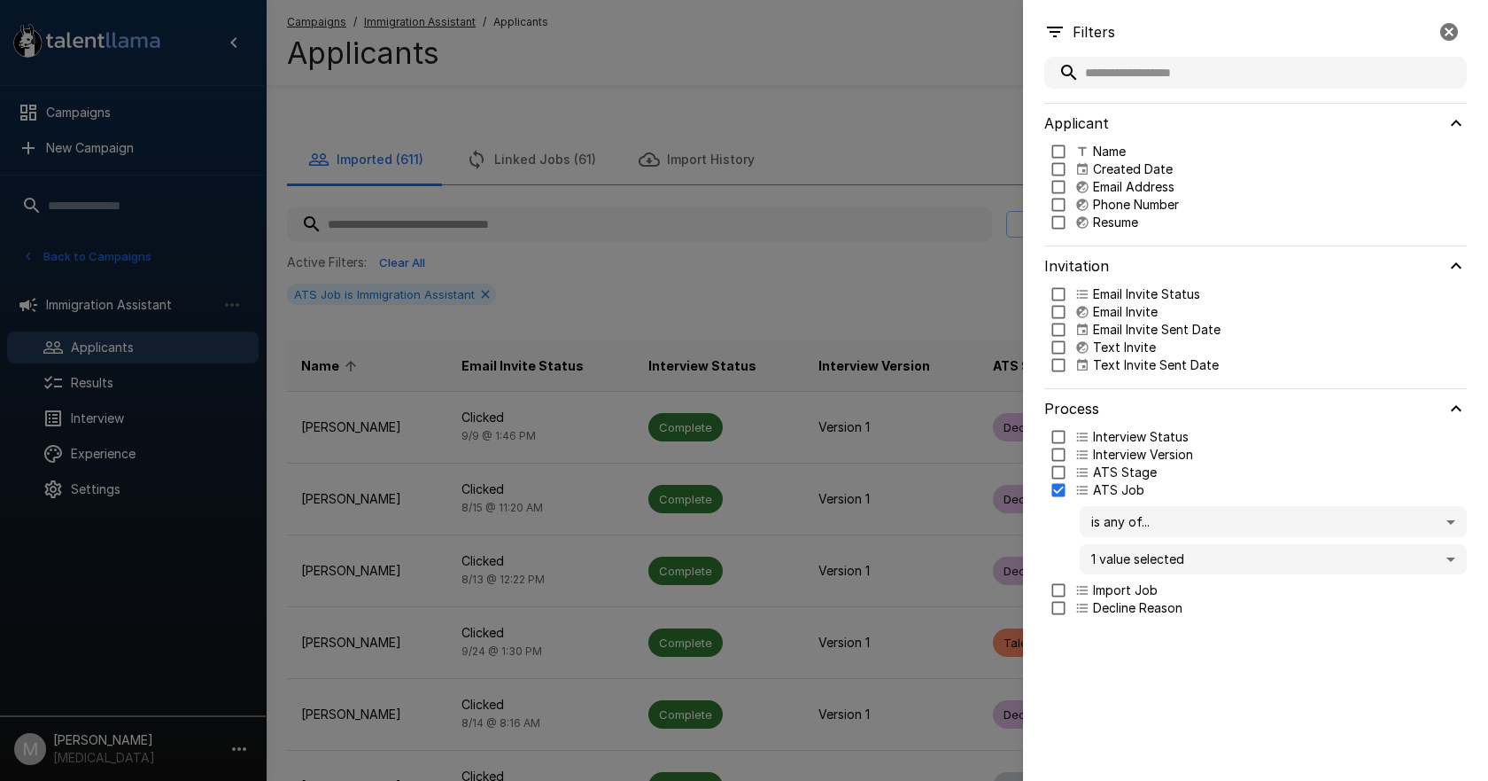
click at [726, 512] on div at bounding box center [744, 390] width 1488 height 781
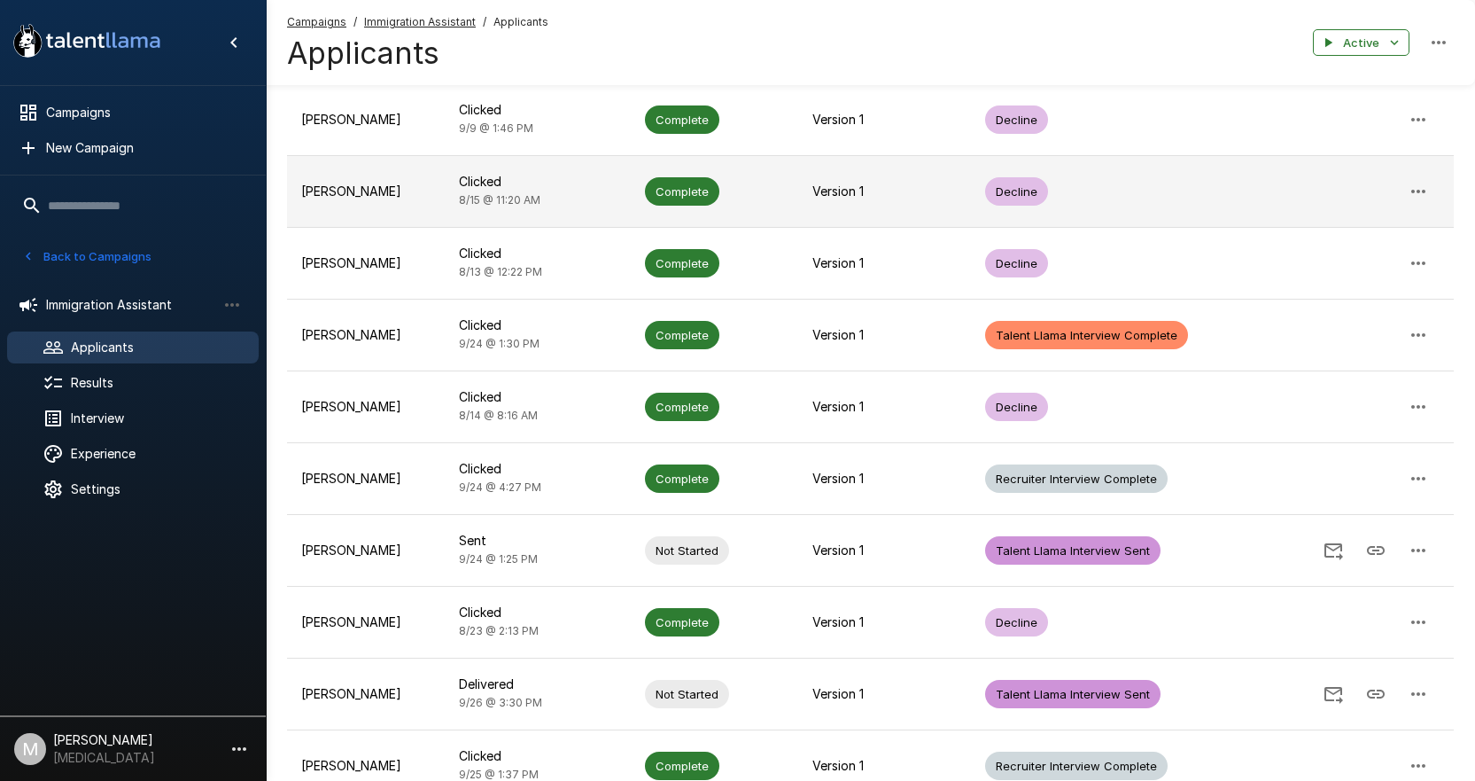
scroll to position [459, 0]
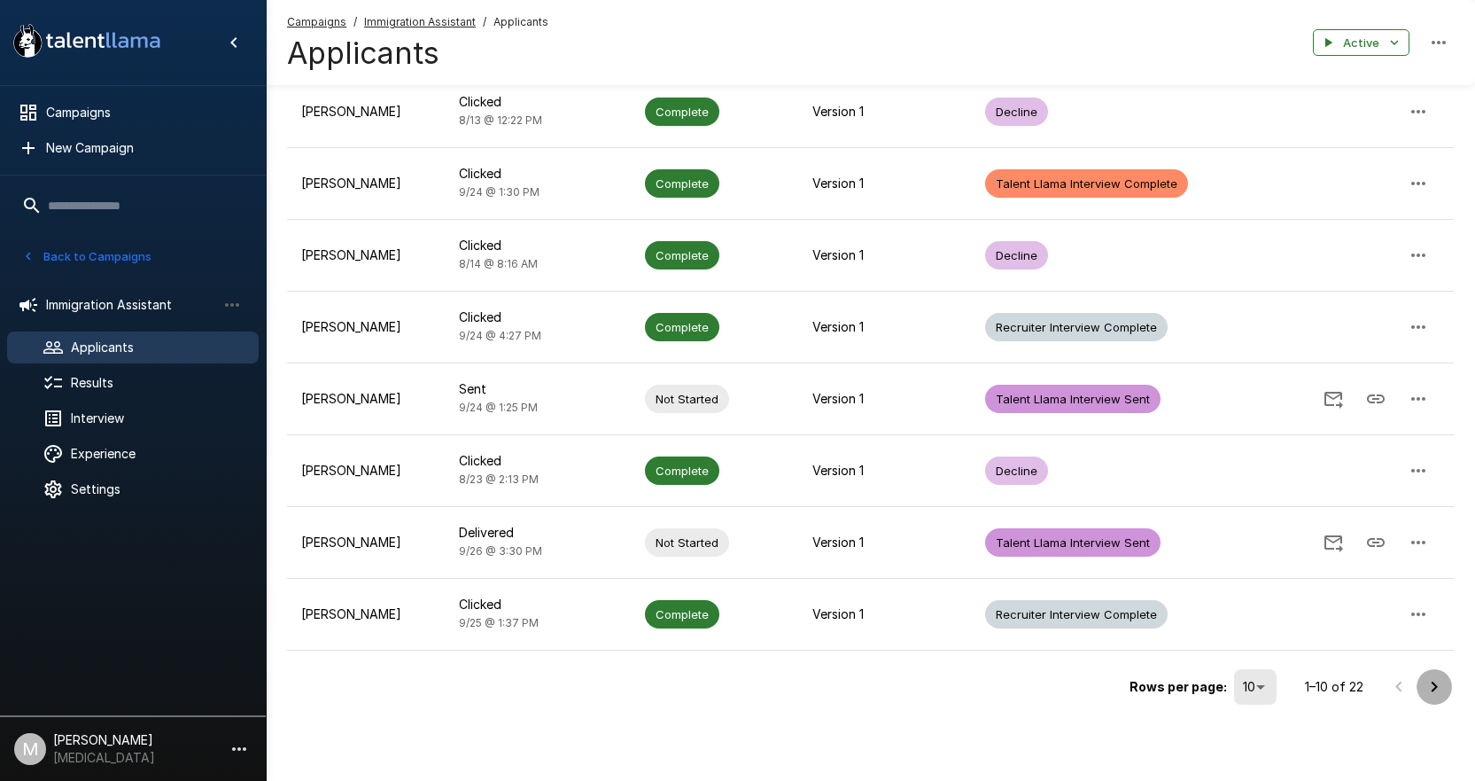
click at [1427, 690] on icon "Go to next page" at bounding box center [1434, 686] width 21 height 21
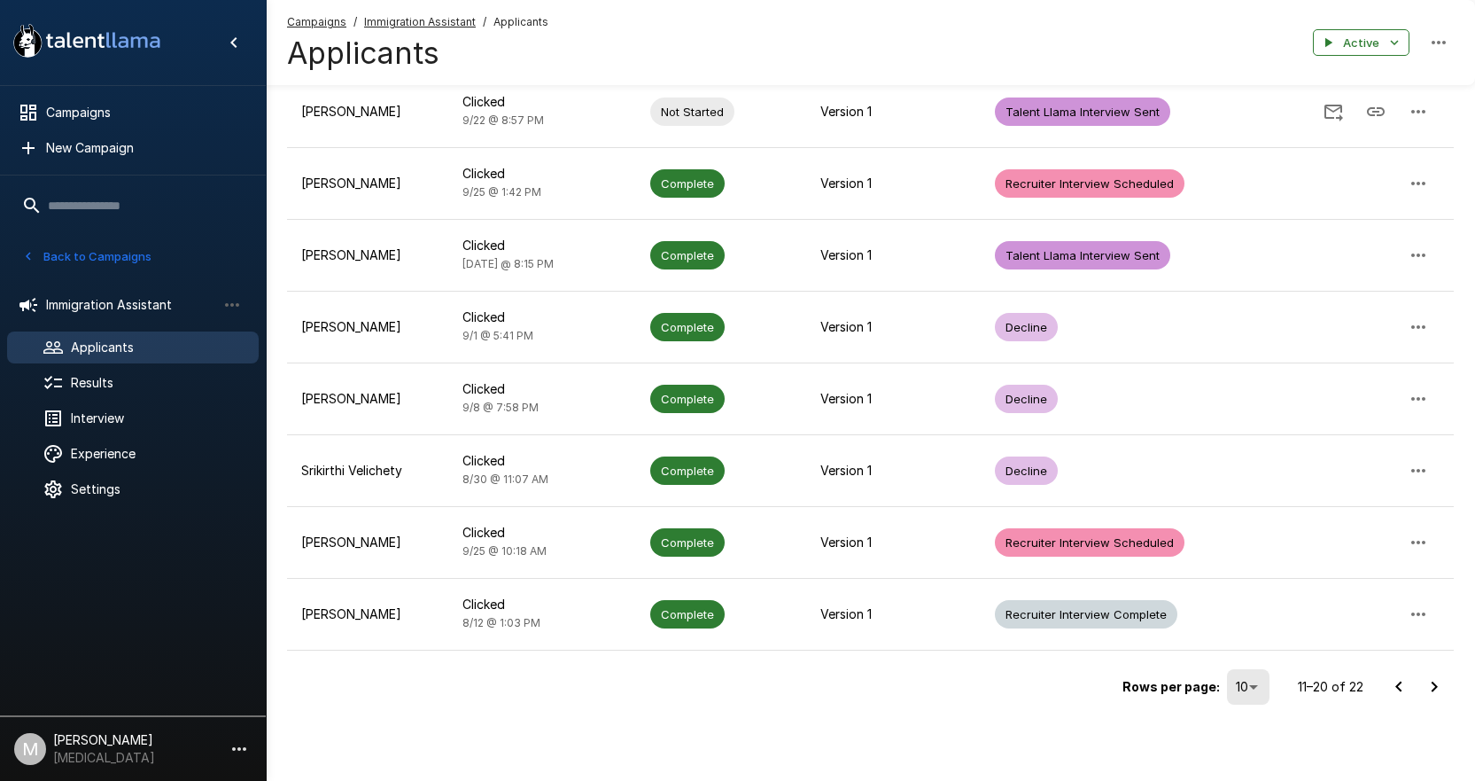
click at [1403, 686] on icon "Go to previous page" at bounding box center [1398, 686] width 21 height 21
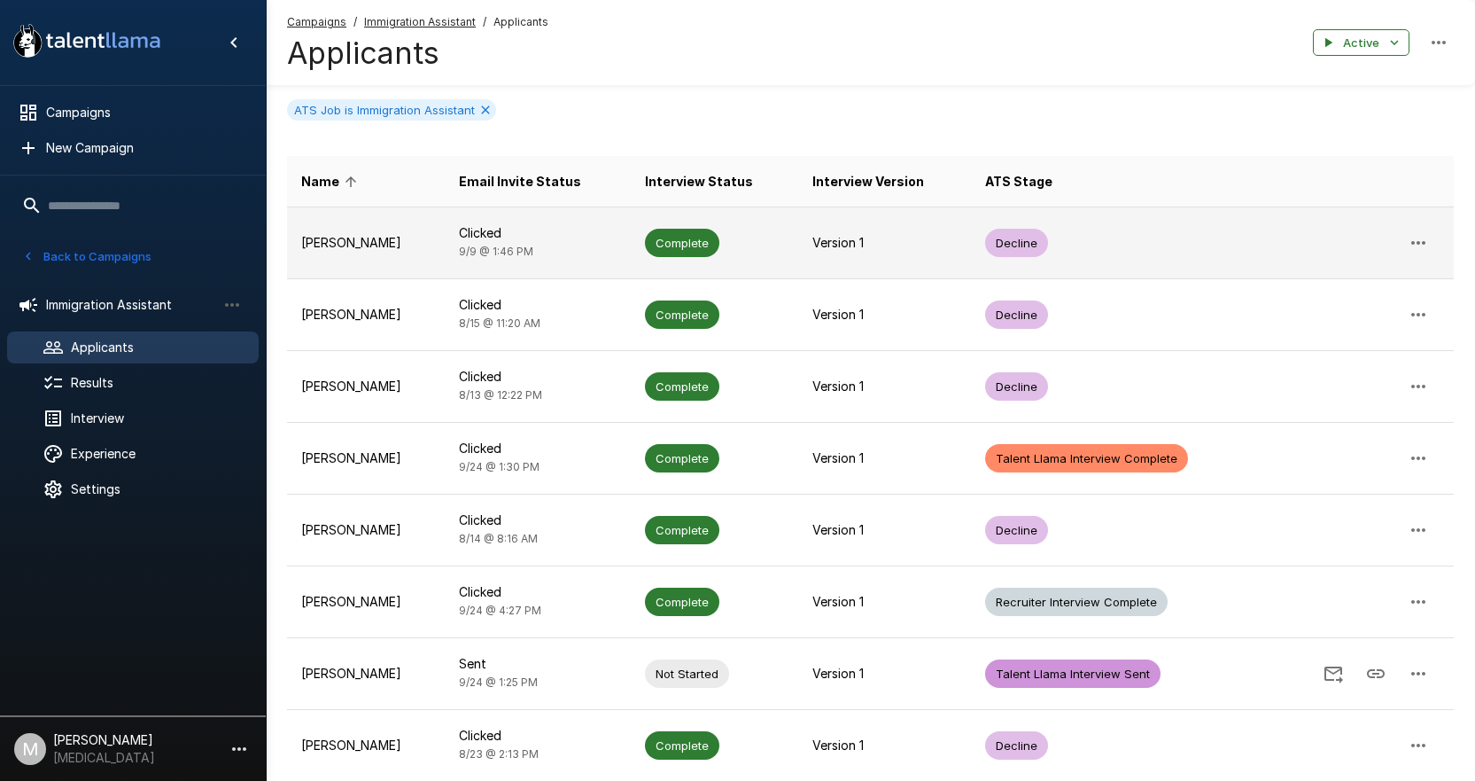
scroll to position [0, 0]
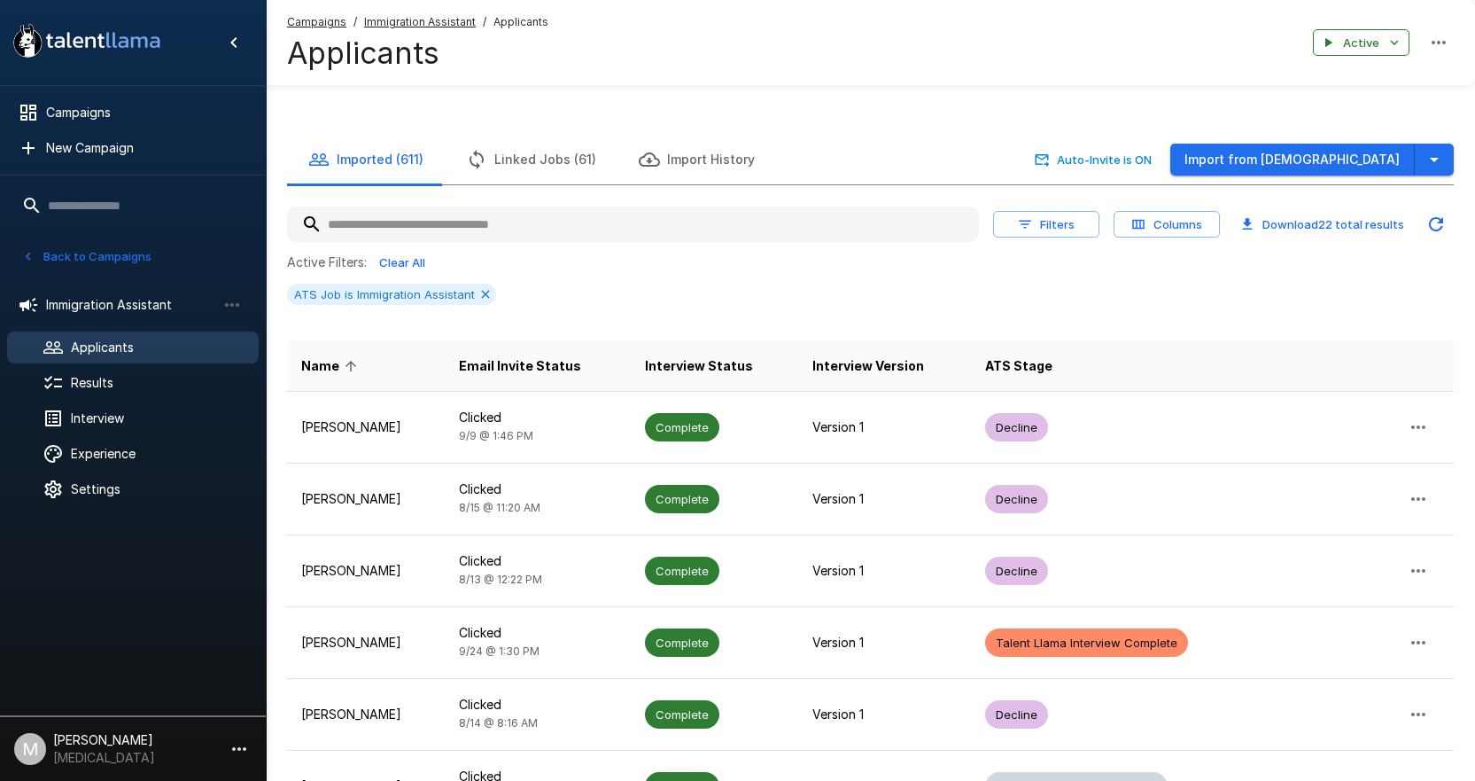
click at [1044, 220] on button "Filters" at bounding box center [1046, 224] width 106 height 27
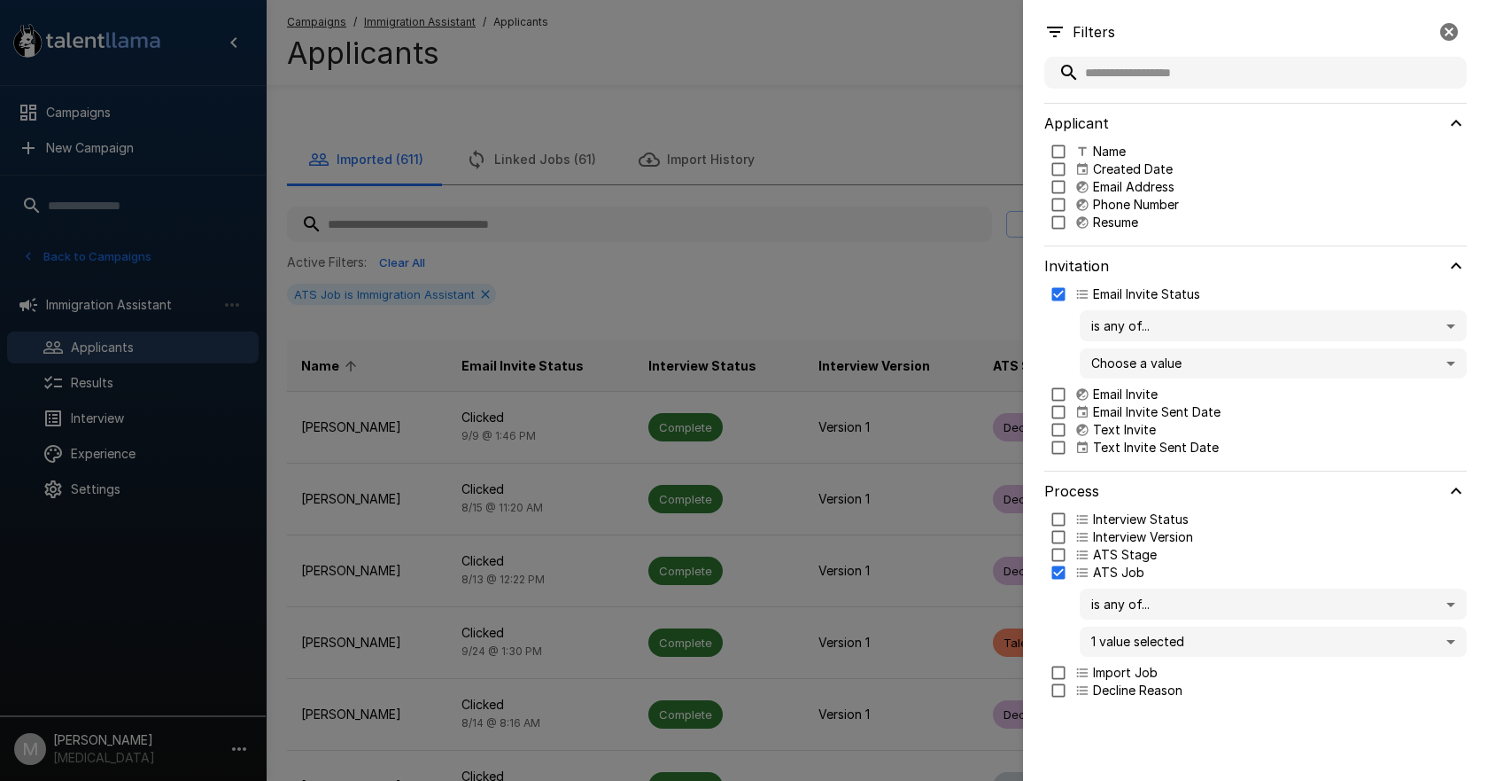
click at [1152, 372] on body "A new version of Talent Llama is available. Please click here to refresh your b…" at bounding box center [751, 390] width 1502 height 781
click at [1065, 297] on div at bounding box center [744, 390] width 1488 height 781
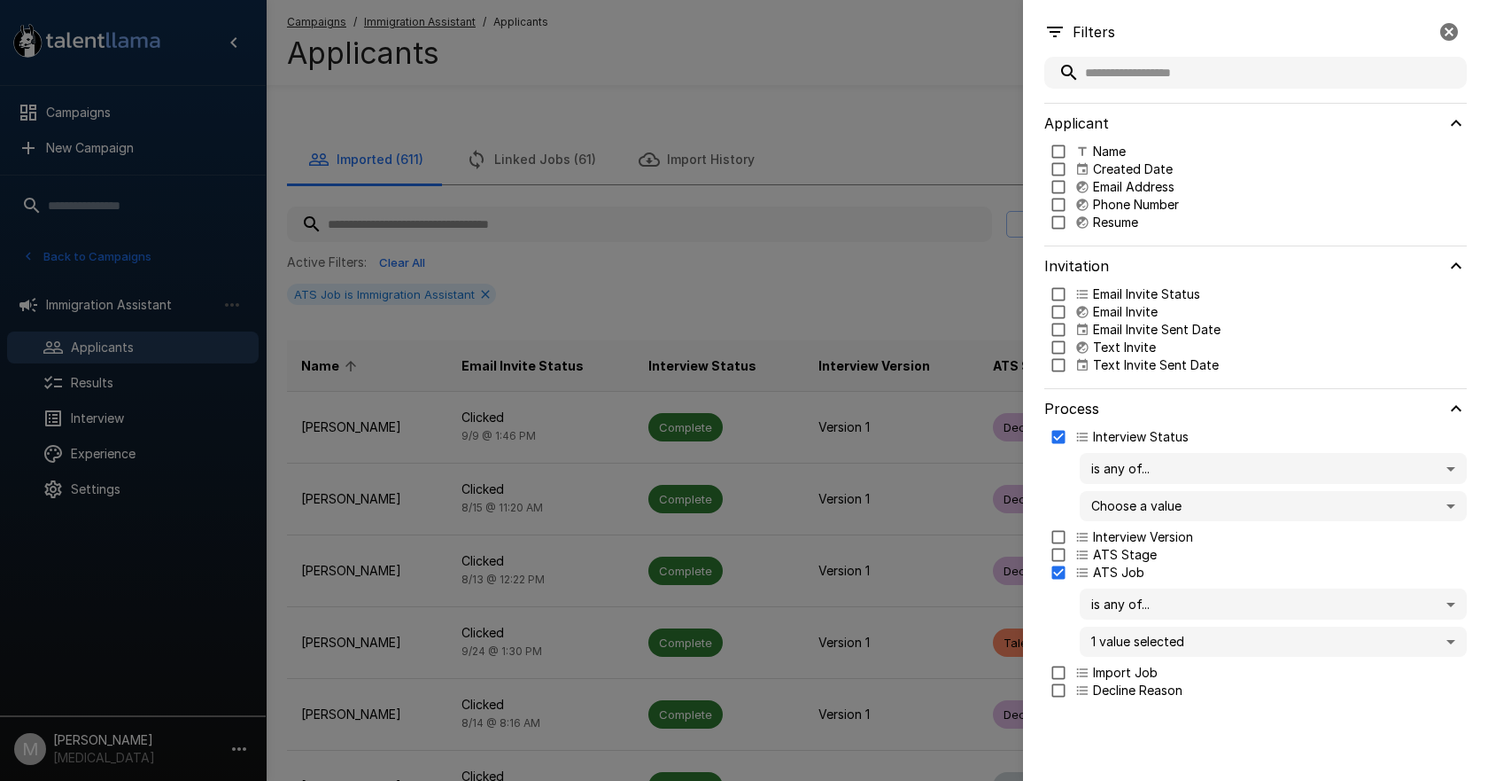
click at [1095, 461] on body "A new version of Talent Llama is available. Please click here to refresh your b…" at bounding box center [751, 390] width 1502 height 781
click at [1095, 461] on div at bounding box center [744, 390] width 1488 height 781
click at [1130, 509] on body "A new version of Talent Llama is available. Please click here to refresh your b…" at bounding box center [751, 390] width 1502 height 781
click at [1160, 603] on p "Complete" at bounding box center [1290, 599] width 325 height 18
type input "********"
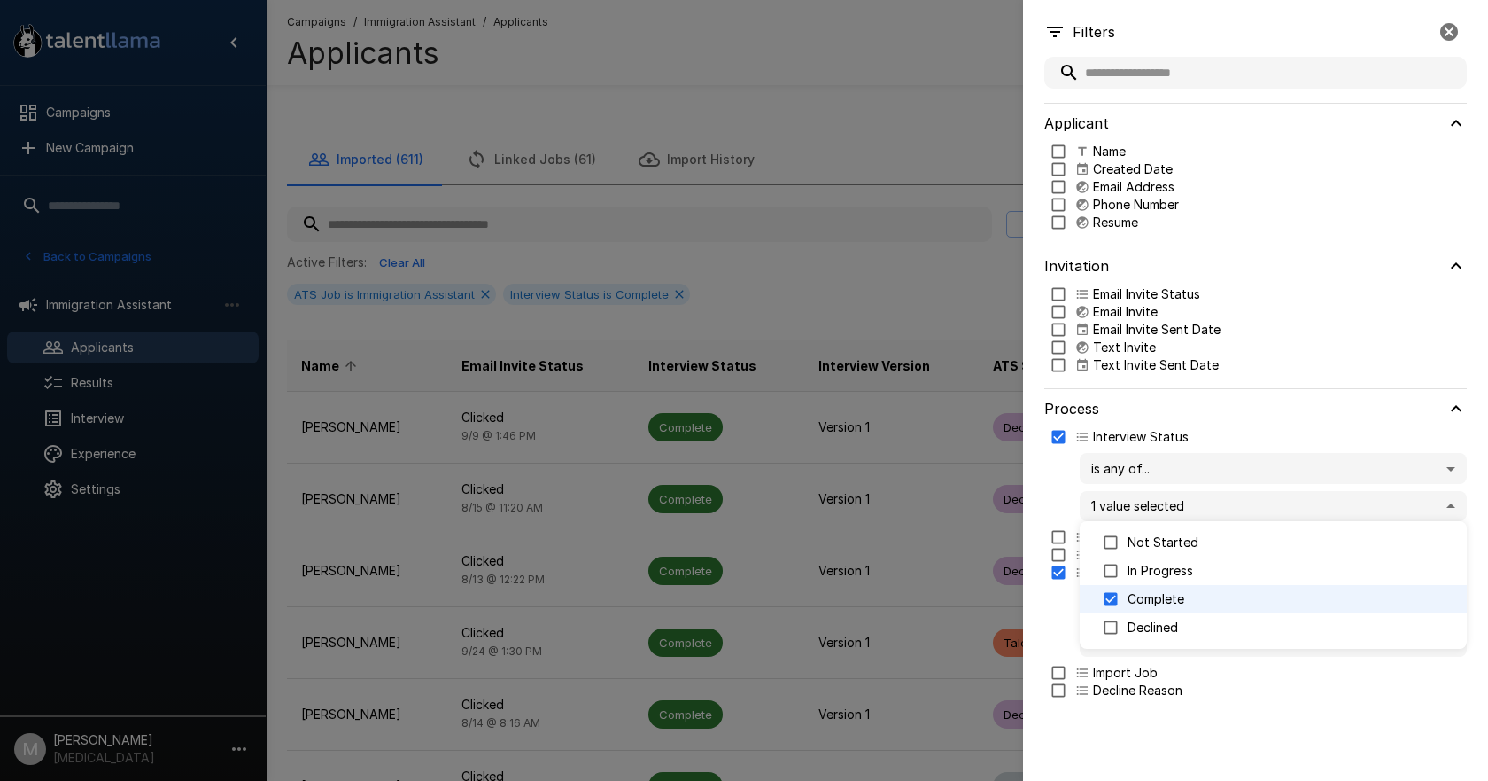
click at [1229, 743] on div at bounding box center [744, 390] width 1488 height 781
click at [880, 556] on div at bounding box center [744, 390] width 1488 height 781
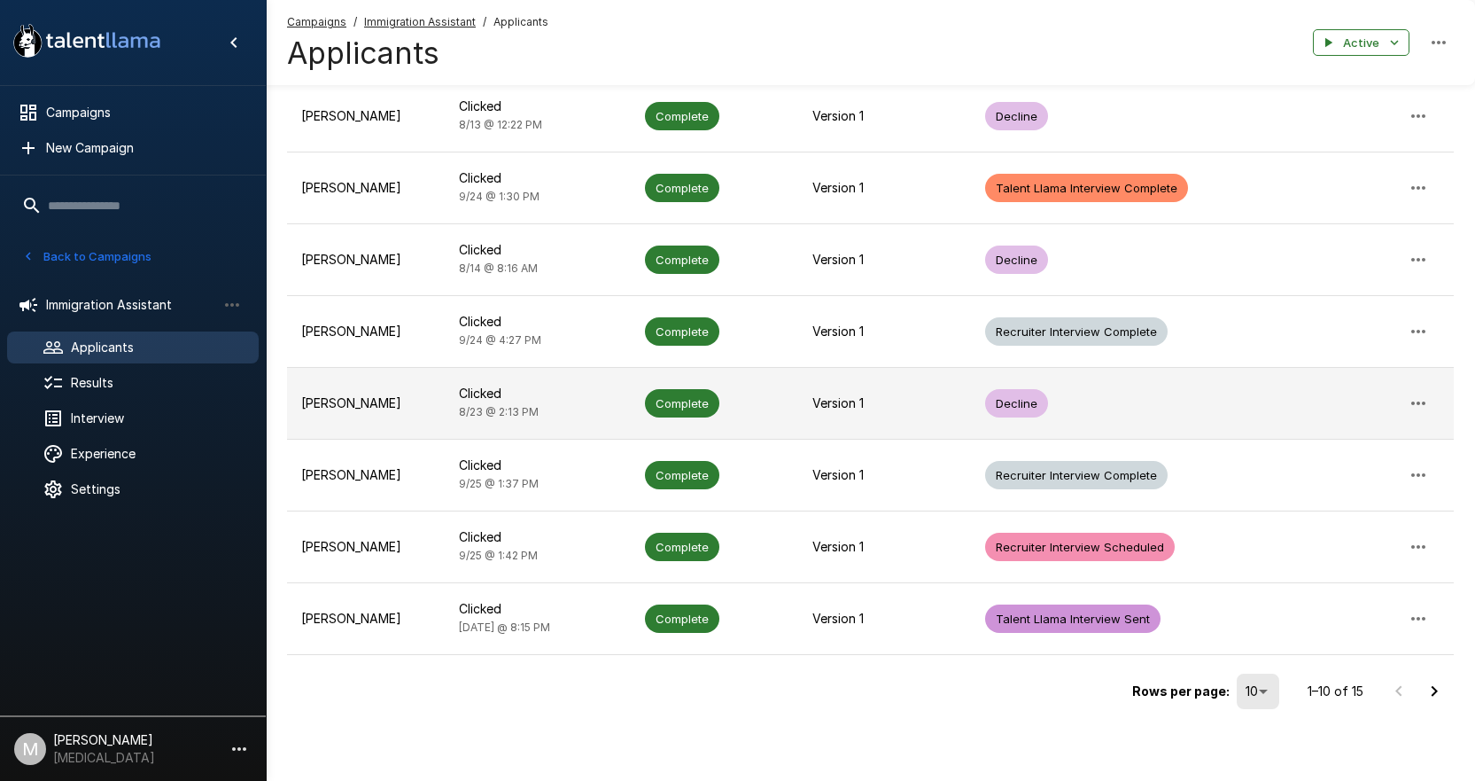
scroll to position [459, 0]
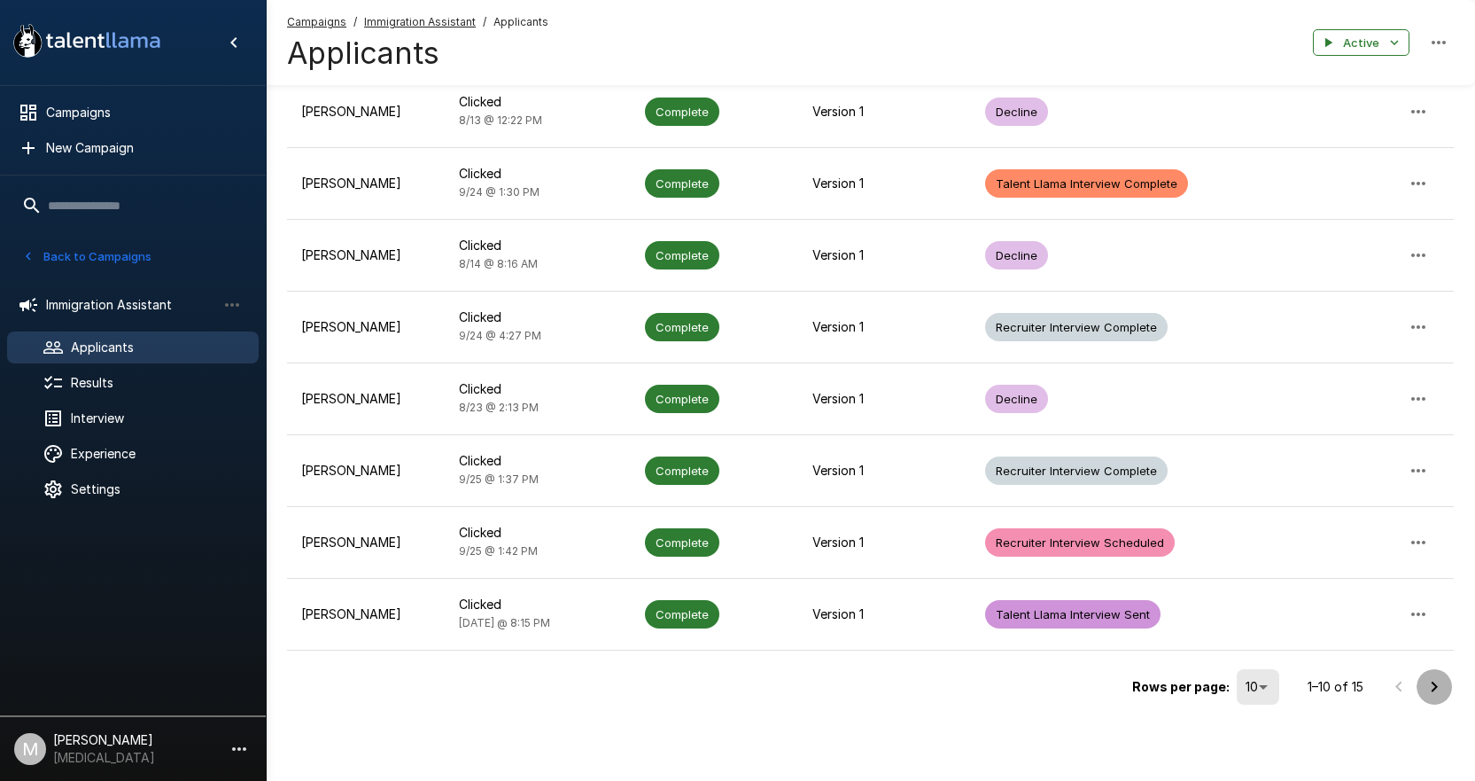
click at [1438, 695] on icon "Go to next page" at bounding box center [1434, 686] width 21 height 21
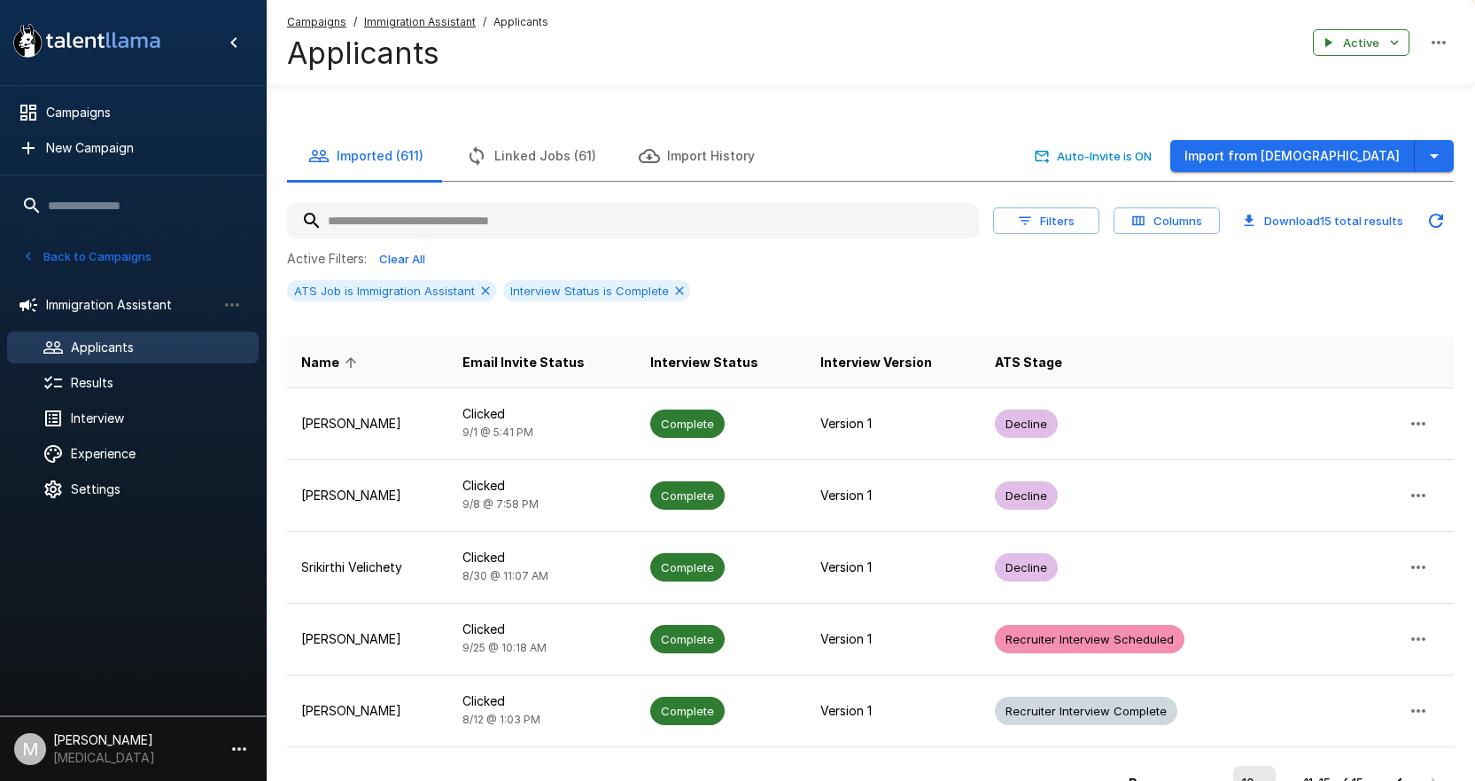
scroll to position [0, 0]
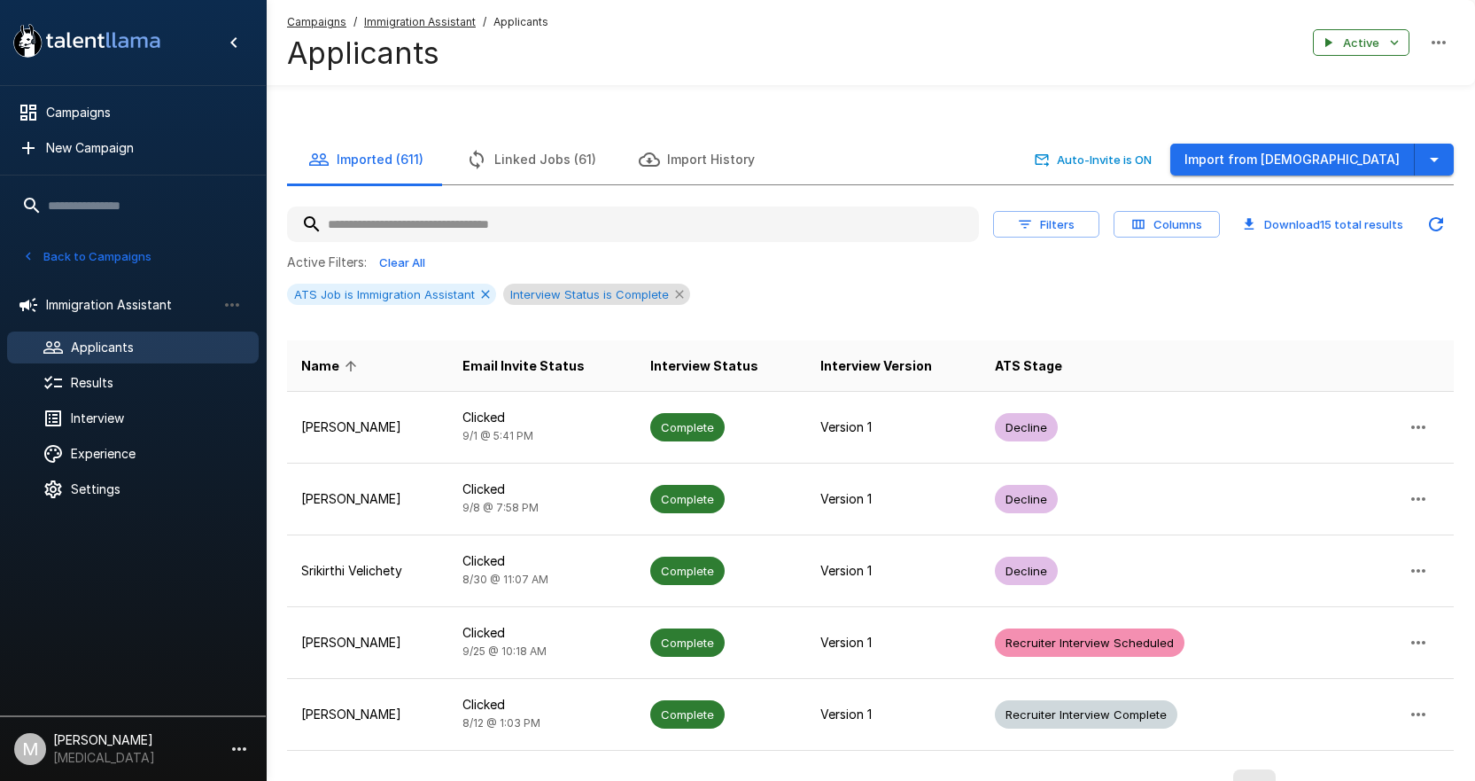
click at [672, 287] on icon at bounding box center [679, 294] width 14 height 14
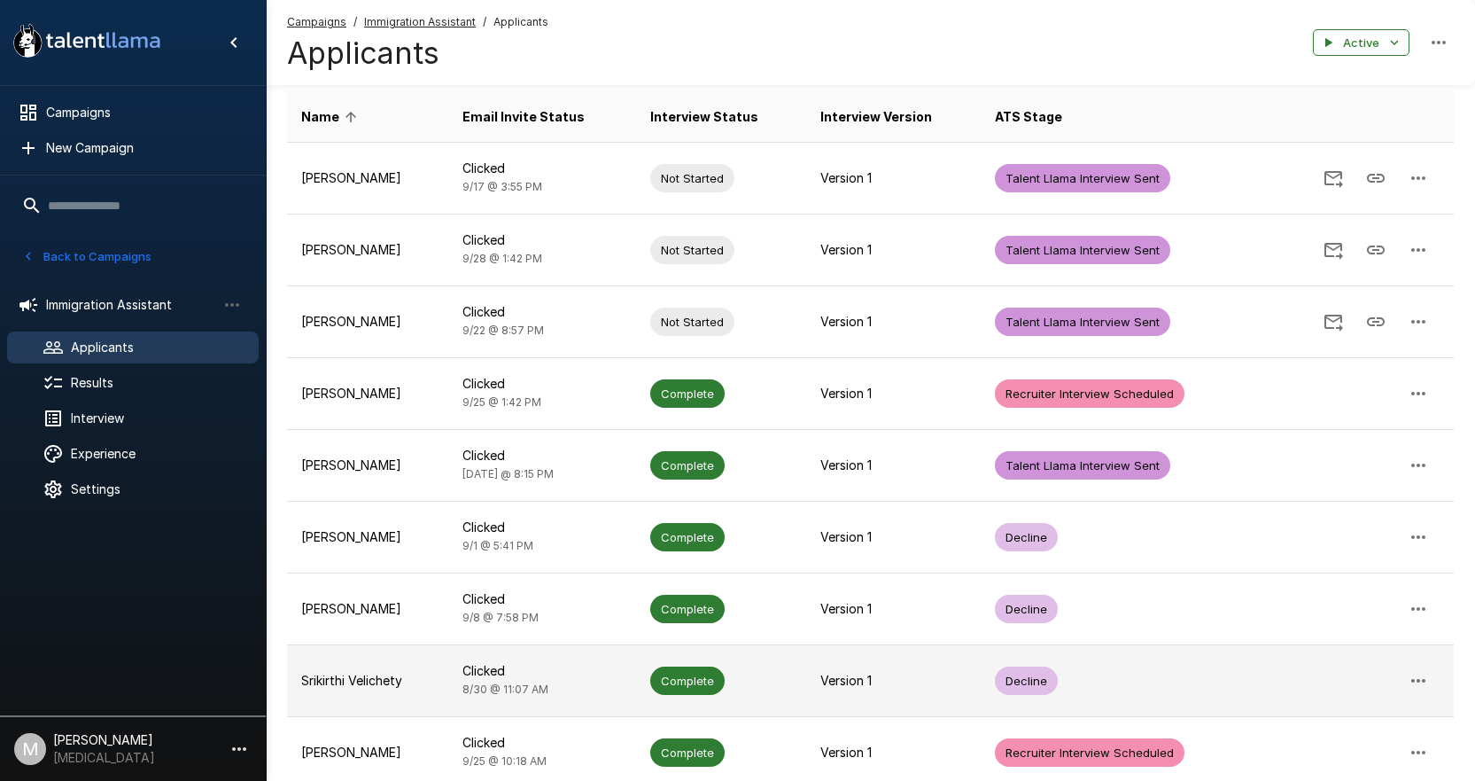
scroll to position [459, 0]
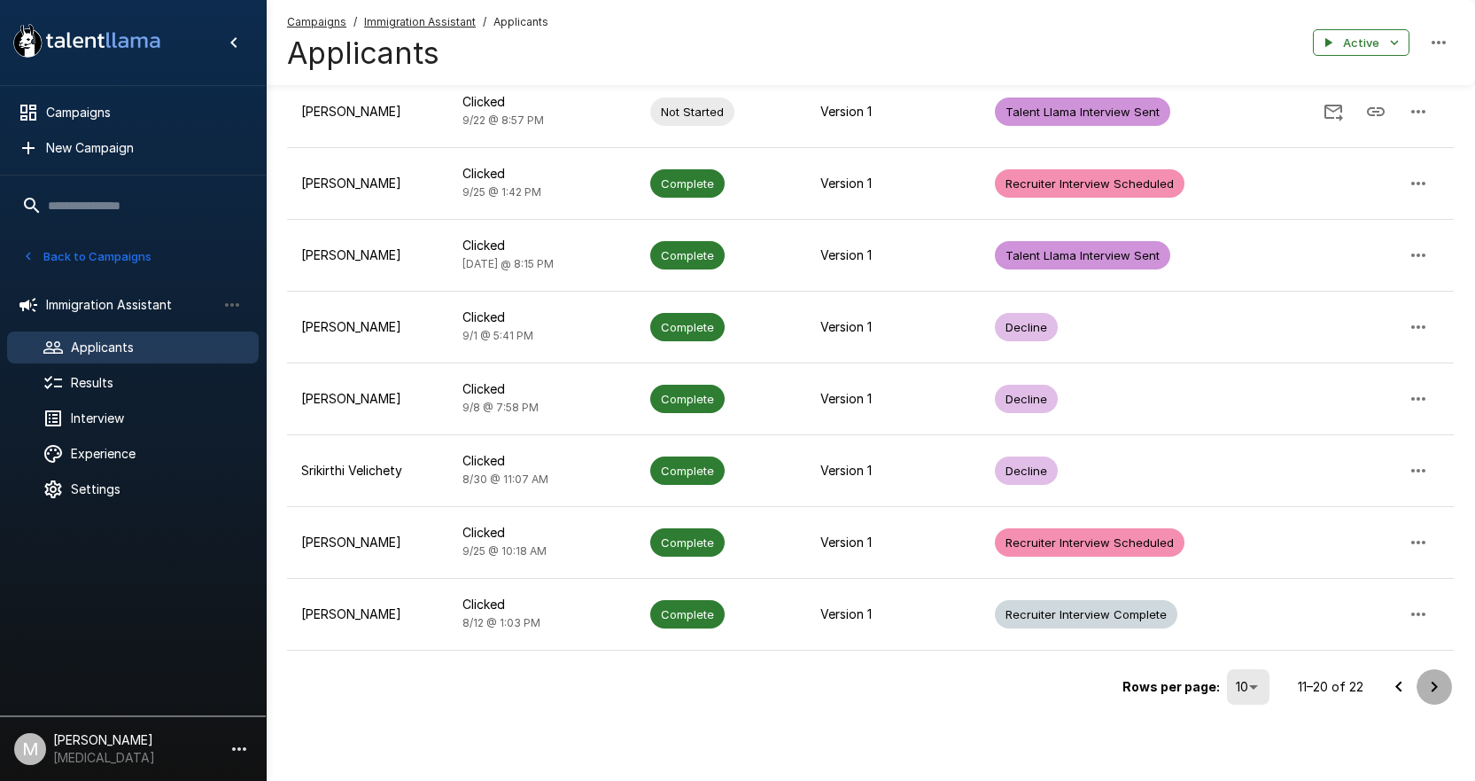
click at [1426, 684] on icon "Go to next page" at bounding box center [1434, 686] width 21 height 21
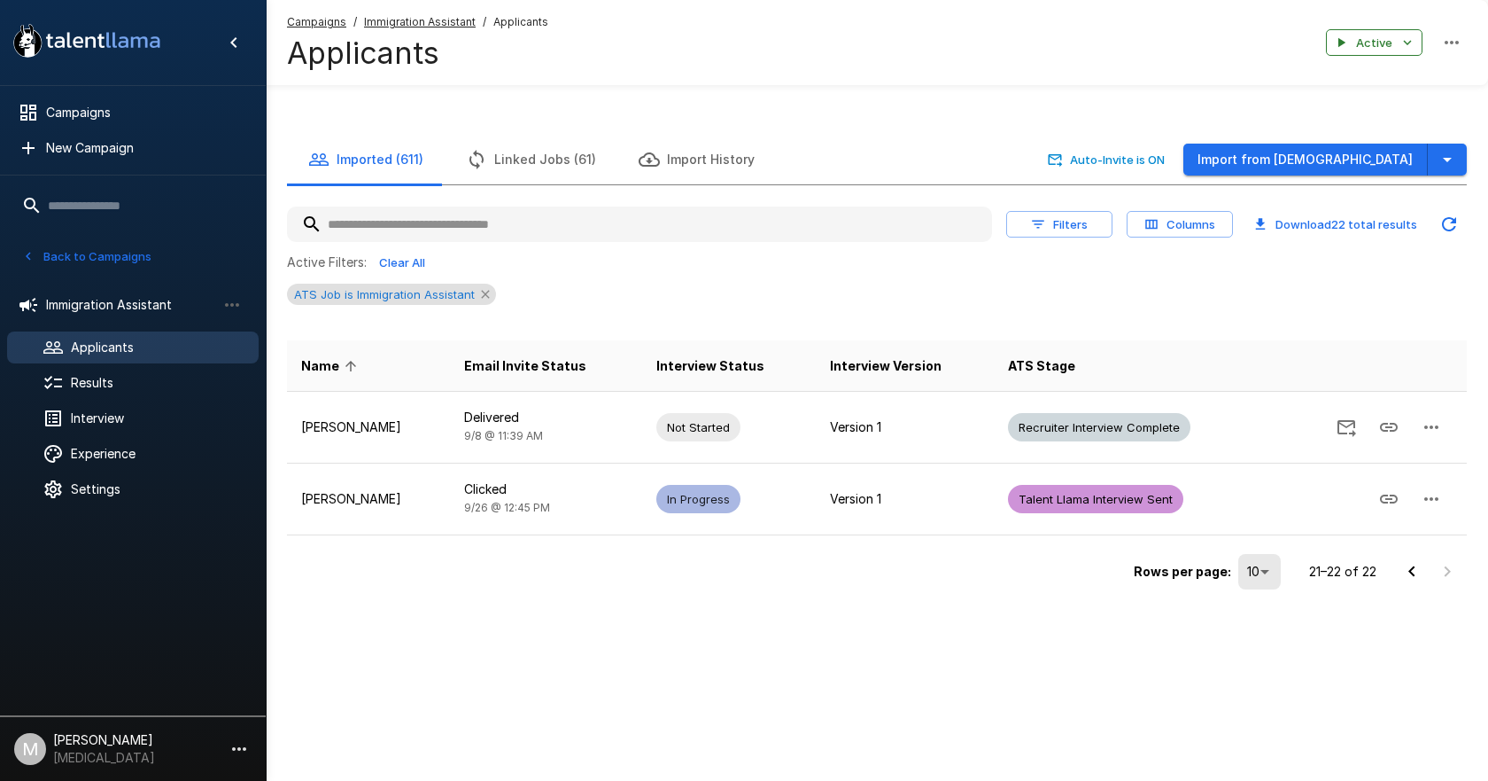
click at [486, 289] on icon at bounding box center [485, 294] width 14 height 14
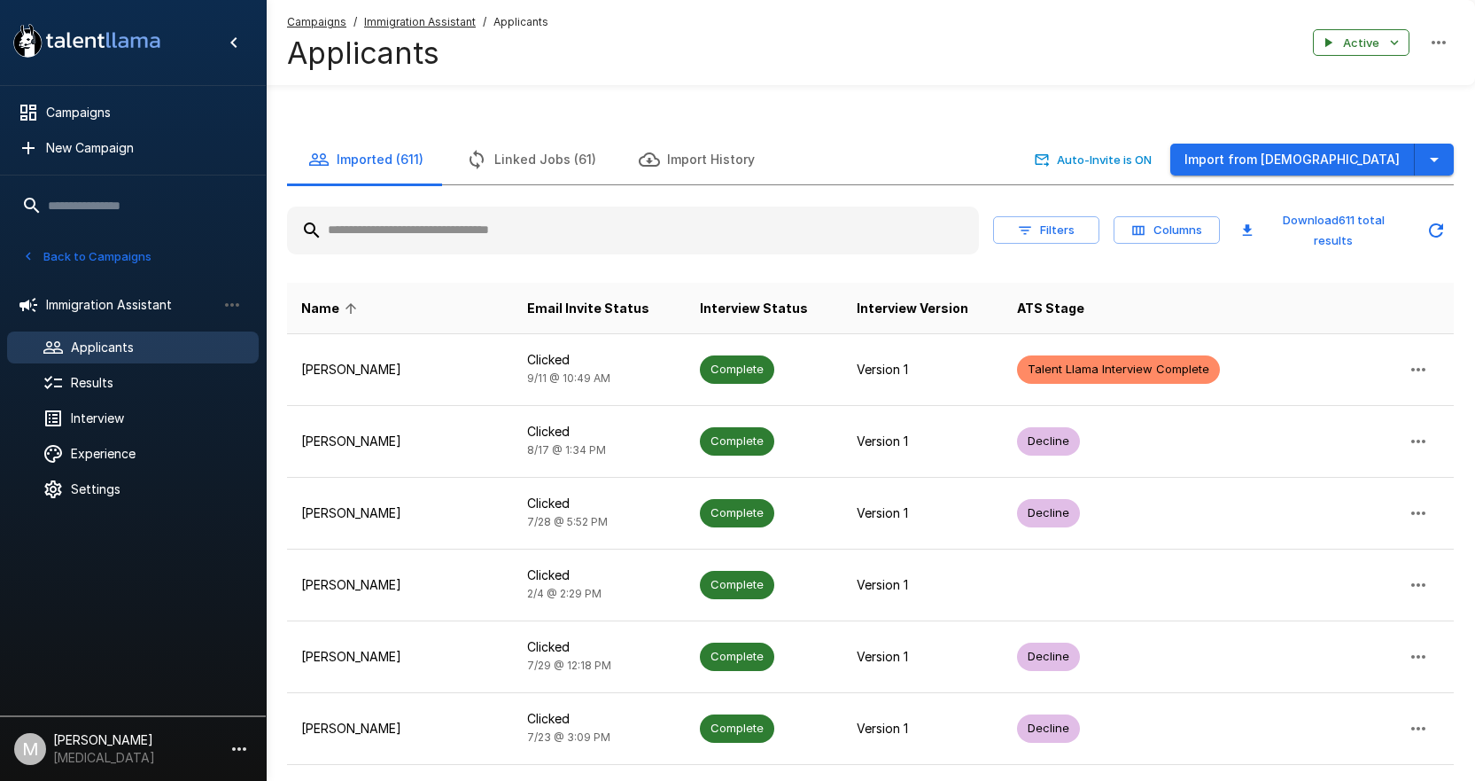
click at [493, 226] on input "text" at bounding box center [633, 230] width 692 height 32
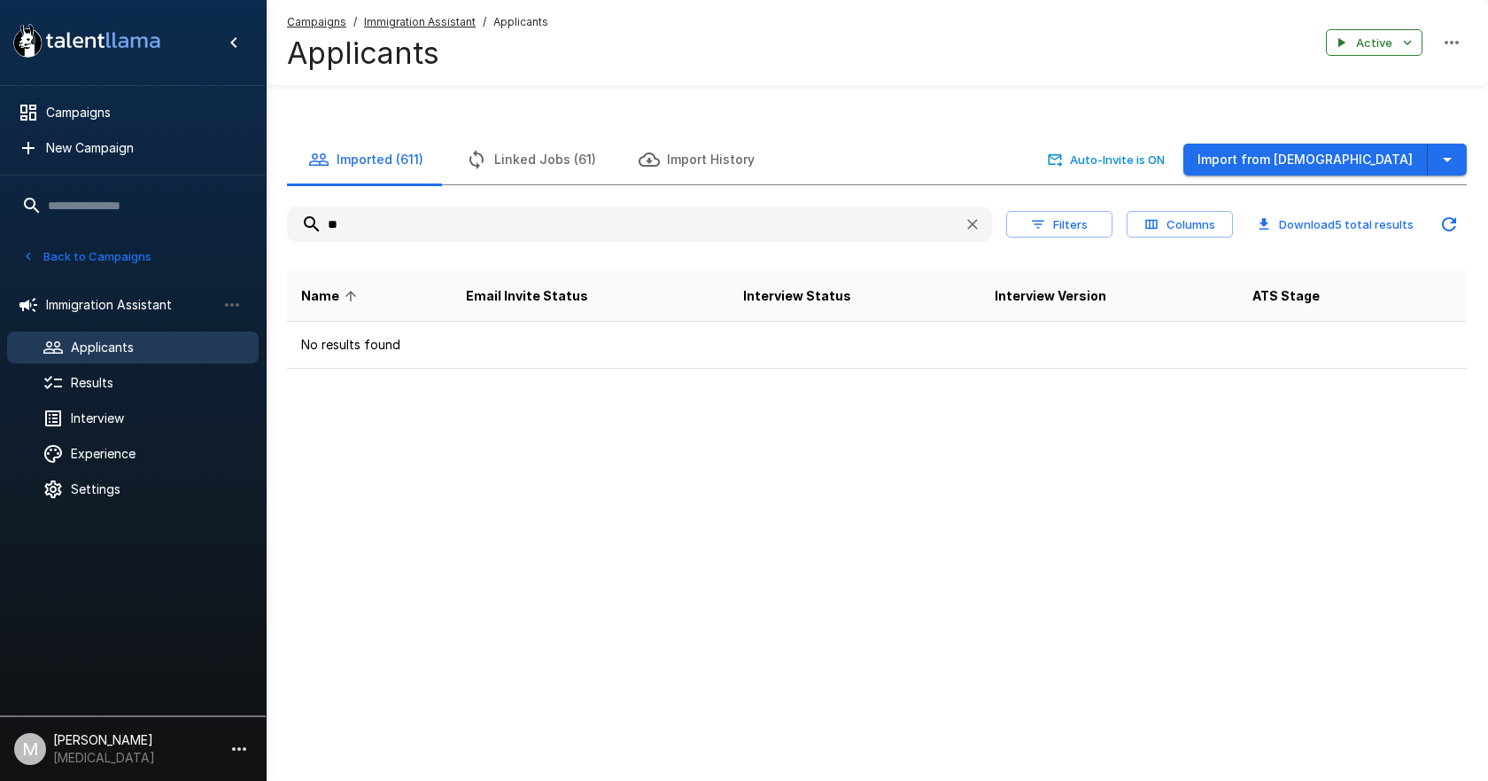
type input "*"
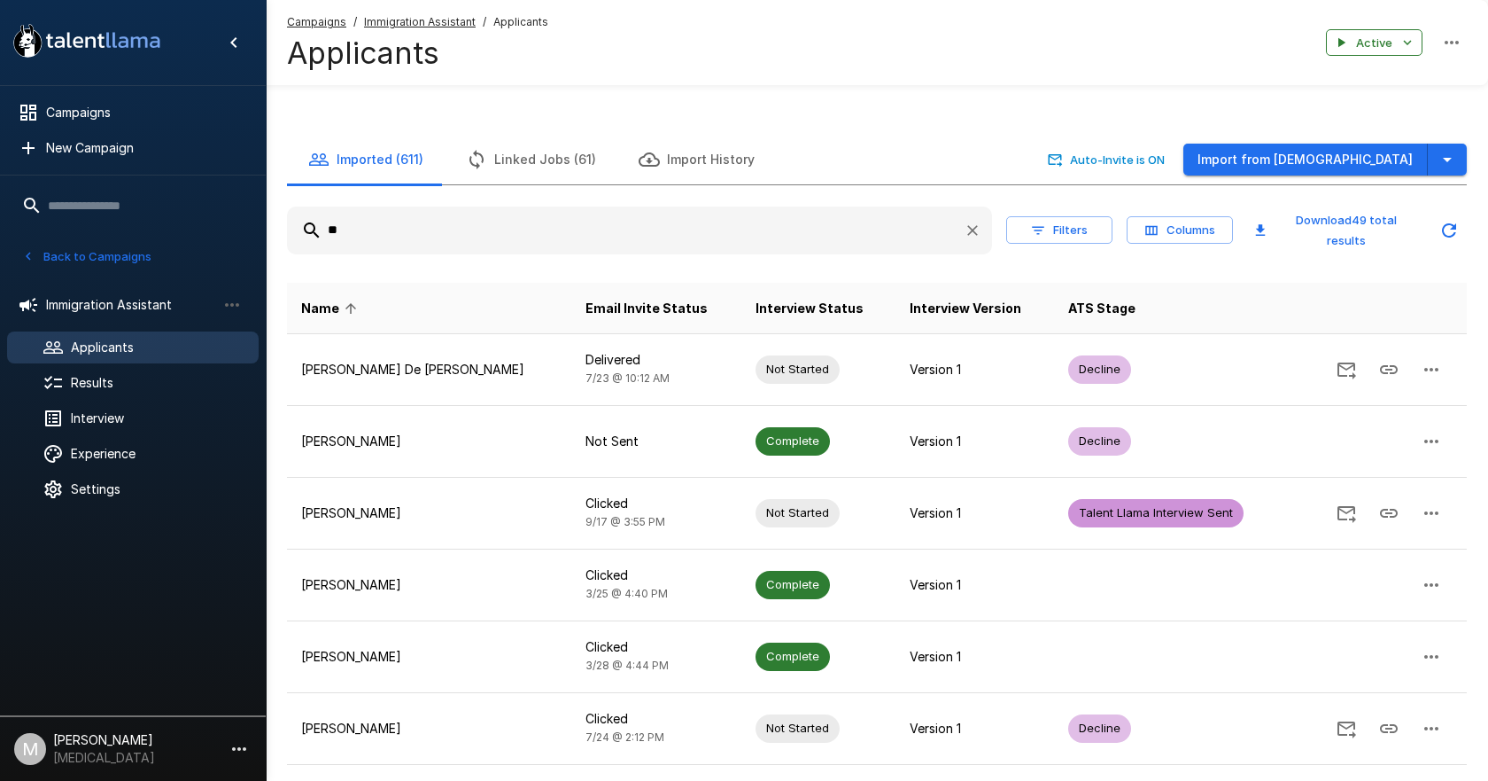
type input "*"
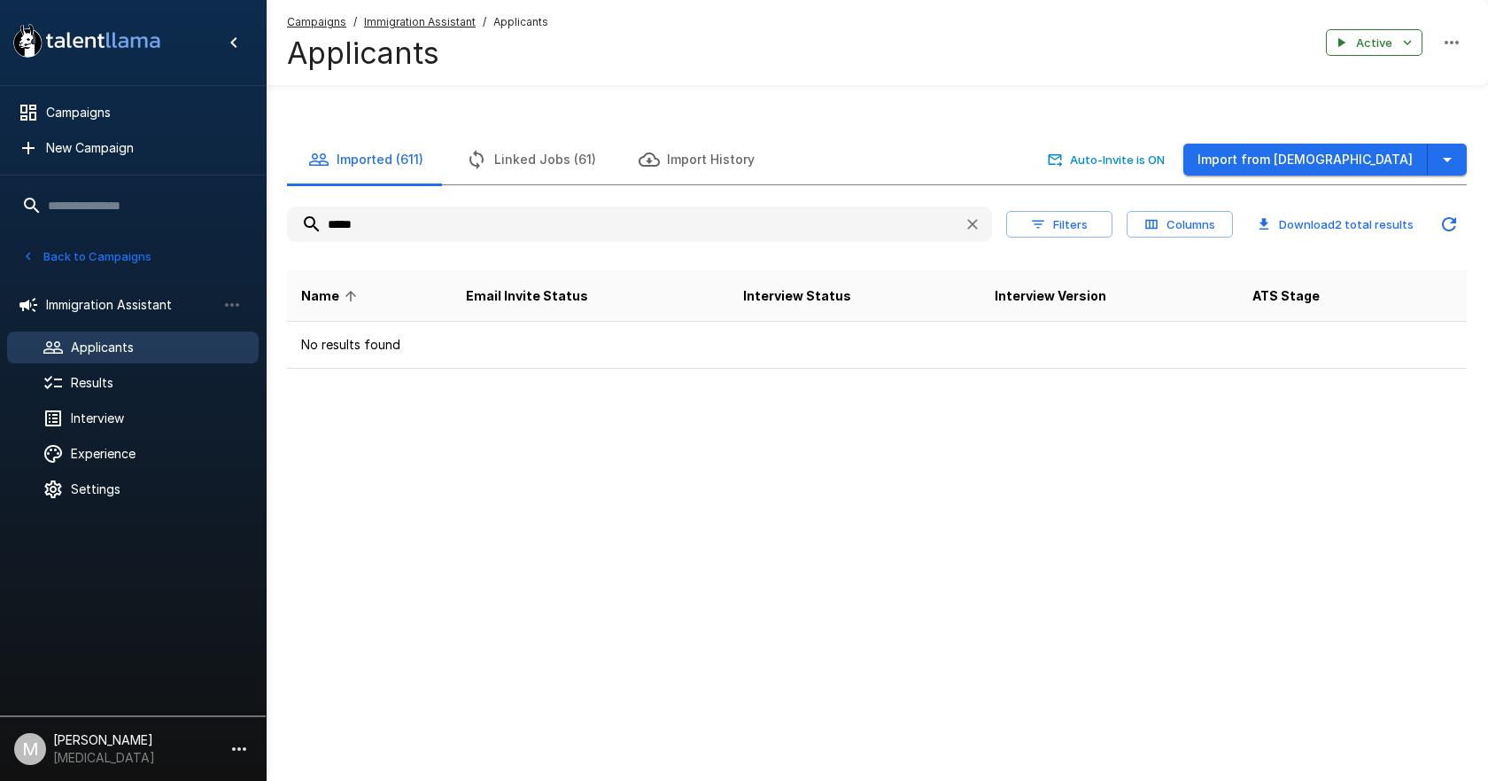
type input "*****"
click at [454, 23] on u "Immigration Assistant" at bounding box center [420, 21] width 112 height 13
